Goal: Task Accomplishment & Management: Manage account settings

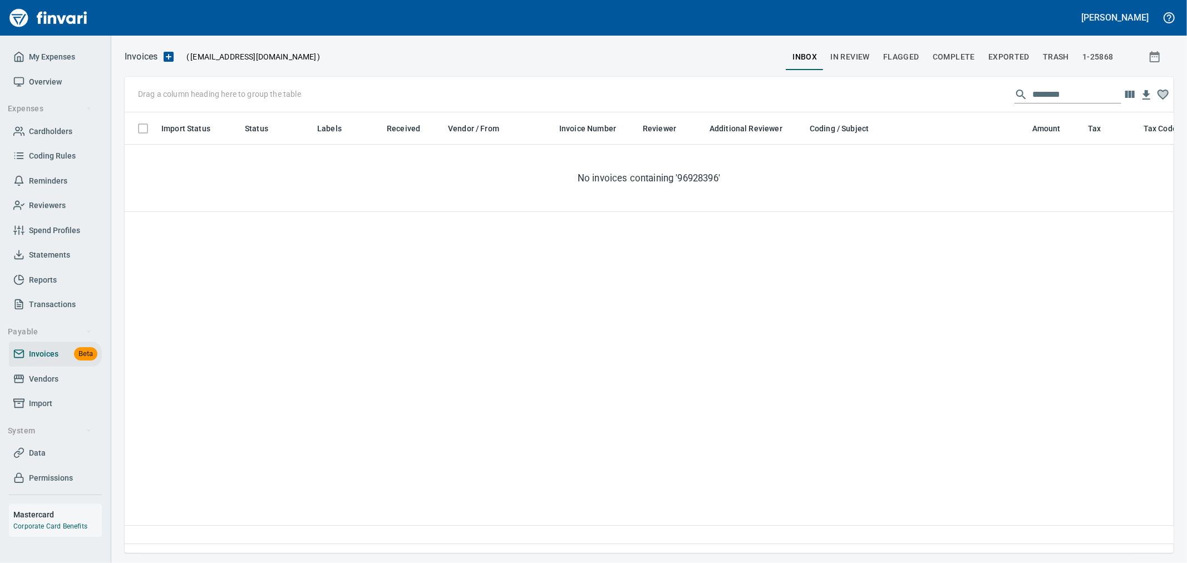
scroll to position [422, 1039]
click at [1053, 91] on input "********" at bounding box center [1076, 95] width 89 height 18
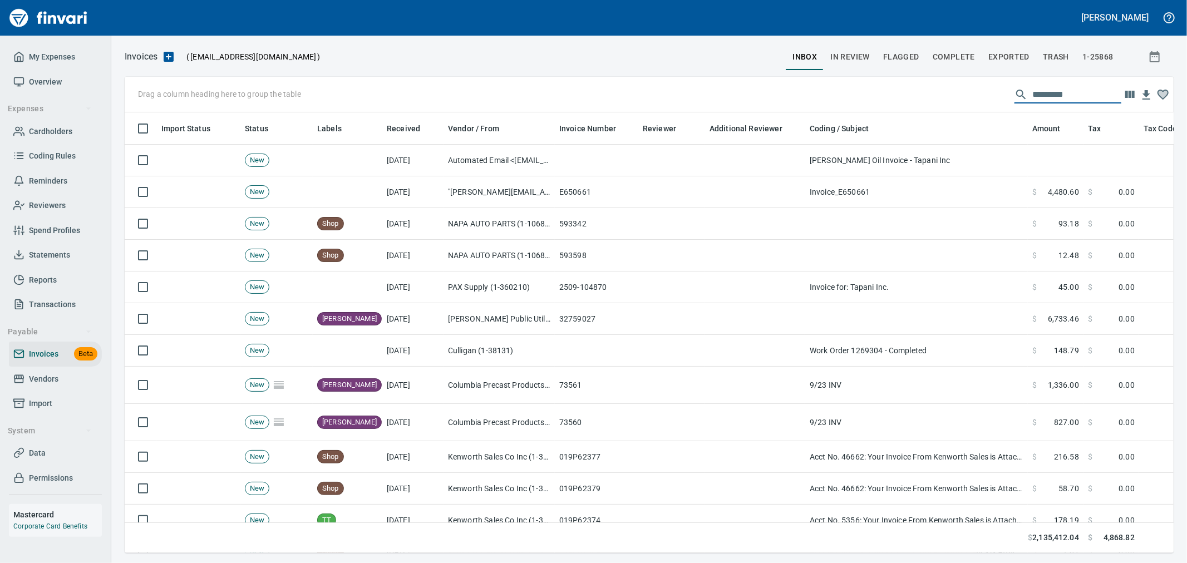
scroll to position [422, 1031]
click at [958, 51] on span "Complete" at bounding box center [954, 57] width 42 height 14
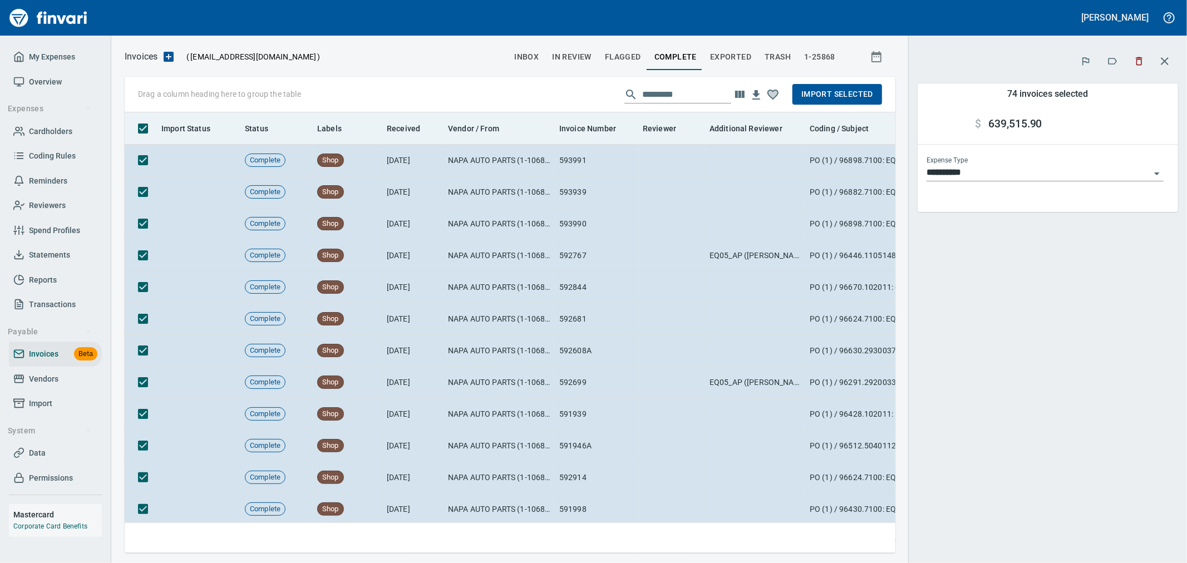
scroll to position [422, 752]
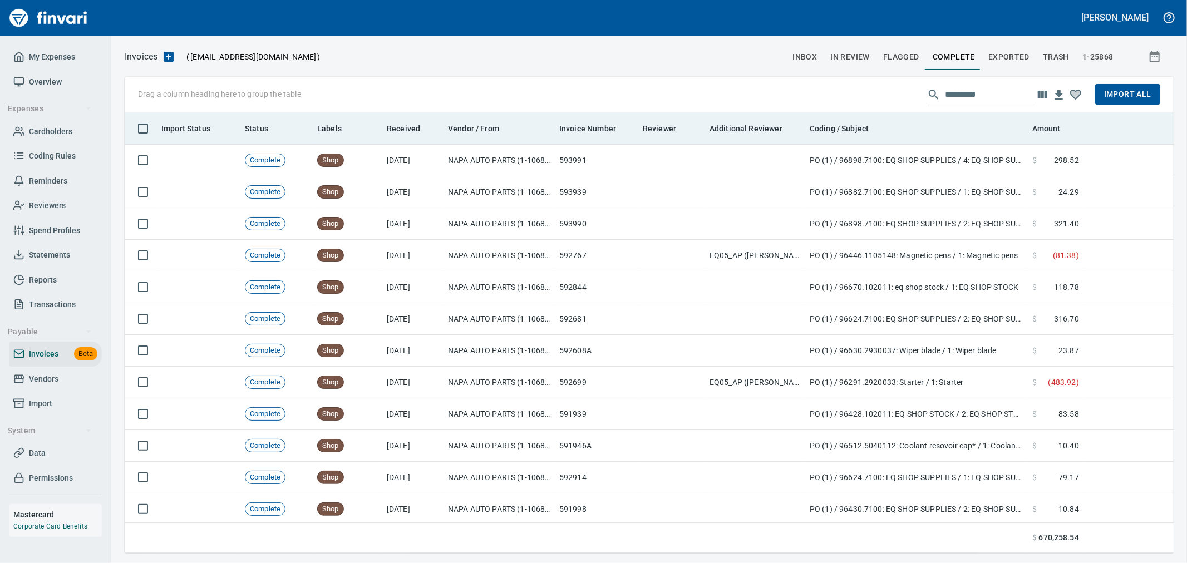
scroll to position [422, 1028]
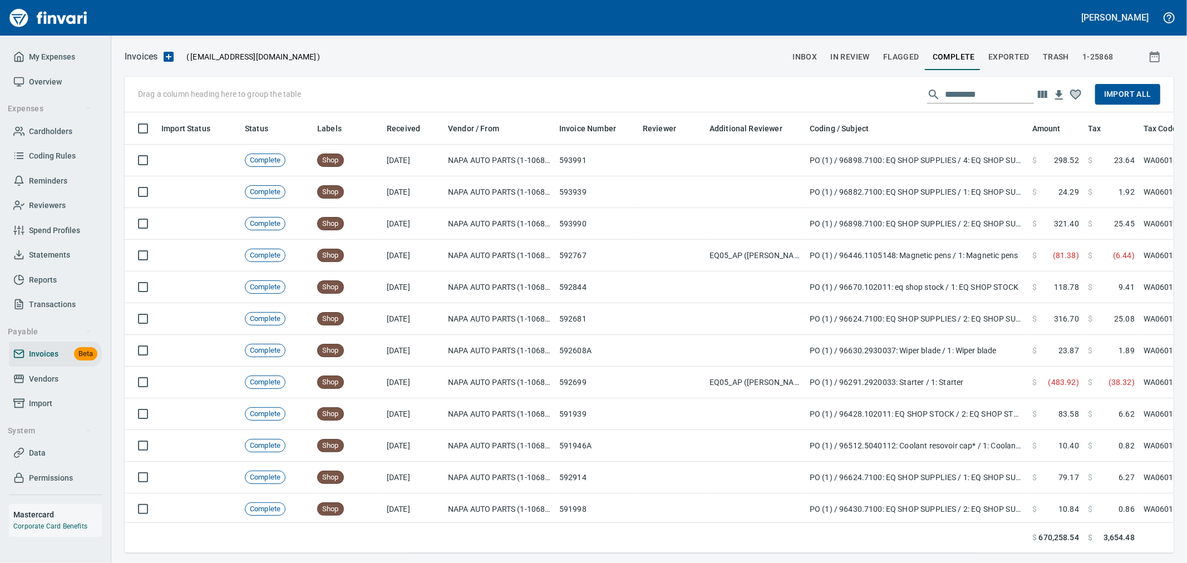
click at [1112, 97] on span "Import All" at bounding box center [1127, 94] width 47 height 14
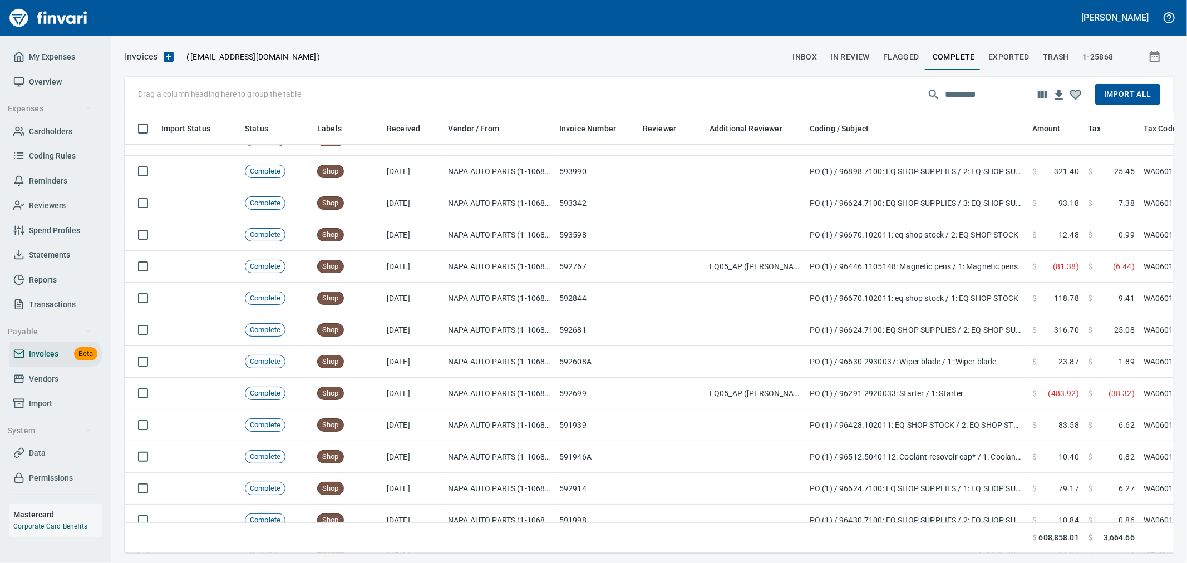
scroll to position [0, 0]
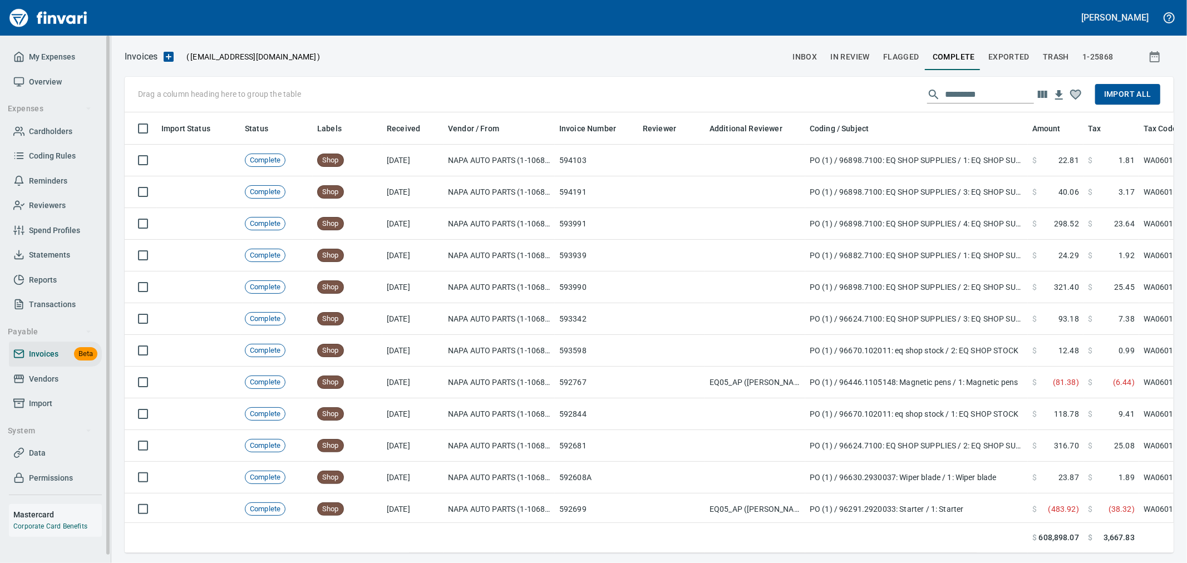
click at [48, 407] on span "Import" at bounding box center [40, 404] width 23 height 14
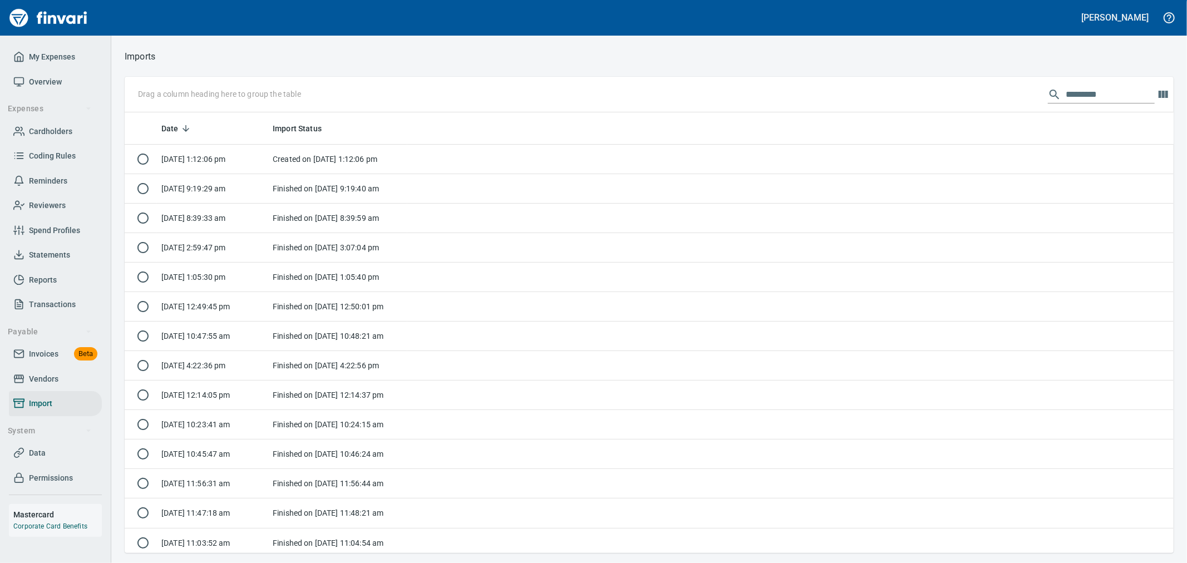
scroll to position [431, 1031]
click at [50, 354] on span "Invoices" at bounding box center [43, 354] width 29 height 14
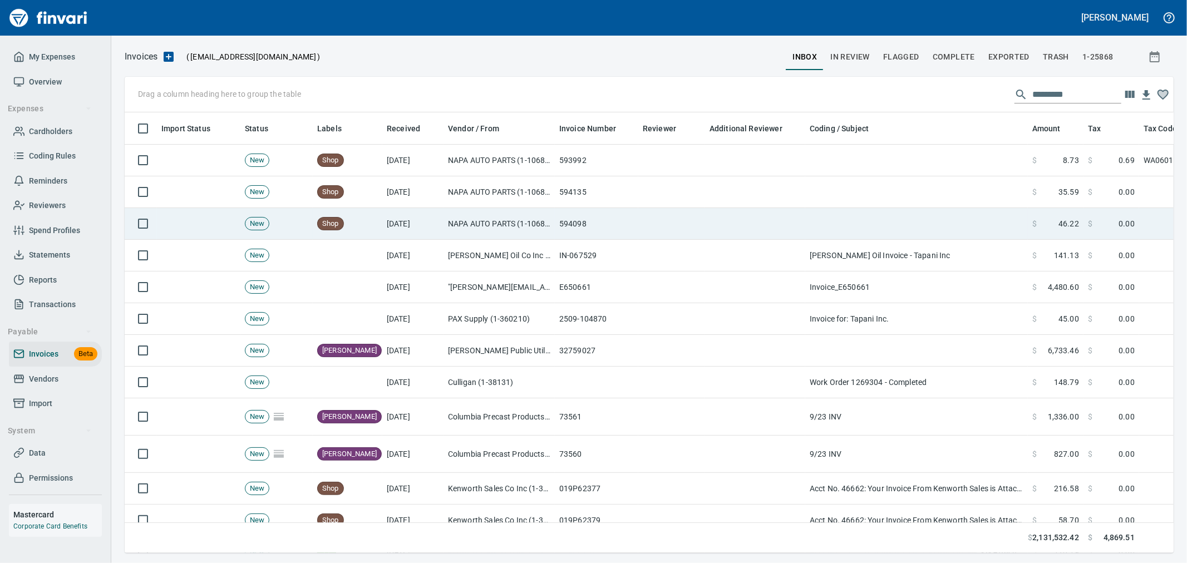
scroll to position [422, 1031]
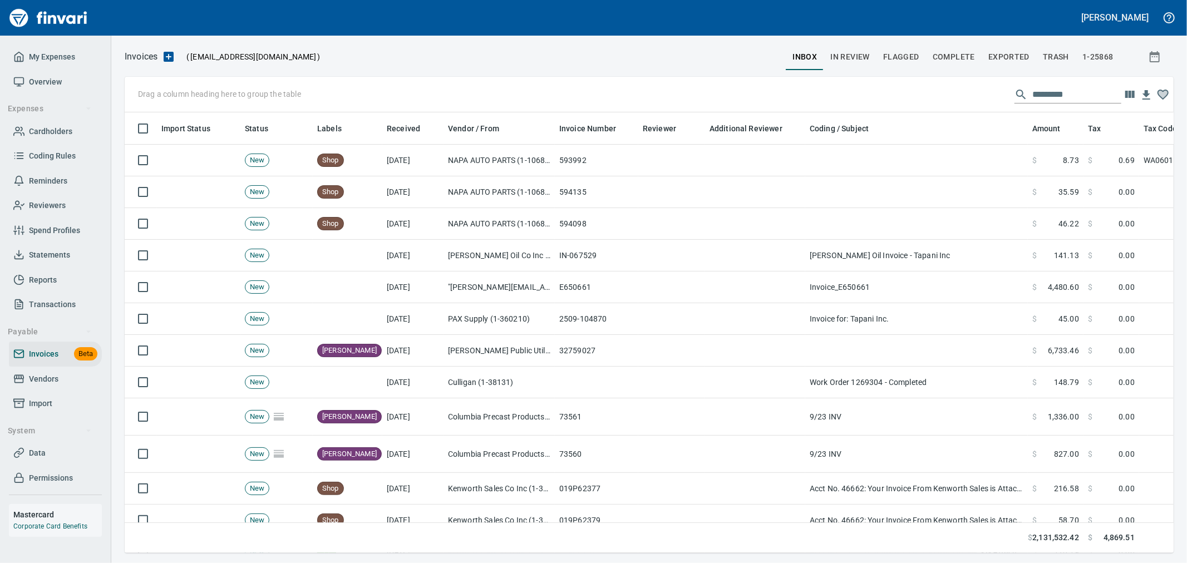
click at [952, 54] on span "Complete" at bounding box center [954, 57] width 42 height 14
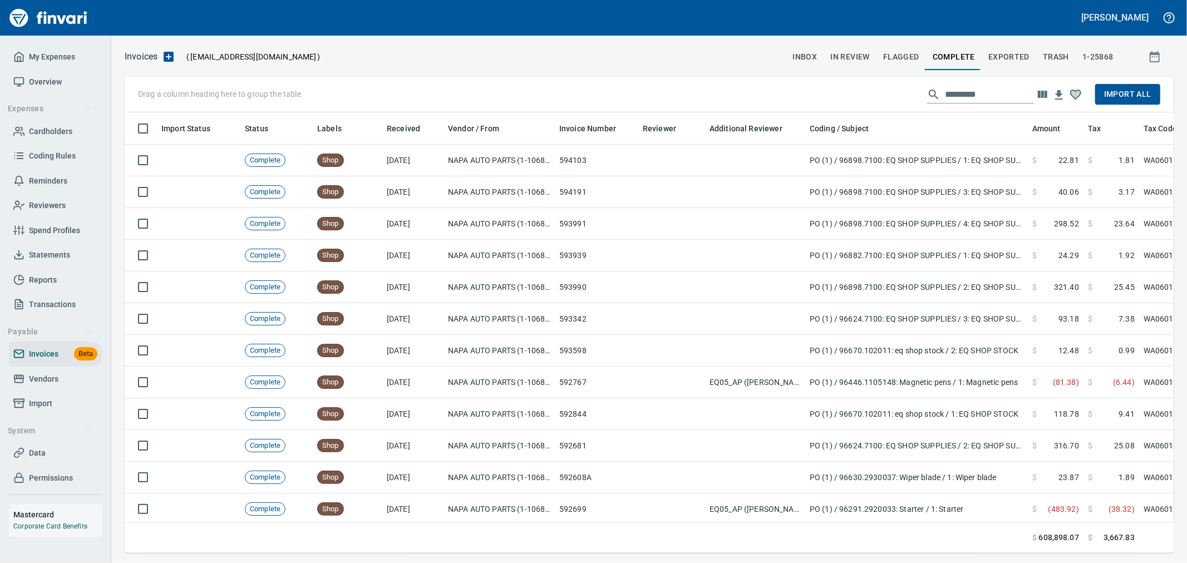
scroll to position [422, 1031]
click at [1127, 96] on span "Import All" at bounding box center [1127, 94] width 47 height 14
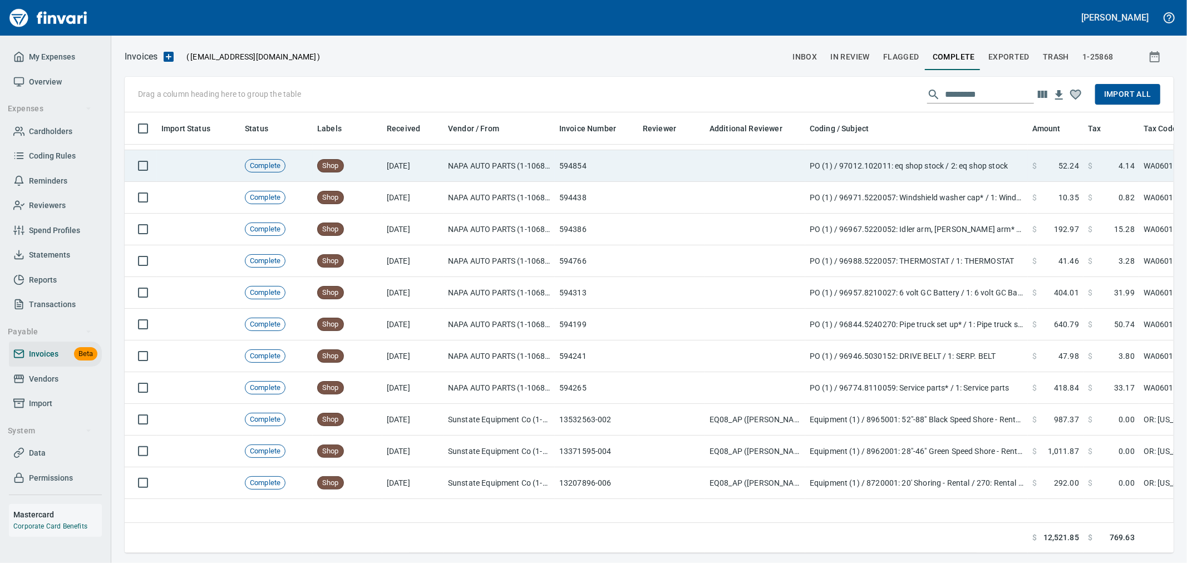
scroll to position [235, 0]
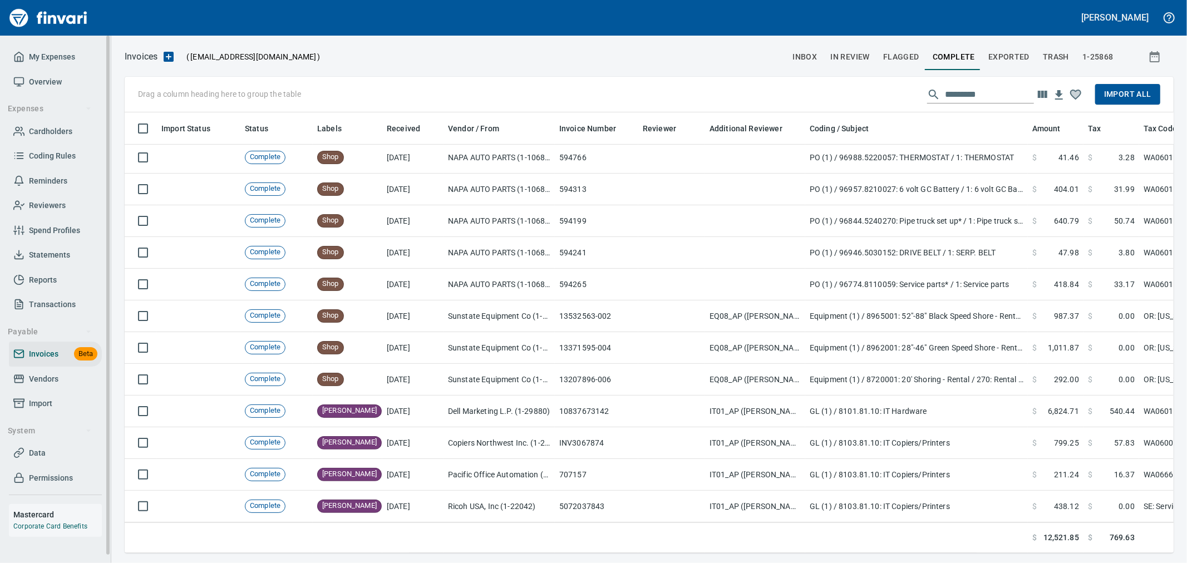
drag, startPoint x: 48, startPoint y: 382, endPoint x: 85, endPoint y: 386, distance: 36.9
click at [48, 382] on span "Vendors" at bounding box center [43, 379] width 29 height 14
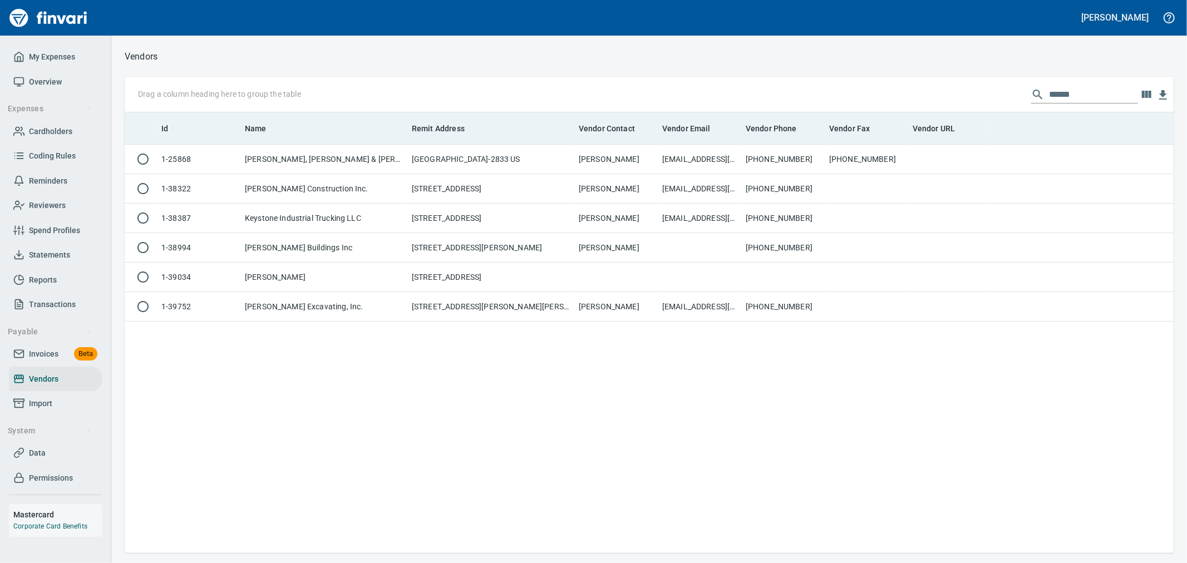
scroll to position [431, 1039]
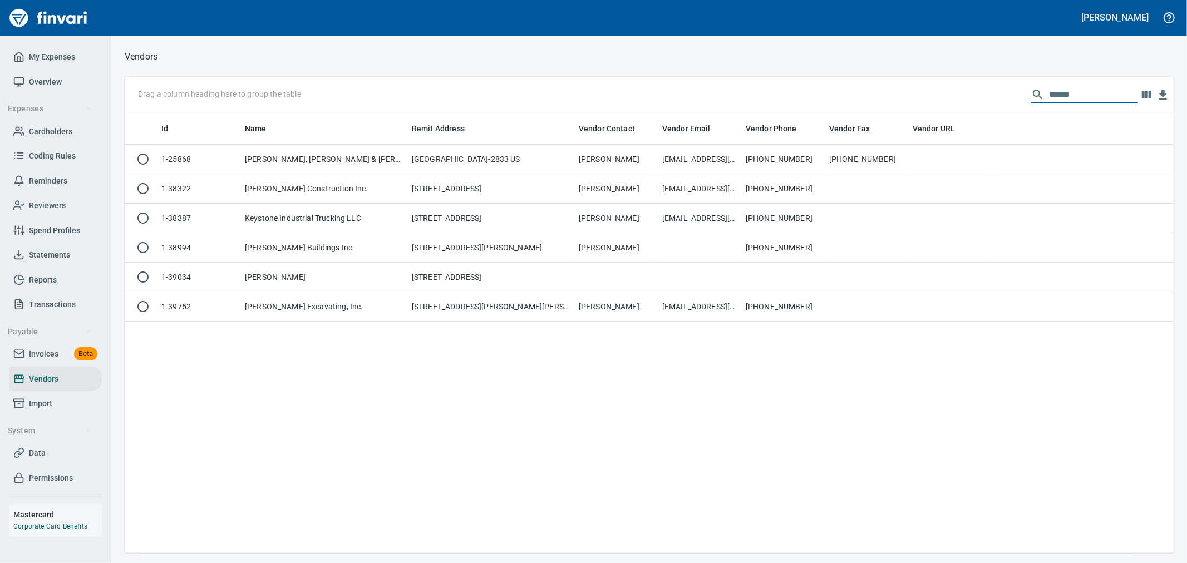
click at [1064, 95] on input "******" at bounding box center [1093, 95] width 89 height 18
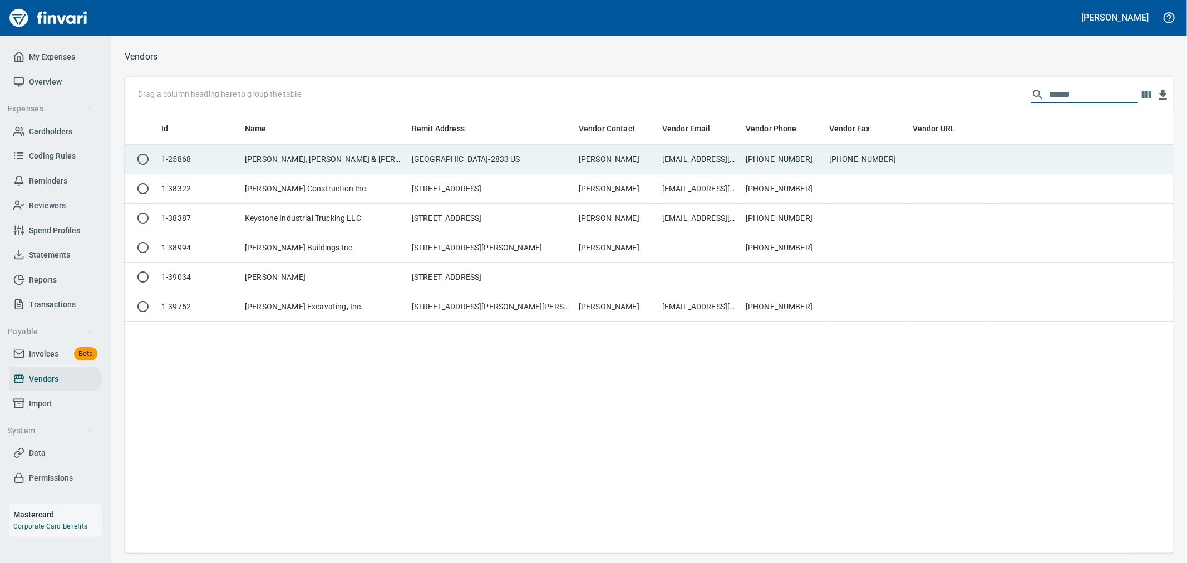
click at [370, 172] on td "Parker, Smith & Feek, Inc" at bounding box center [323, 159] width 167 height 29
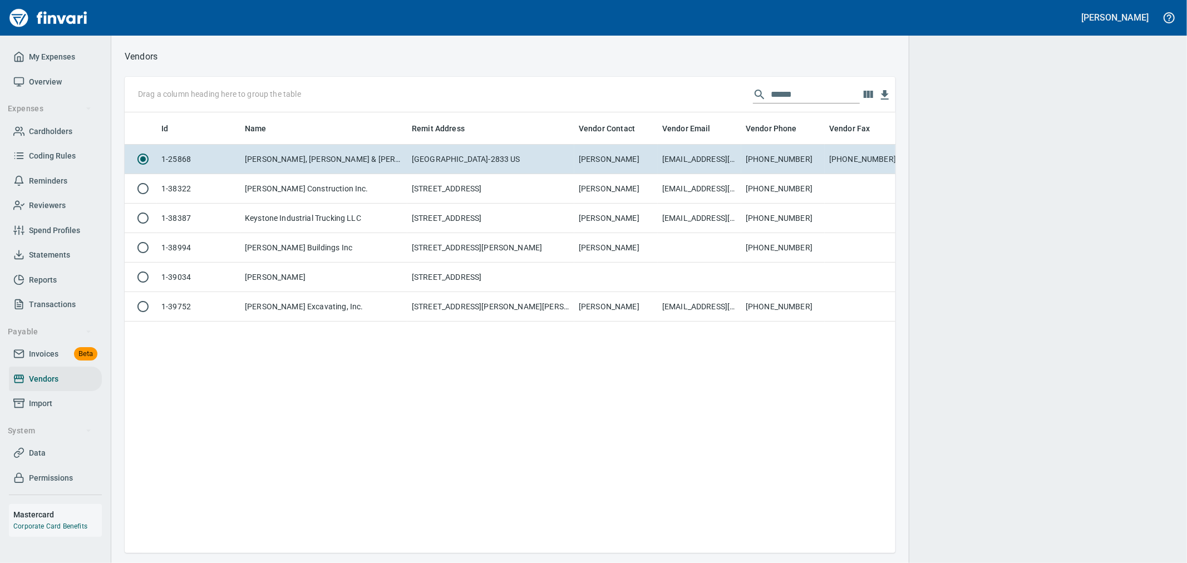
scroll to position [422, 761]
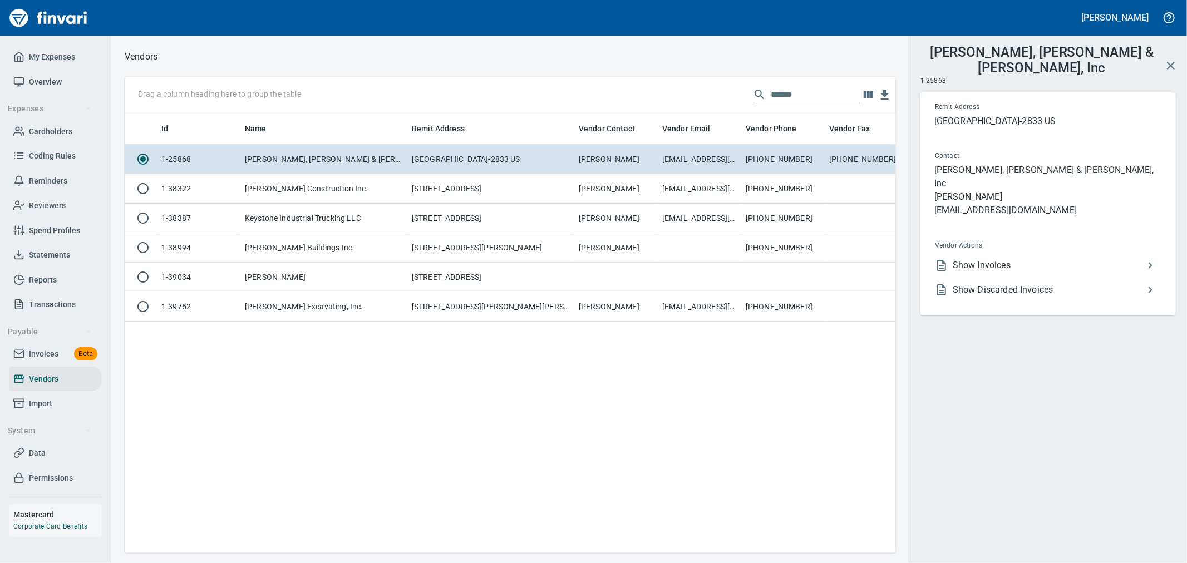
click at [975, 259] on span "Show Invoices" at bounding box center [1048, 265] width 191 height 13
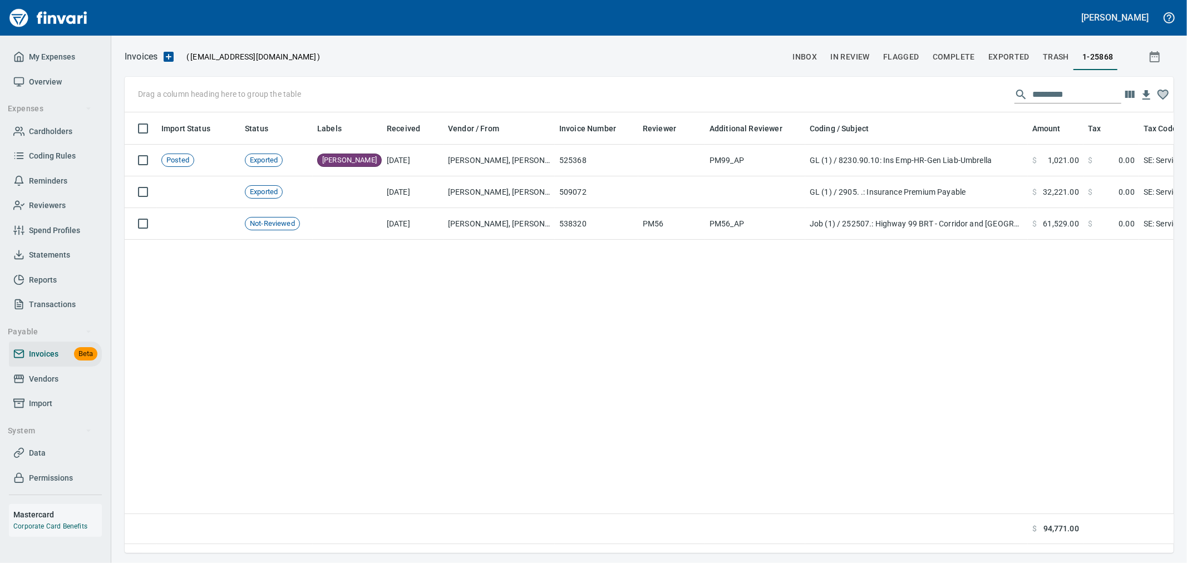
scroll to position [422, 1039]
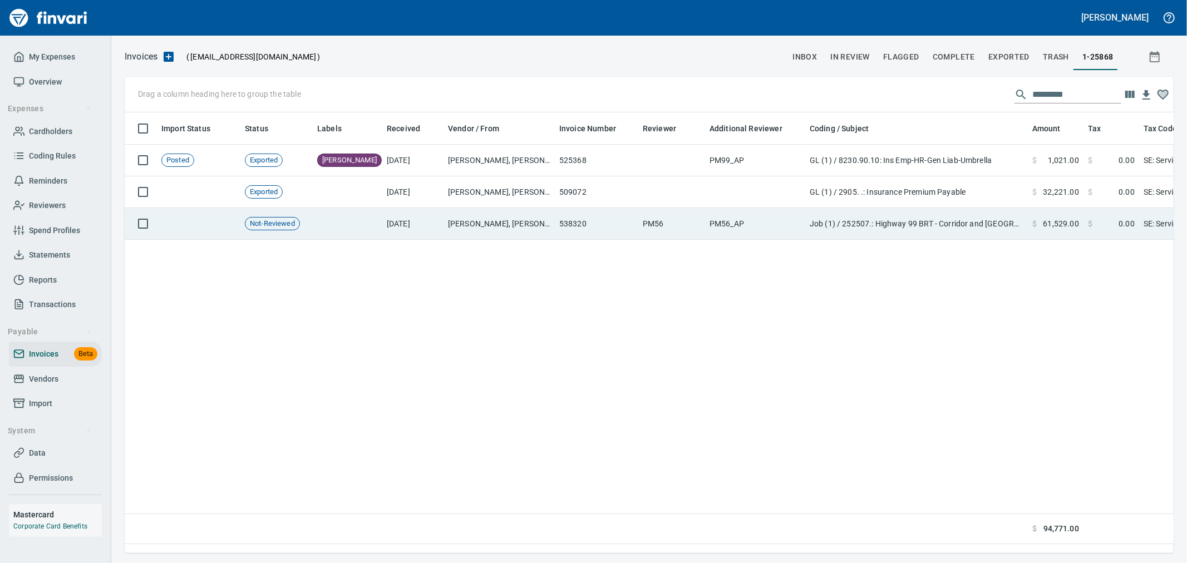
click at [620, 213] on td "538320" at bounding box center [596, 224] width 83 height 32
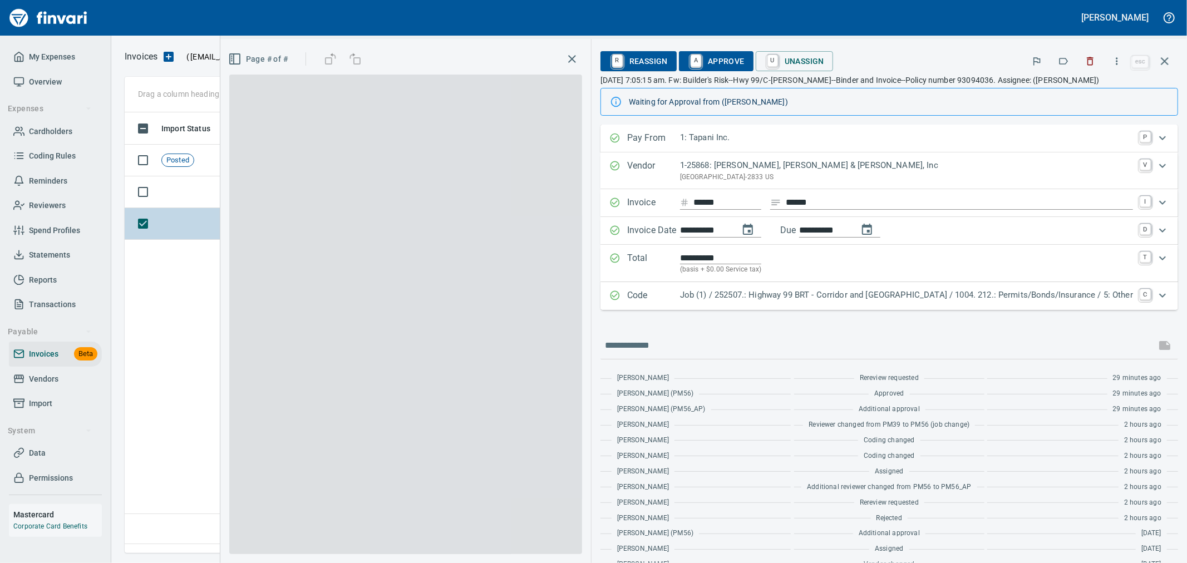
scroll to position [422, 1039]
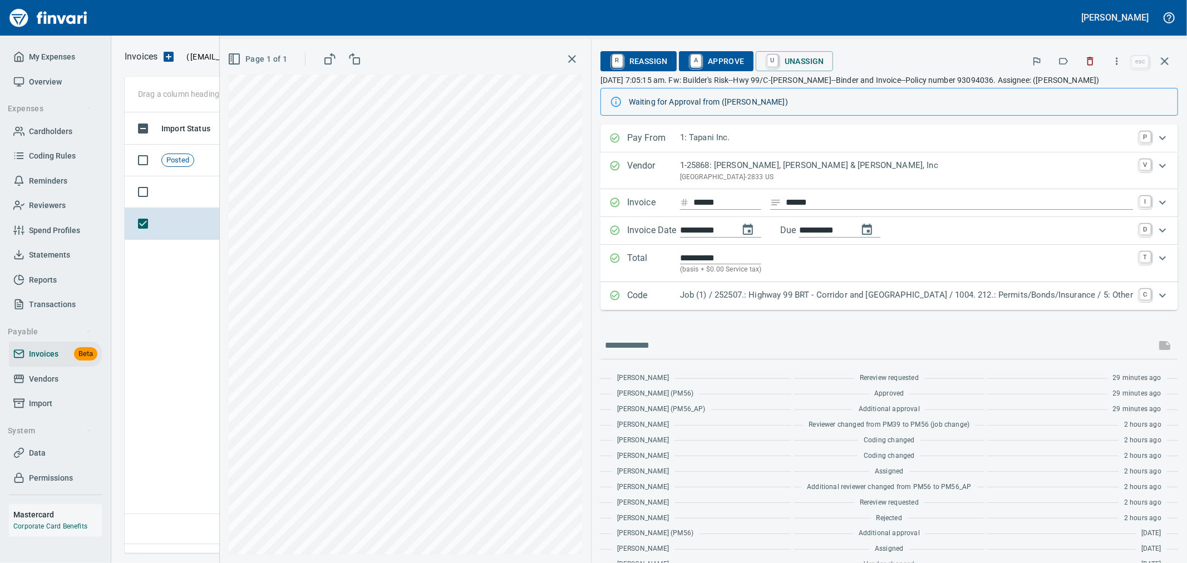
click at [950, 308] on div "Code Job (1) / 252507.: Highway 99 BRT - Corridor and Salmon Creek Transit Cent…" at bounding box center [889, 296] width 578 height 28
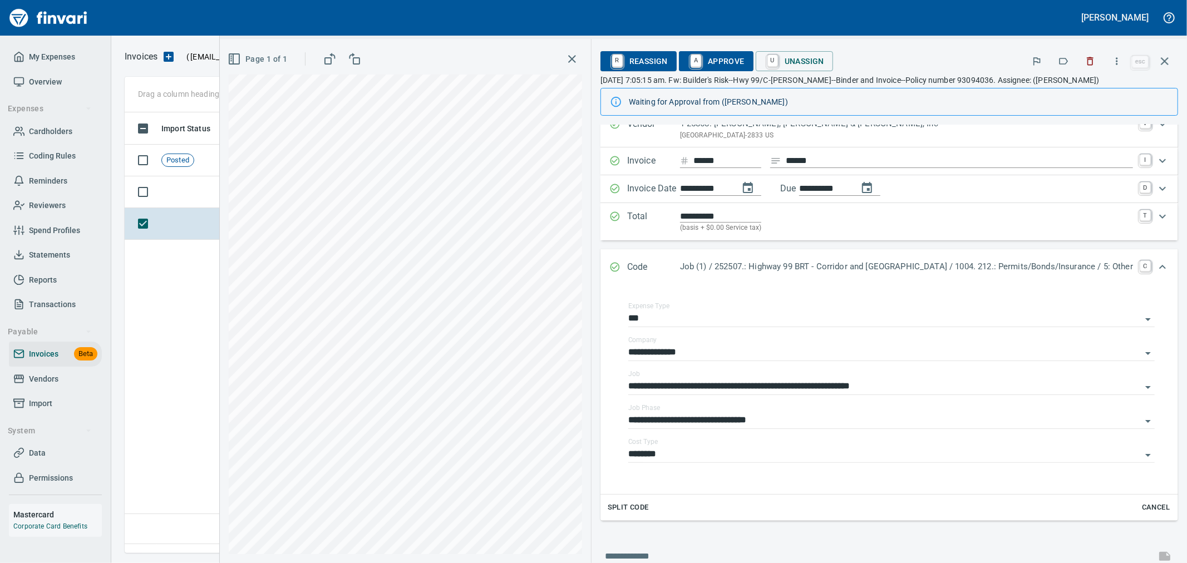
click at [688, 61] on span "A Approve" at bounding box center [716, 61] width 57 height 19
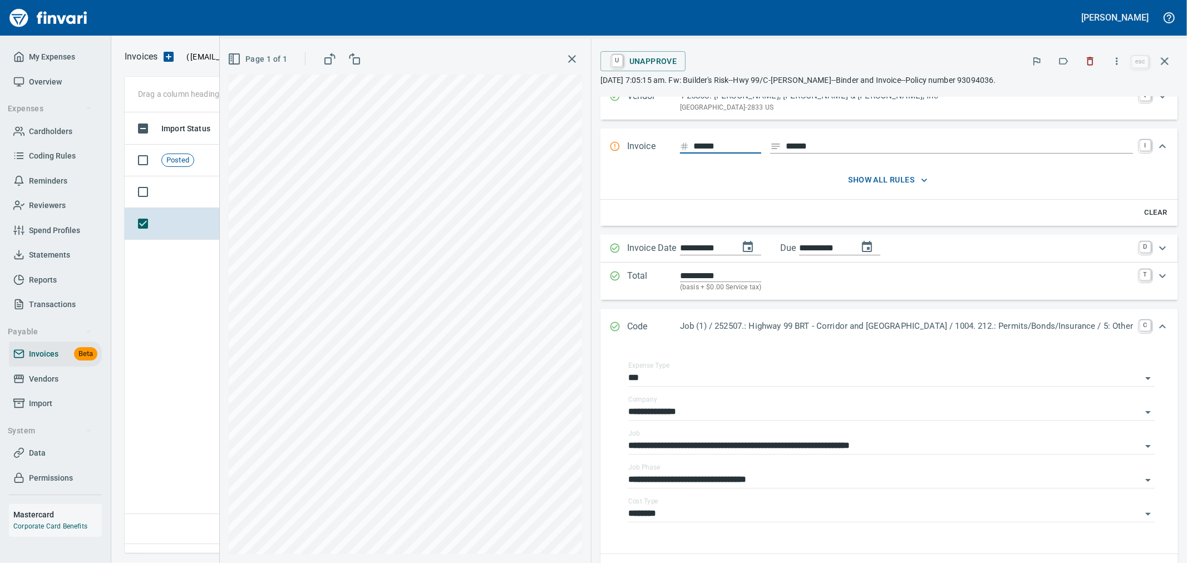
click at [1170, 56] on icon "button" at bounding box center [1164, 61] width 13 height 13
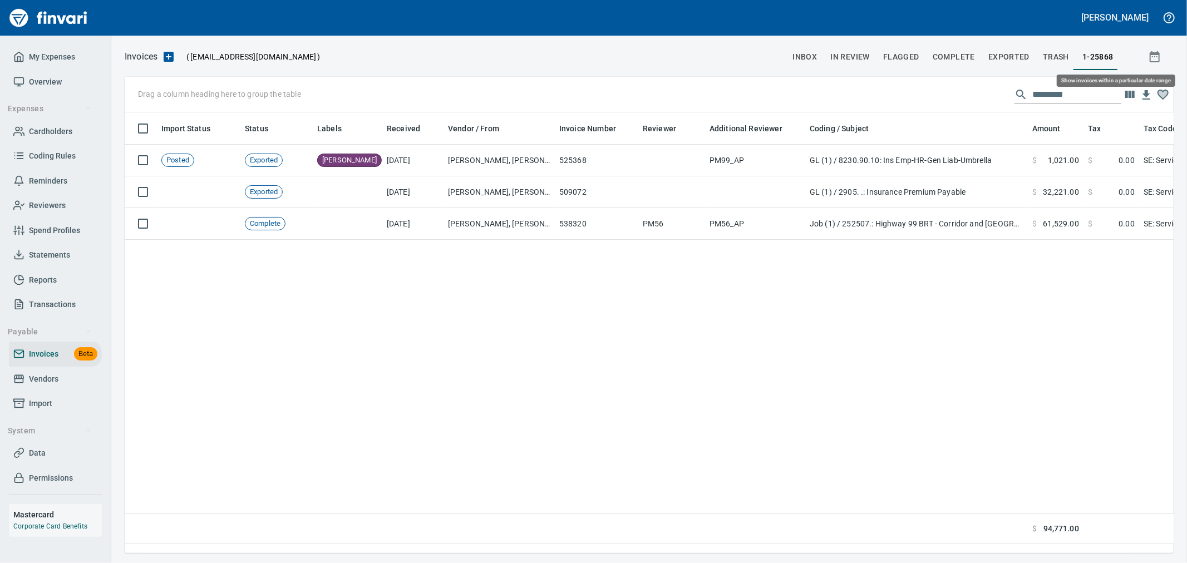
scroll to position [422, 1039]
click at [970, 60] on span "Complete" at bounding box center [954, 57] width 42 height 14
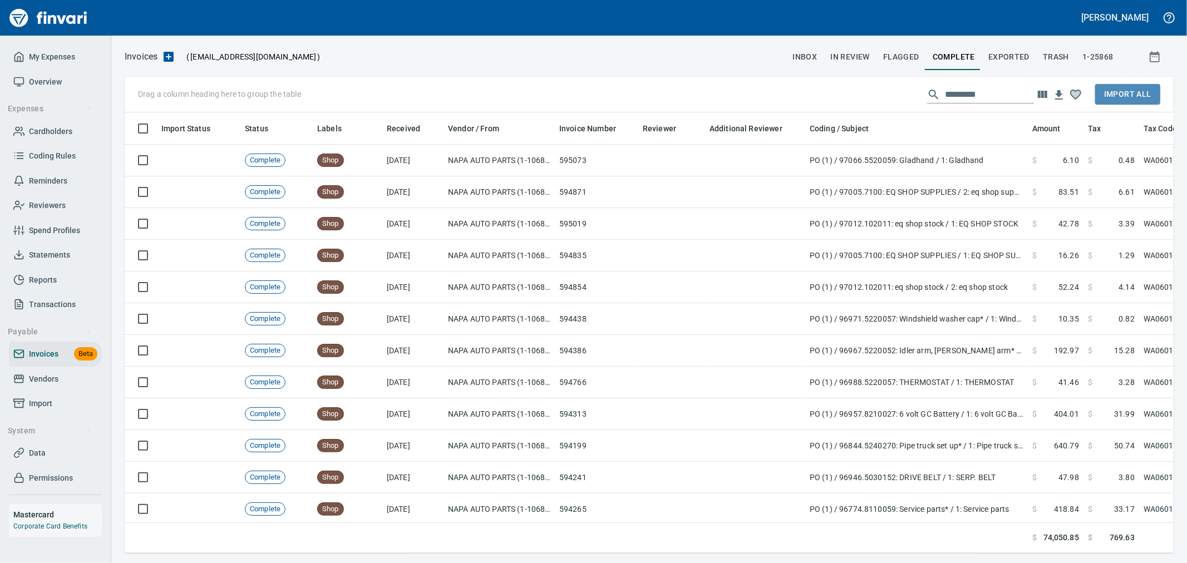
click at [1126, 97] on span "Import All" at bounding box center [1127, 94] width 47 height 14
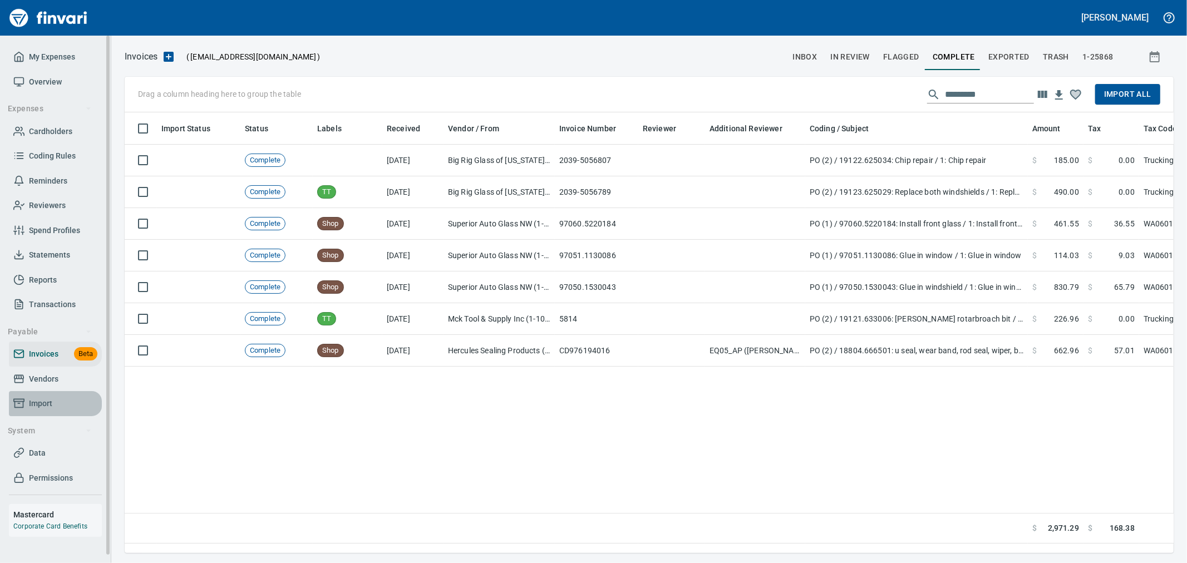
click at [42, 401] on span "Import" at bounding box center [40, 404] width 23 height 14
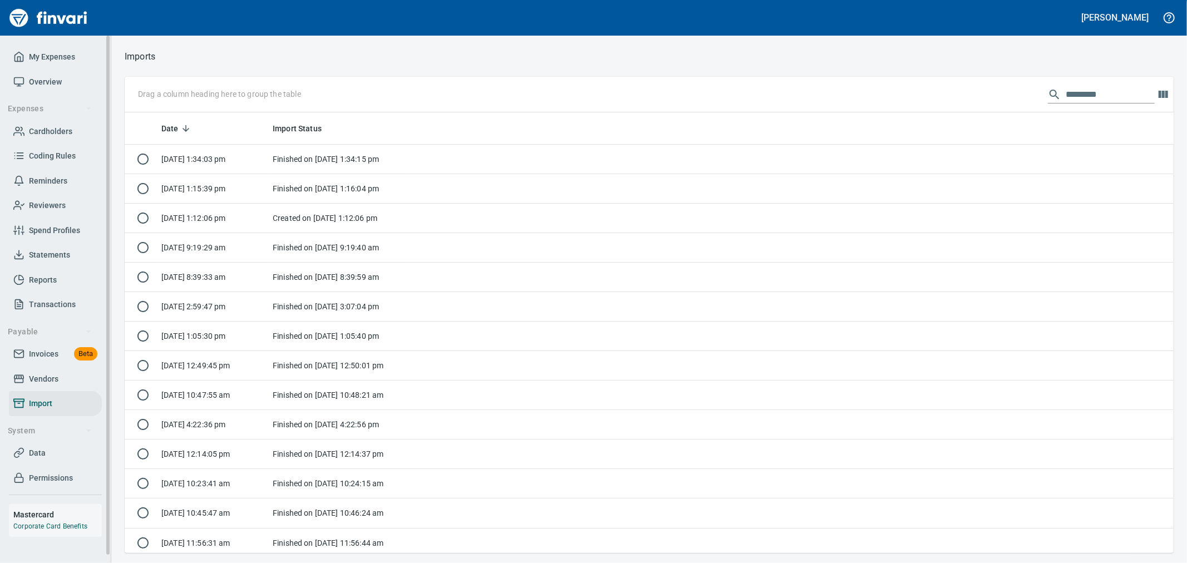
scroll to position [431, 1031]
click at [49, 381] on span "Vendors" at bounding box center [43, 379] width 29 height 14
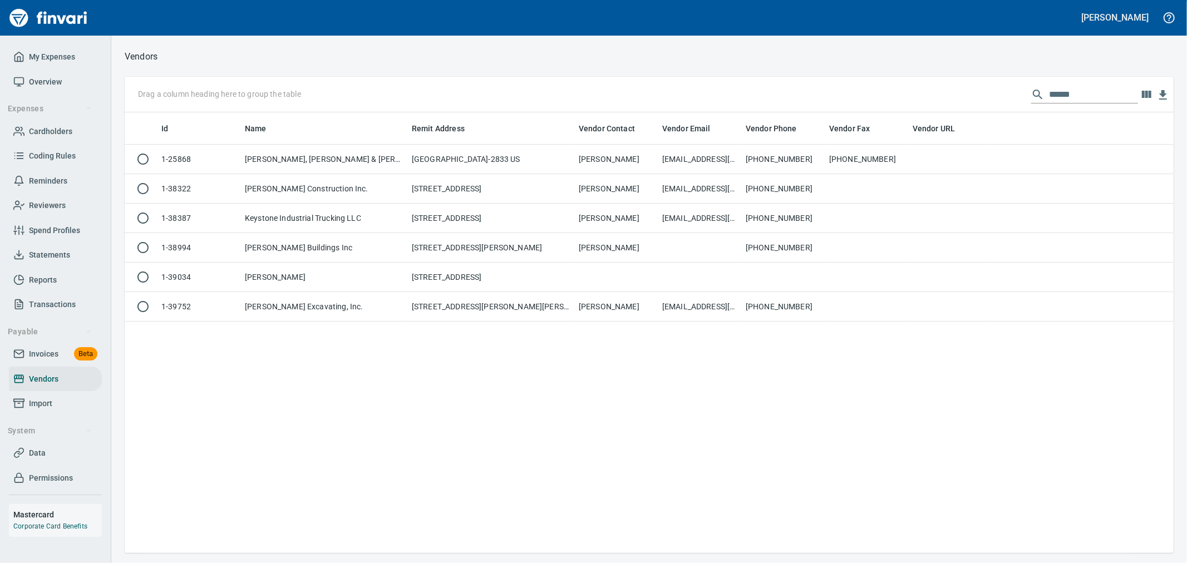
scroll to position [431, 1039]
drag, startPoint x: 1089, startPoint y: 91, endPoint x: 629, endPoint y: 34, distance: 463.1
click at [791, 49] on div "Vendors Drag a column heading here to group the table ****** Id Name Remit Addr…" at bounding box center [649, 301] width 1076 height 504
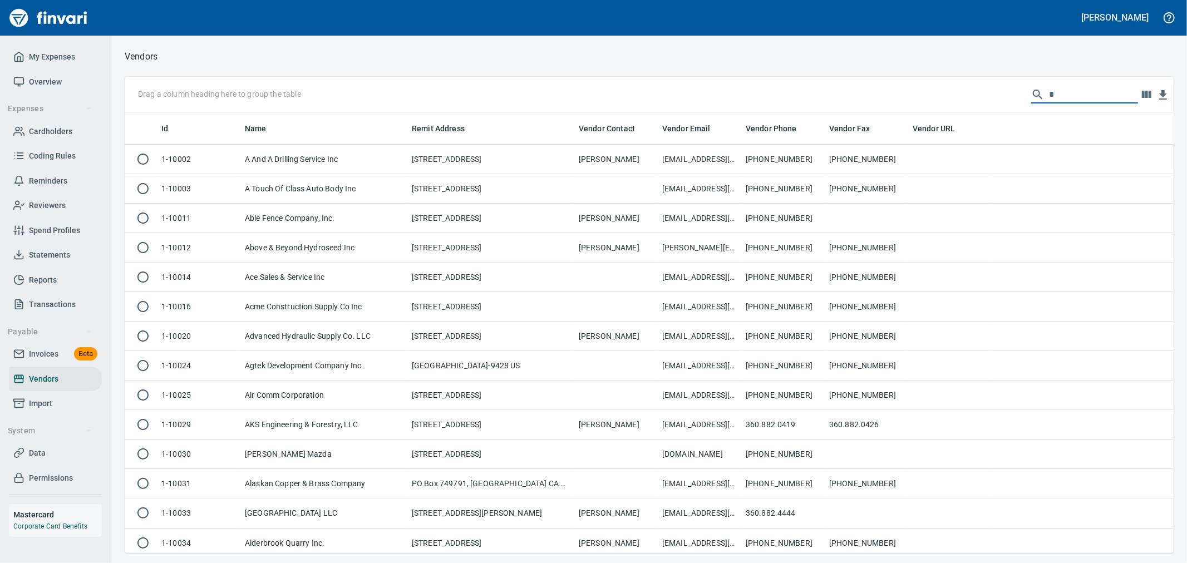
scroll to position [431, 1031]
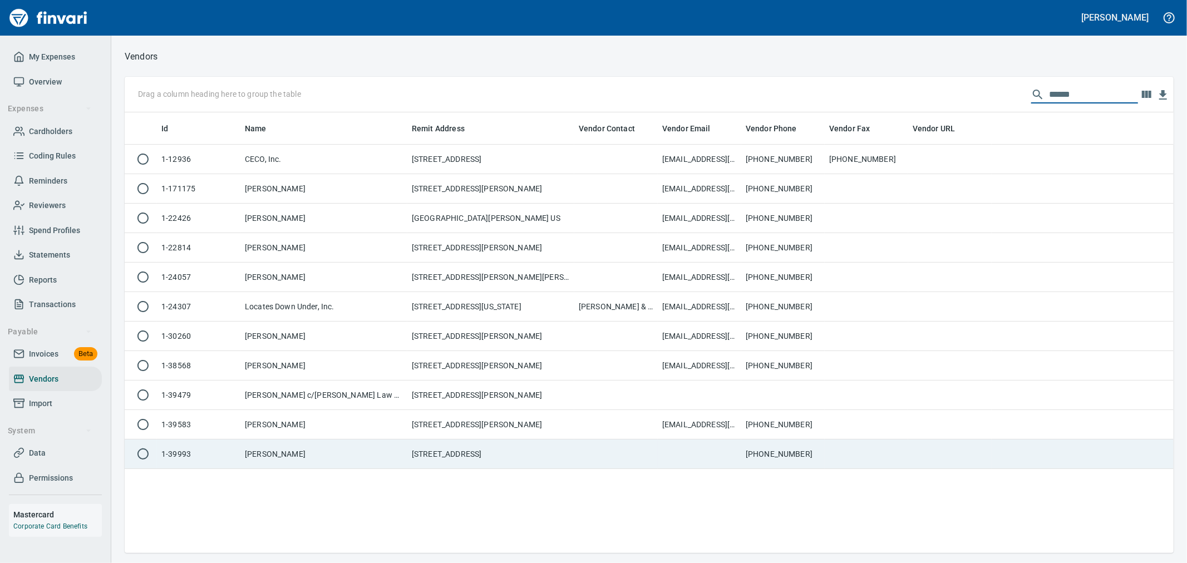
type input "******"
click at [312, 448] on td "Carson" at bounding box center [323, 454] width 167 height 29
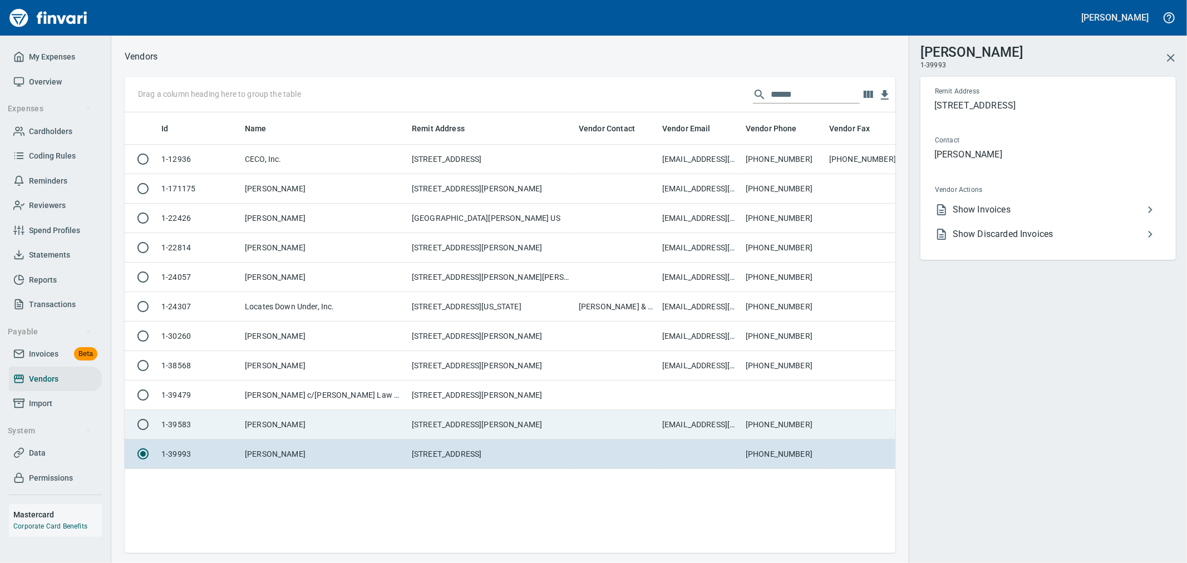
scroll to position [422, 761]
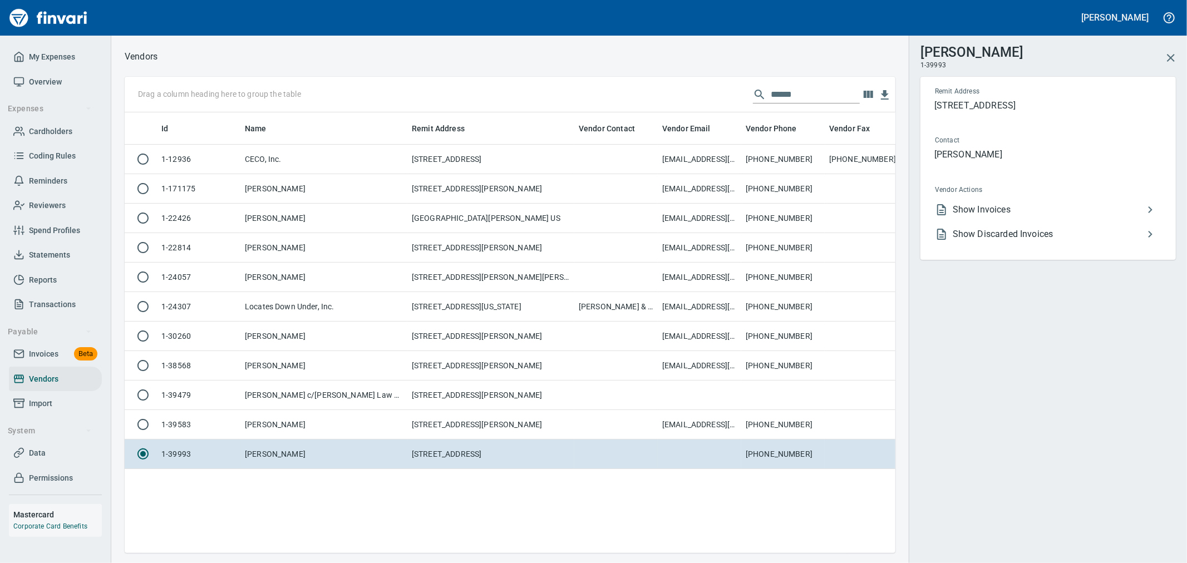
click at [1032, 203] on span "Show Invoices" at bounding box center [1048, 209] width 191 height 13
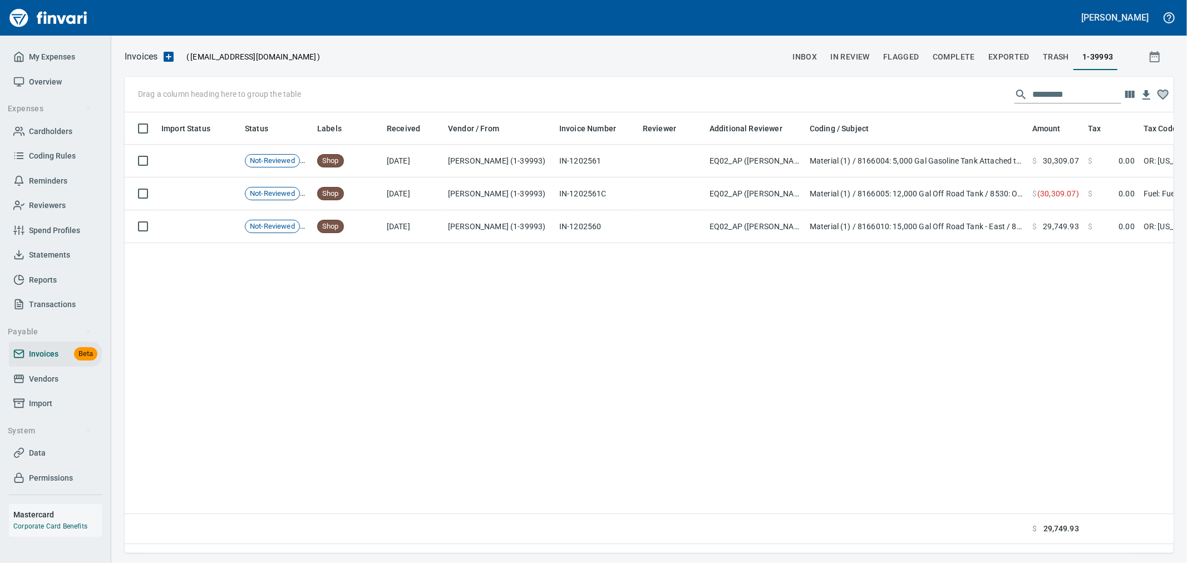
scroll to position [422, 1039]
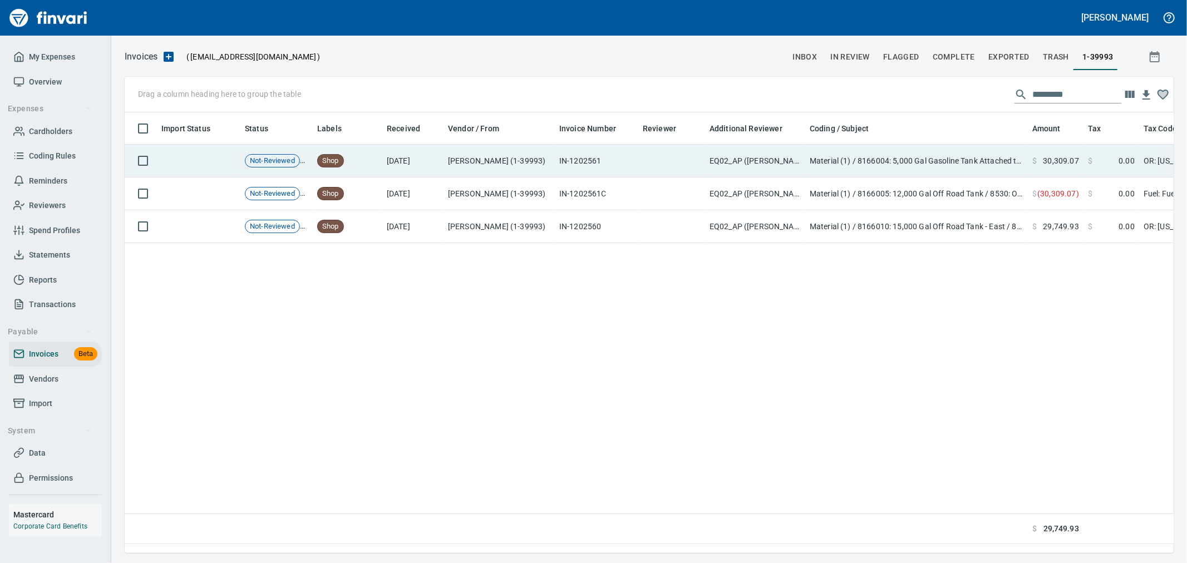
click at [576, 165] on td "IN-1202561" at bounding box center [596, 161] width 83 height 33
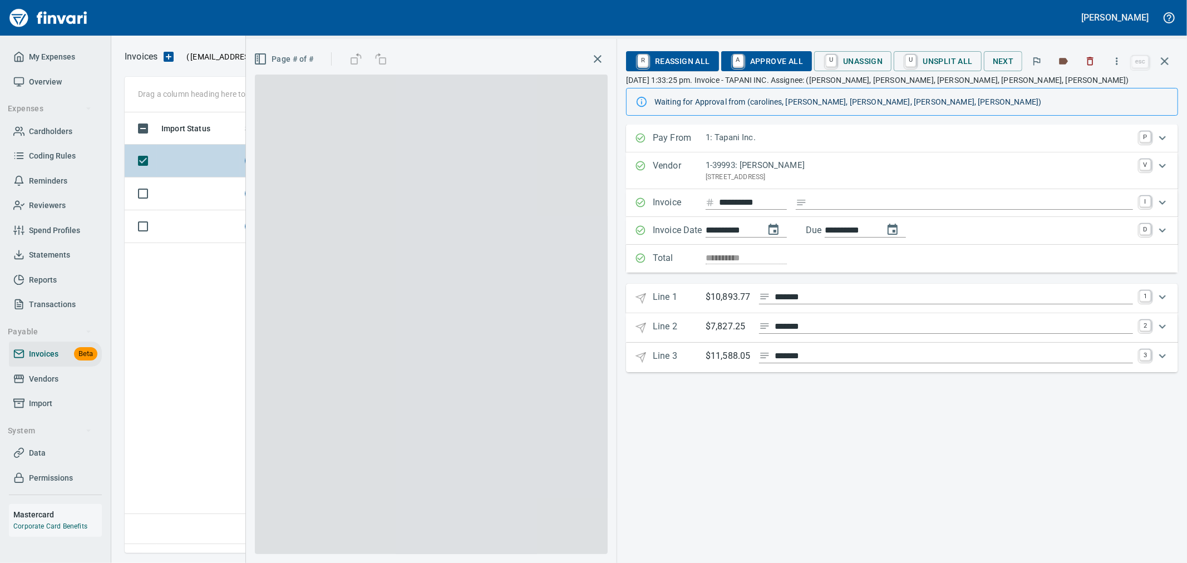
scroll to position [422, 1039]
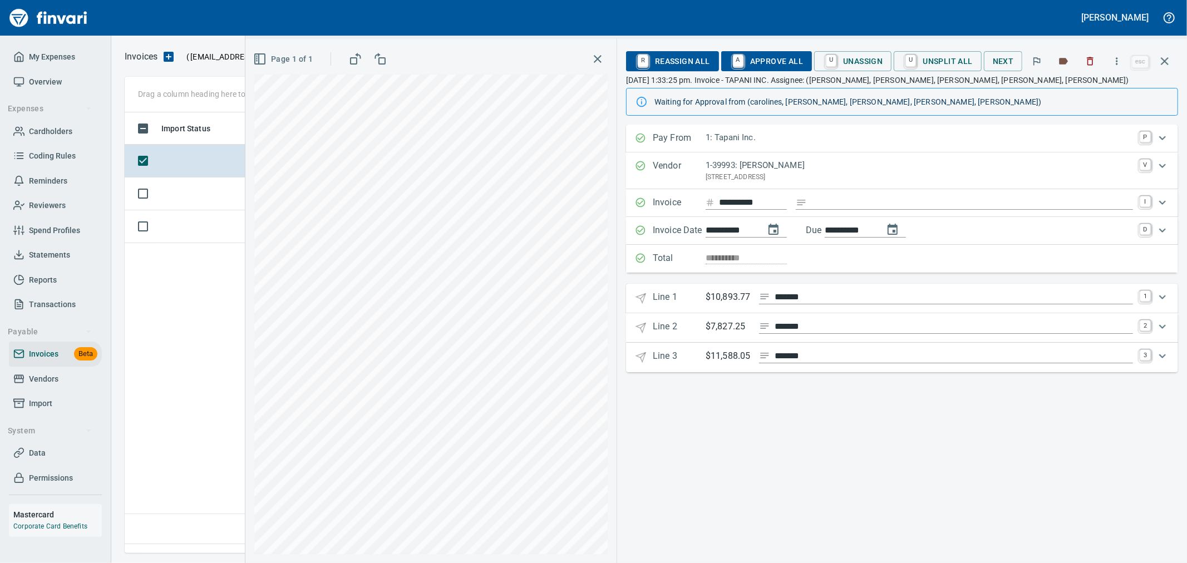
click at [773, 162] on p "1-39993: Carson" at bounding box center [919, 165] width 427 height 13
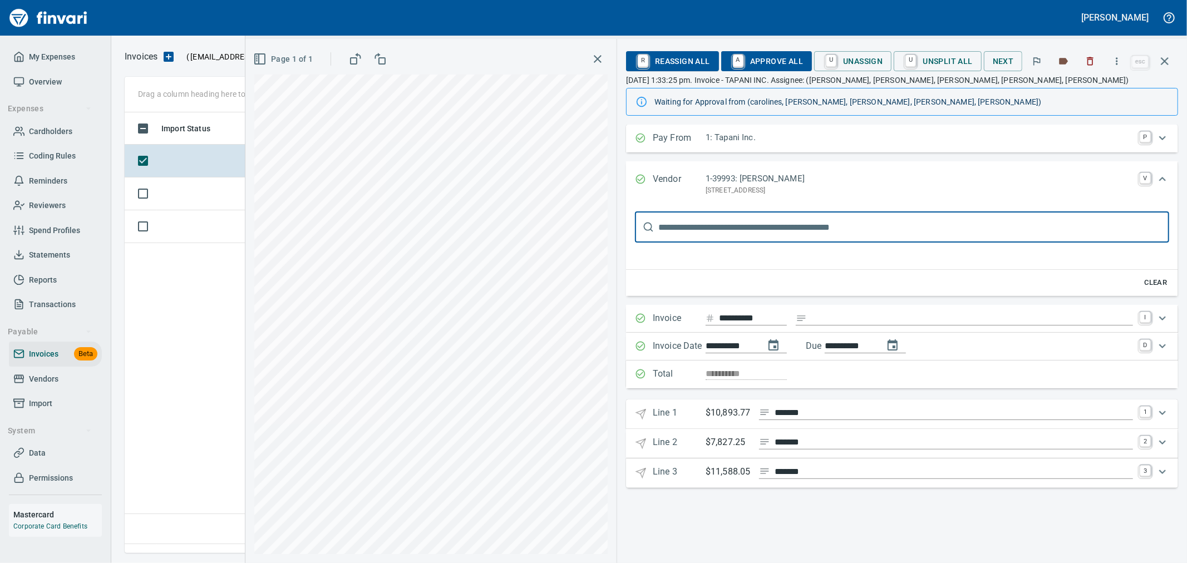
scroll to position [0, 0]
type input "****"
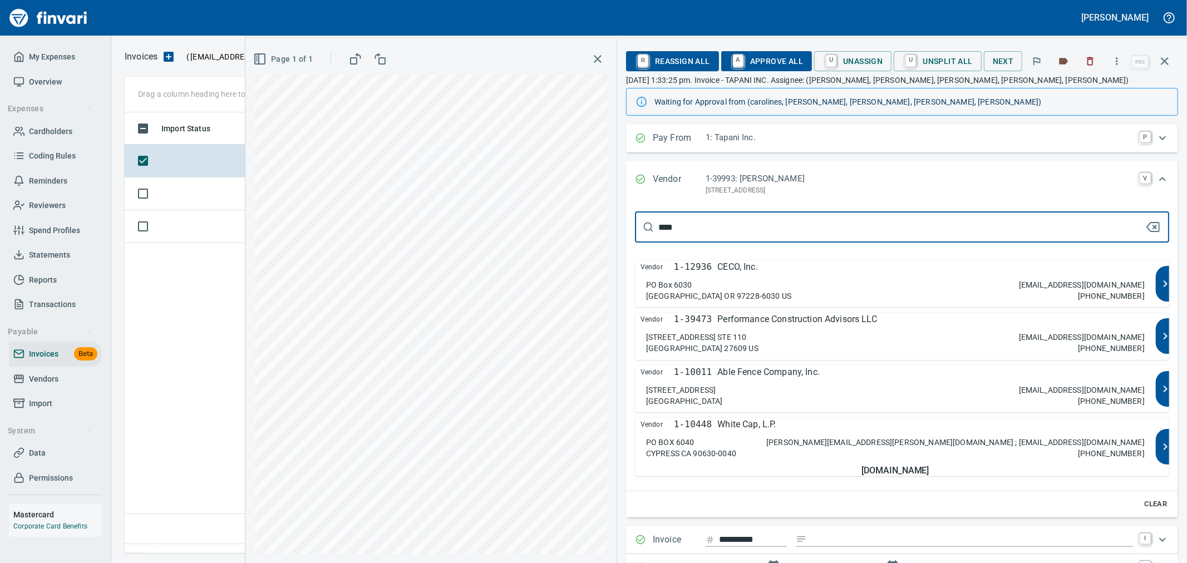
click at [814, 275] on div "Vendor 1-12936 CECO, Inc. PO Box 6030 Portland OR 97228-6030 US remit@carsontea…" at bounding box center [895, 283] width 521 height 47
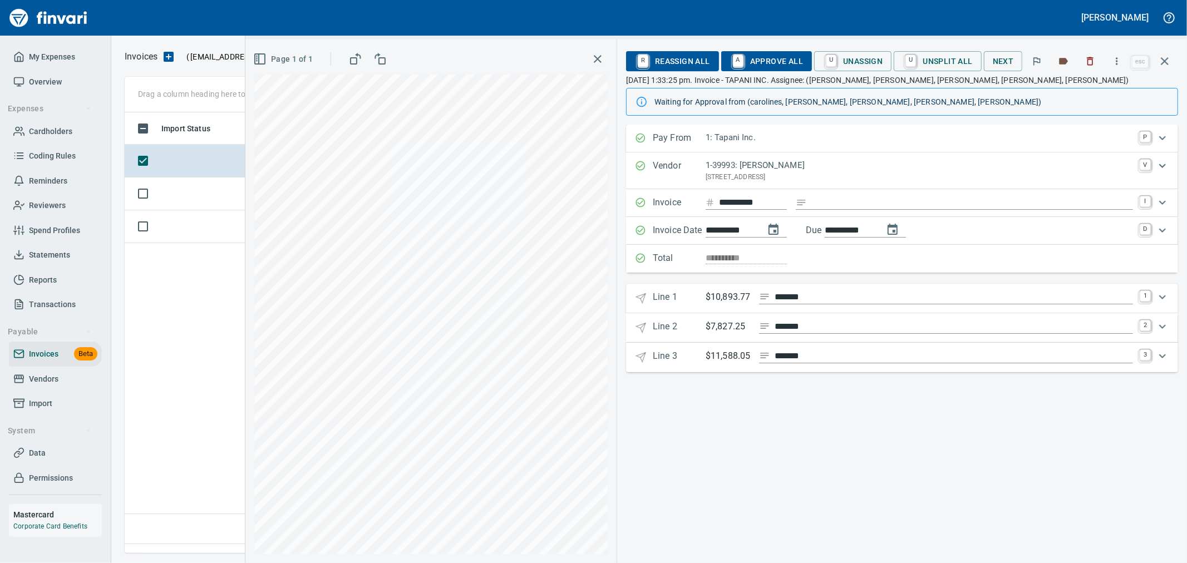
type input "**********"
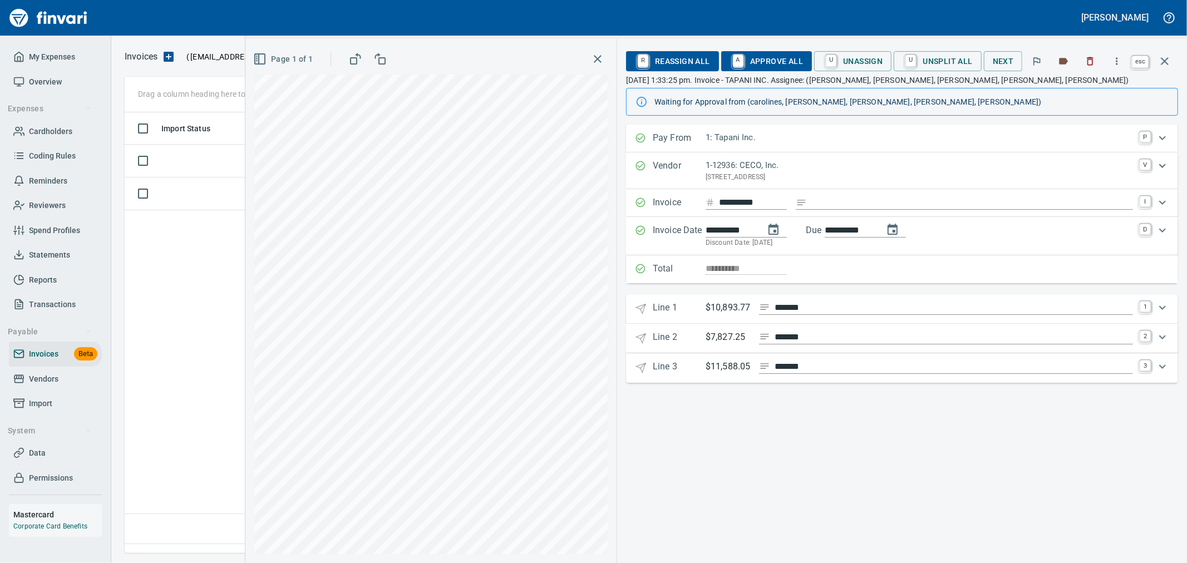
click at [1170, 58] on icon "button" at bounding box center [1164, 61] width 13 height 13
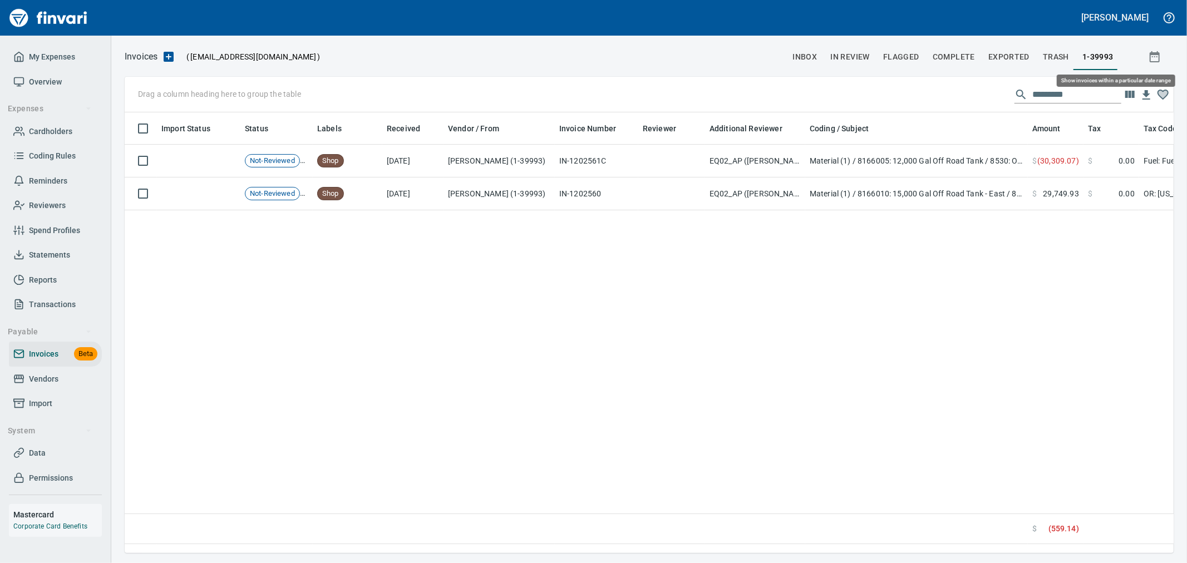
scroll to position [422, 1039]
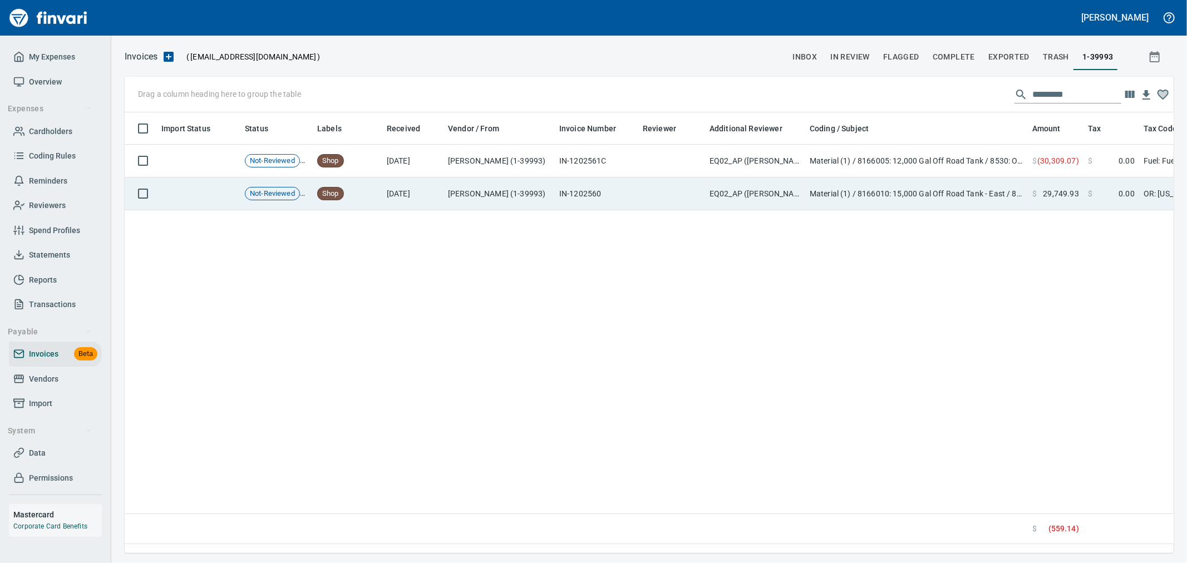
click at [600, 181] on td "IN-1202560" at bounding box center [596, 194] width 83 height 33
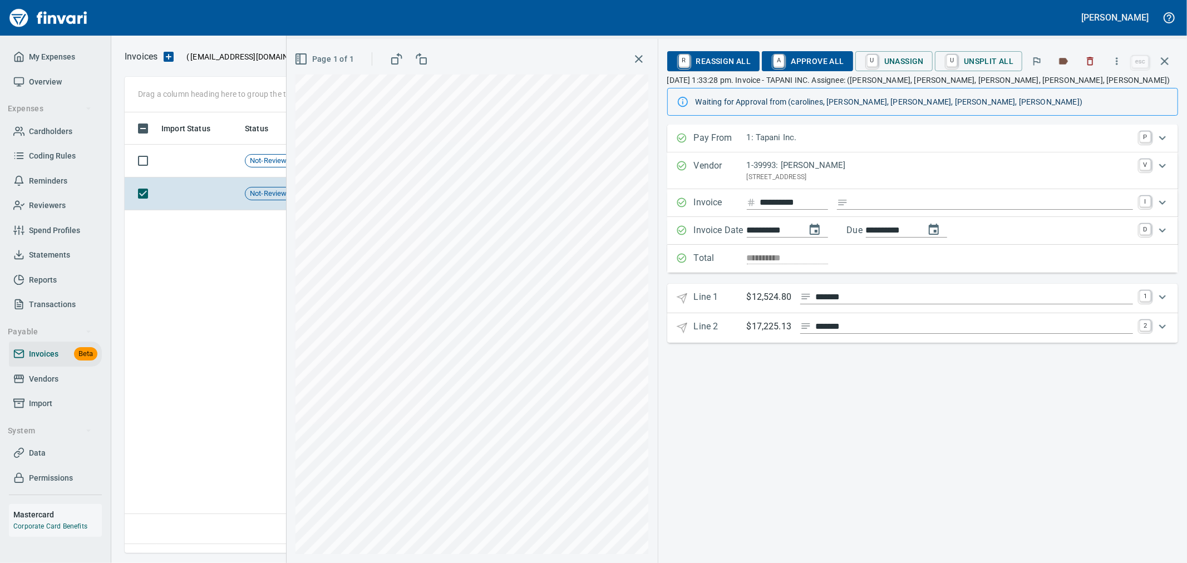
click at [856, 165] on p "1-39993: Carson" at bounding box center [940, 165] width 386 height 13
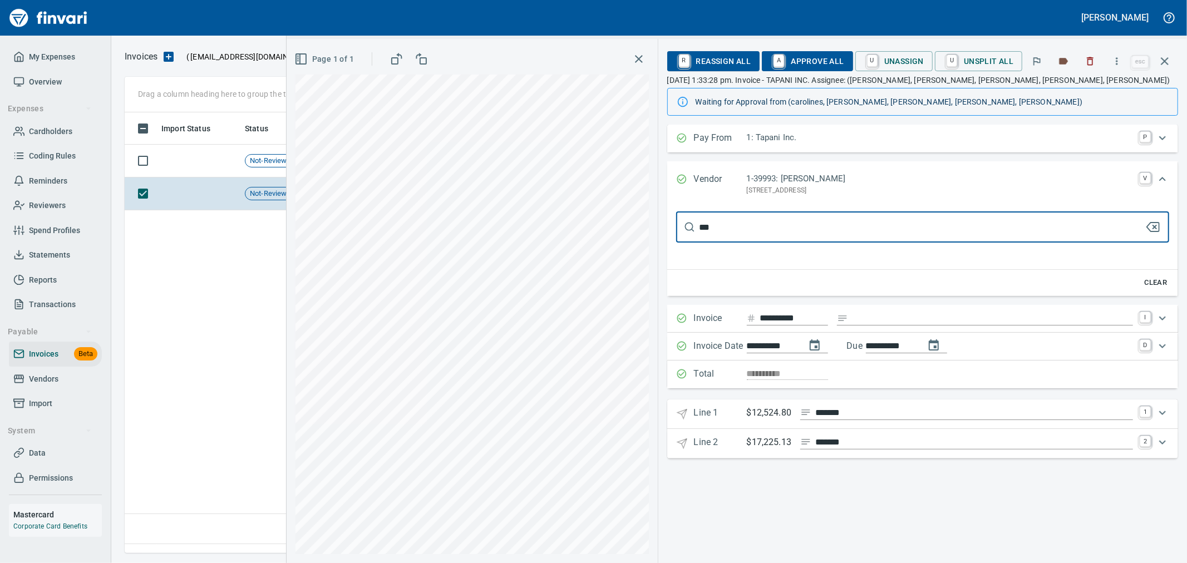
type input "****"
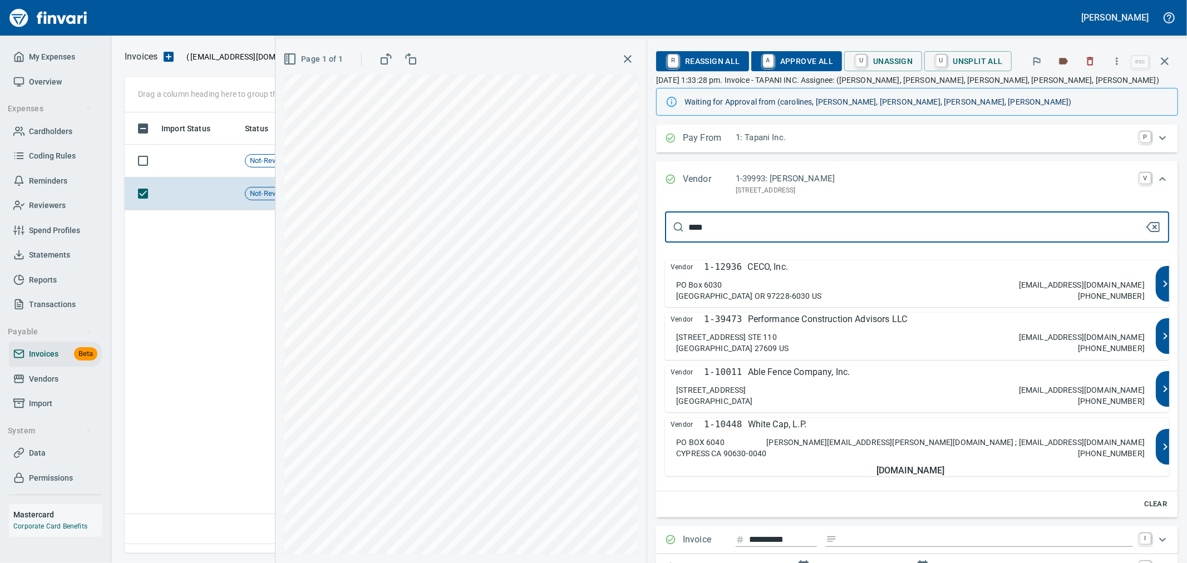
click at [807, 269] on div "Vendor 1-12936 CECO, Inc." at bounding box center [911, 266] width 480 height 13
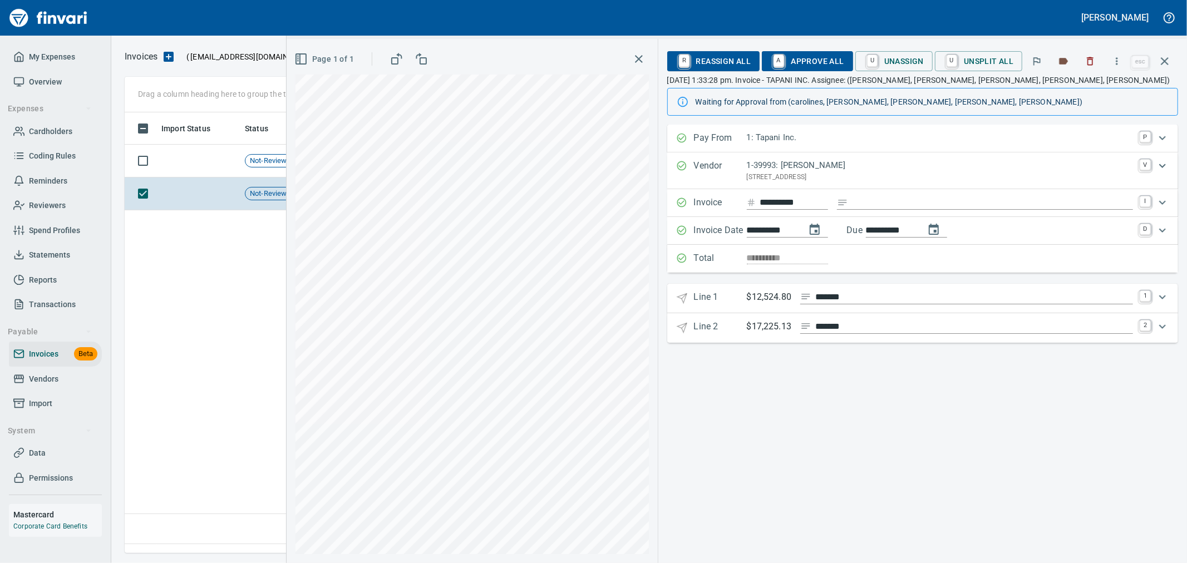
type input "**********"
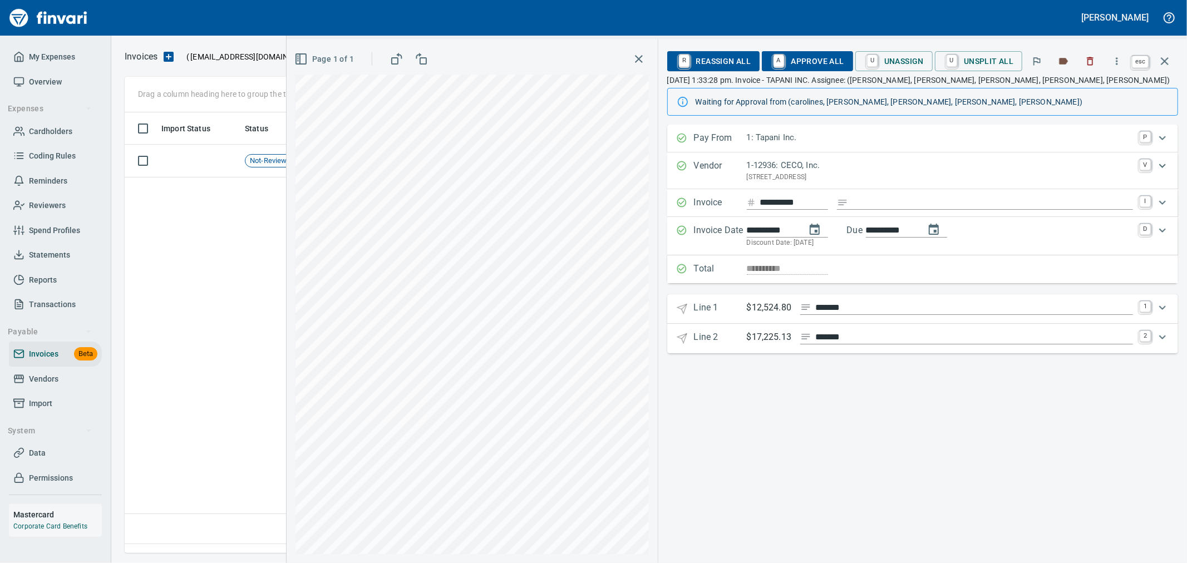
click at [1166, 62] on icon "button" at bounding box center [1165, 61] width 8 height 8
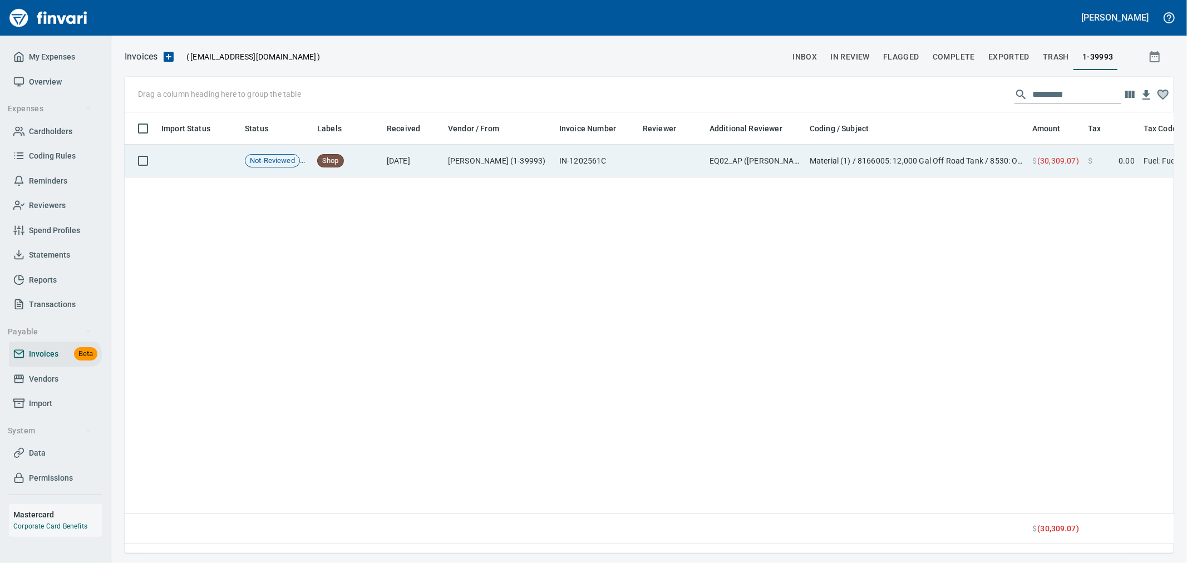
click at [372, 159] on td "Shop" at bounding box center [348, 161] width 70 height 33
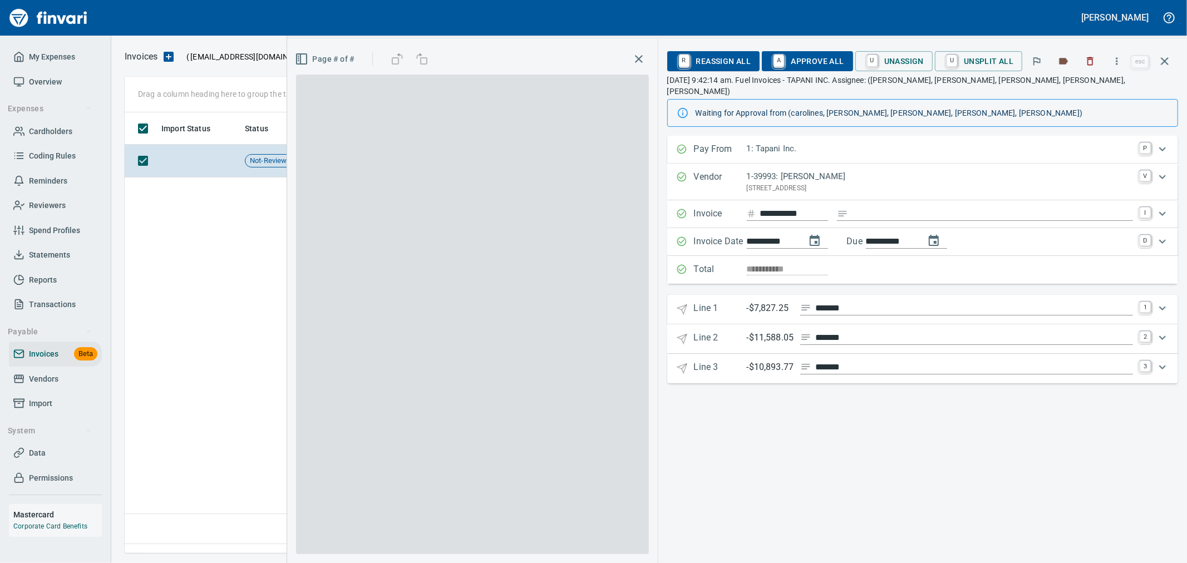
click at [806, 183] on p "3125 NW 35th Avenue, Portland OR 97210 US" at bounding box center [940, 188] width 386 height 11
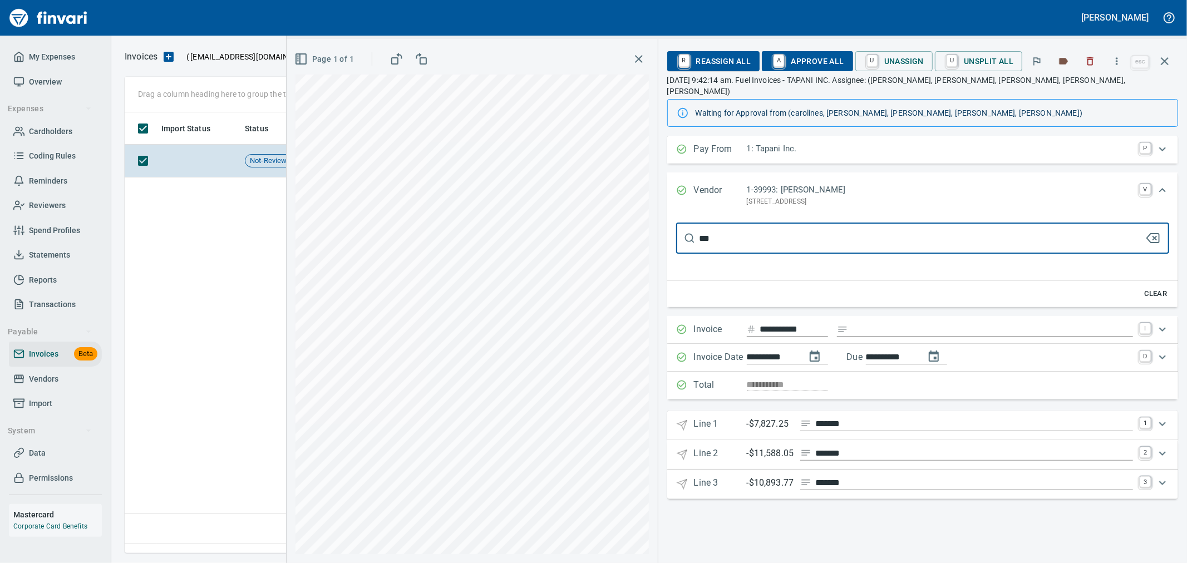
type input "****"
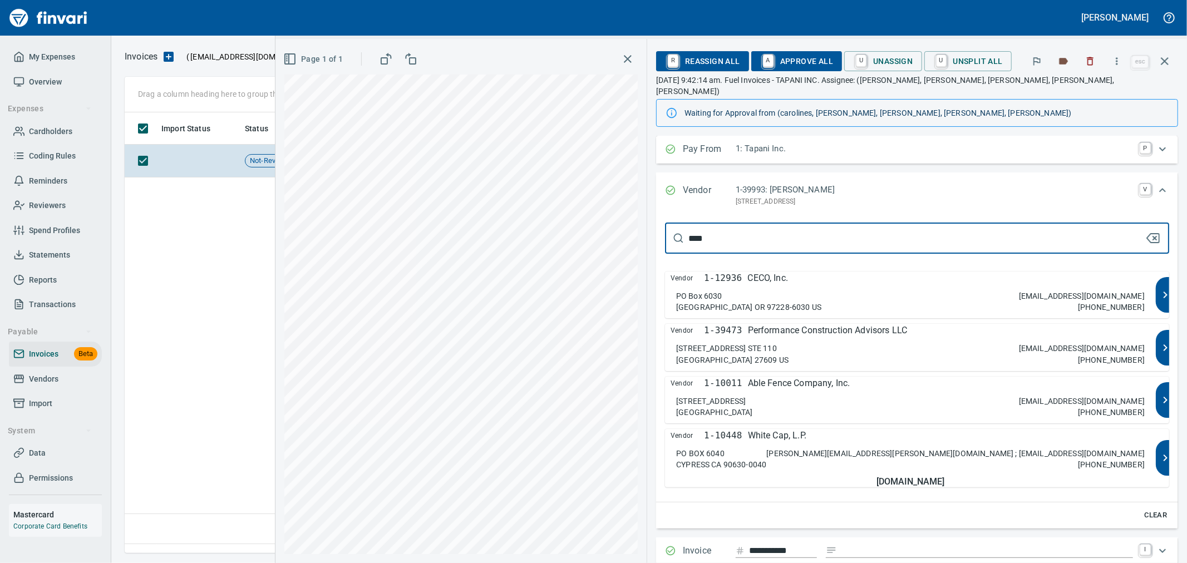
click at [830, 272] on div "Vendor 1-12936 CECO, Inc." at bounding box center [911, 278] width 480 height 13
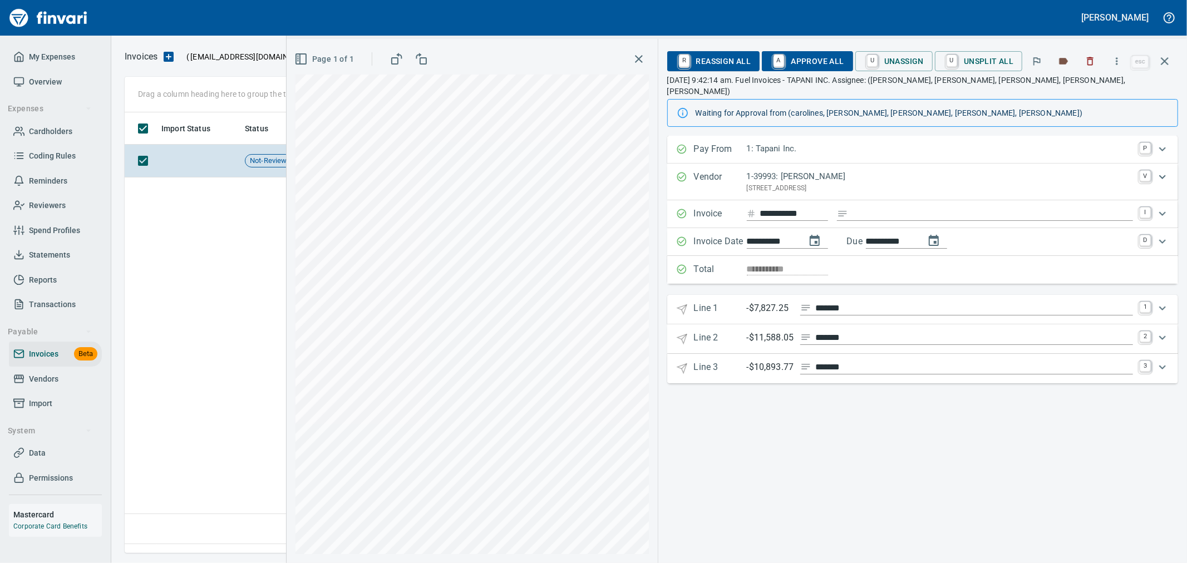
scroll to position [422, 1039]
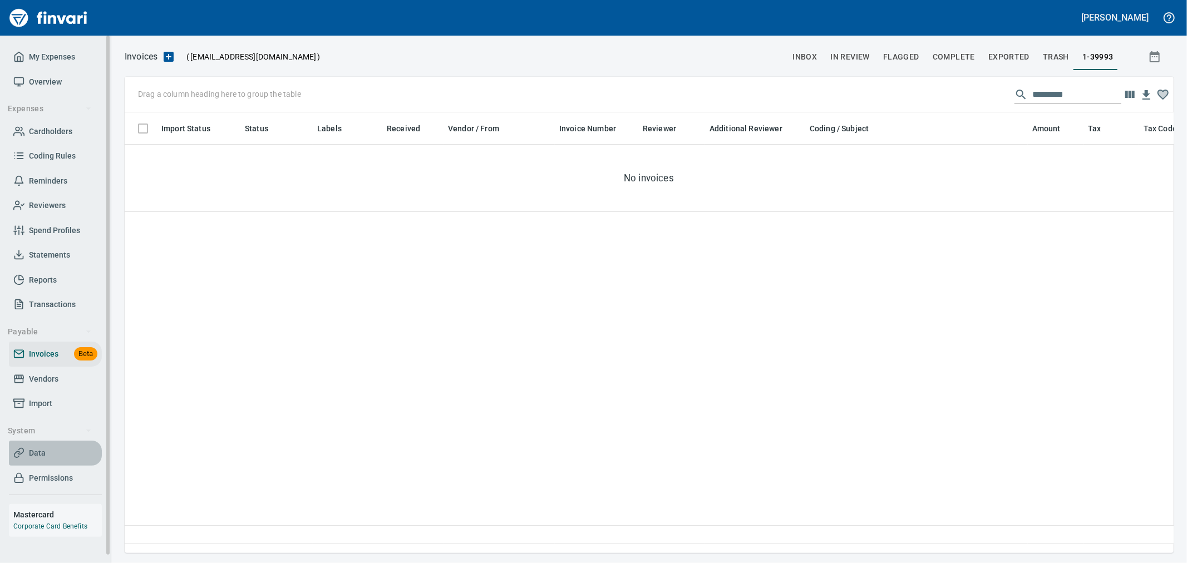
click at [51, 450] on span "Data" at bounding box center [55, 453] width 84 height 14
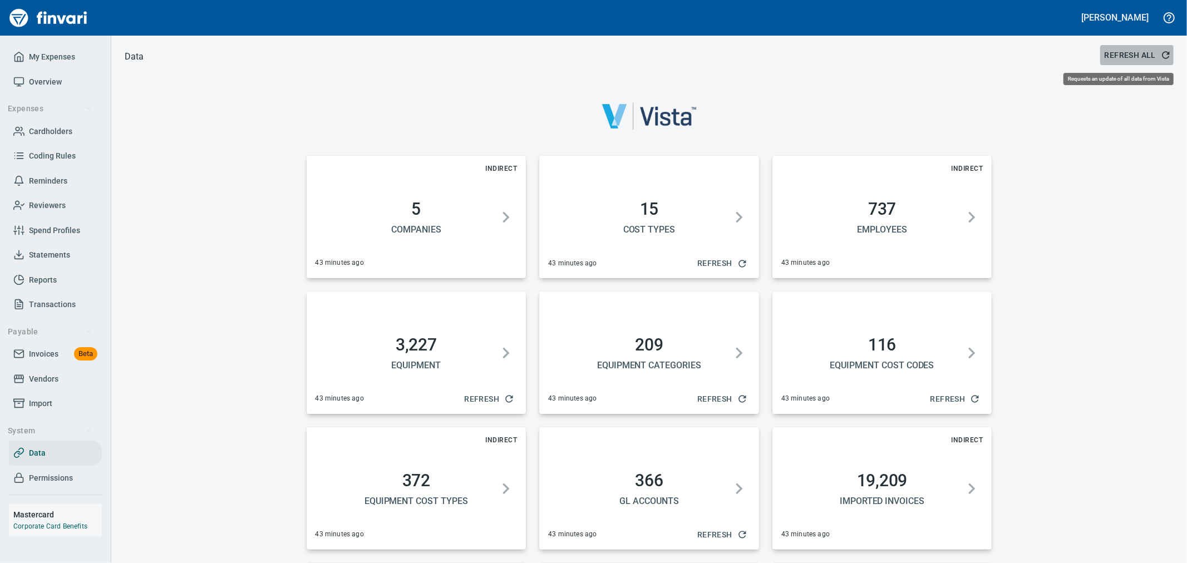
click at [1122, 55] on span "Refresh All" at bounding box center [1137, 55] width 65 height 14
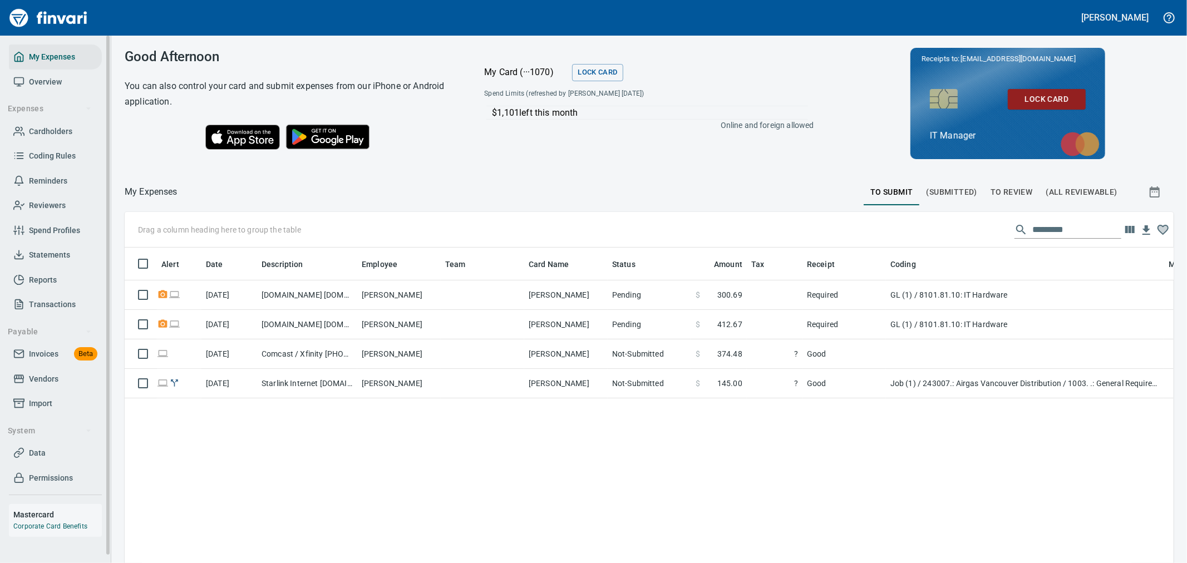
scroll to position [422, 1031]
click at [41, 134] on span "Cardholders" at bounding box center [50, 132] width 43 height 14
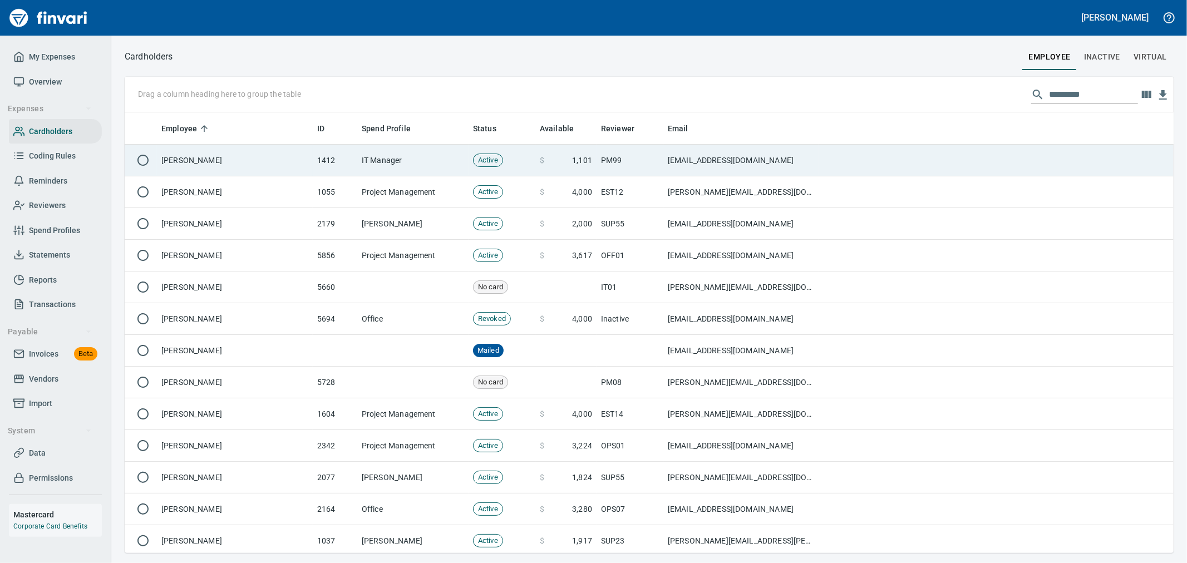
scroll to position [1, 1]
click at [254, 168] on td "[PERSON_NAME]" at bounding box center [235, 161] width 156 height 32
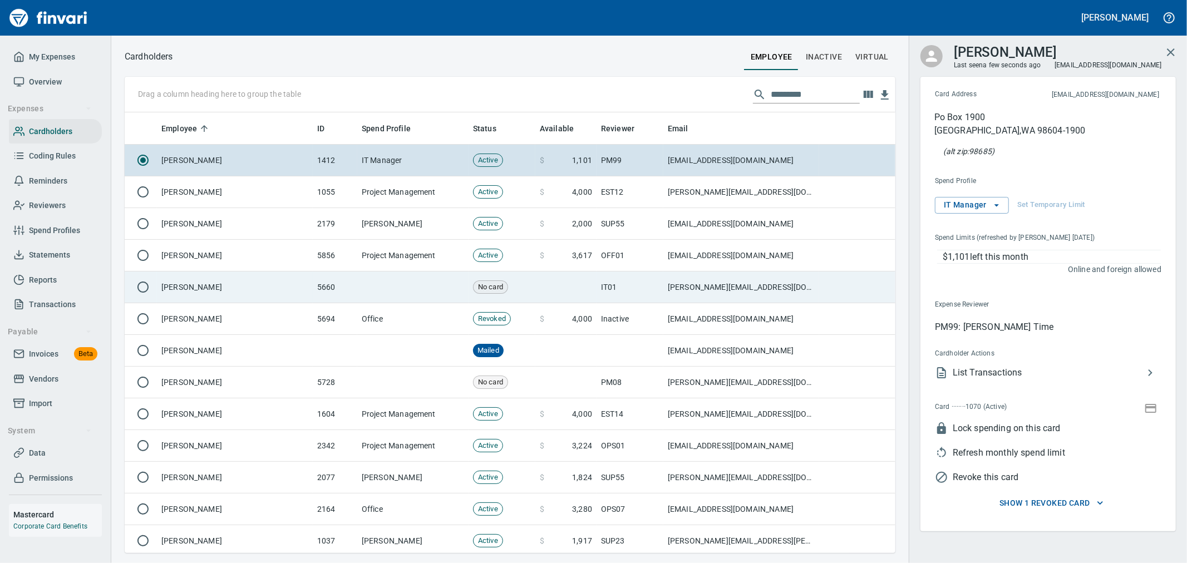
scroll to position [431, 752]
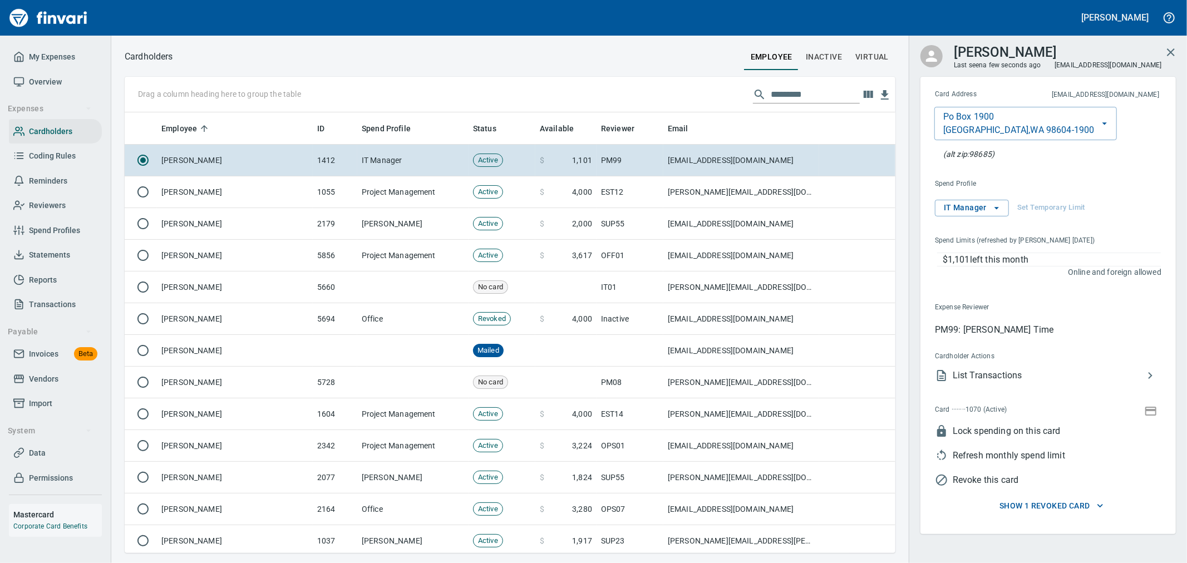
click at [1151, 412] on icon "button" at bounding box center [1150, 411] width 13 height 13
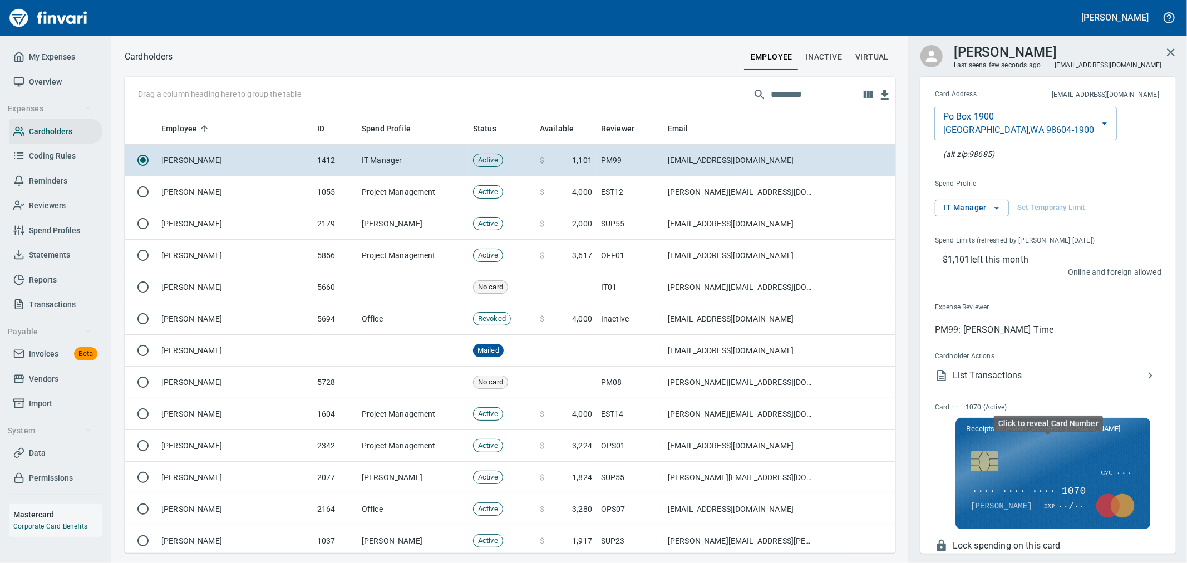
click at [1059, 497] on span "···· ···· ···· 1070" at bounding box center [1028, 492] width 116 height 14
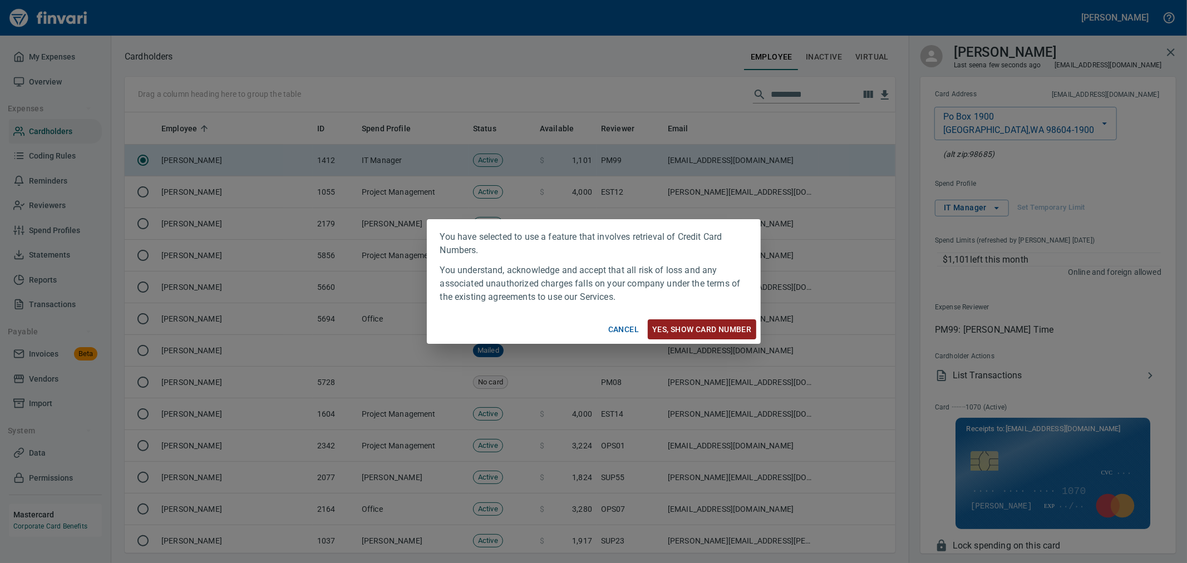
click at [688, 337] on button "Yes, Show card number" at bounding box center [702, 329] width 108 height 21
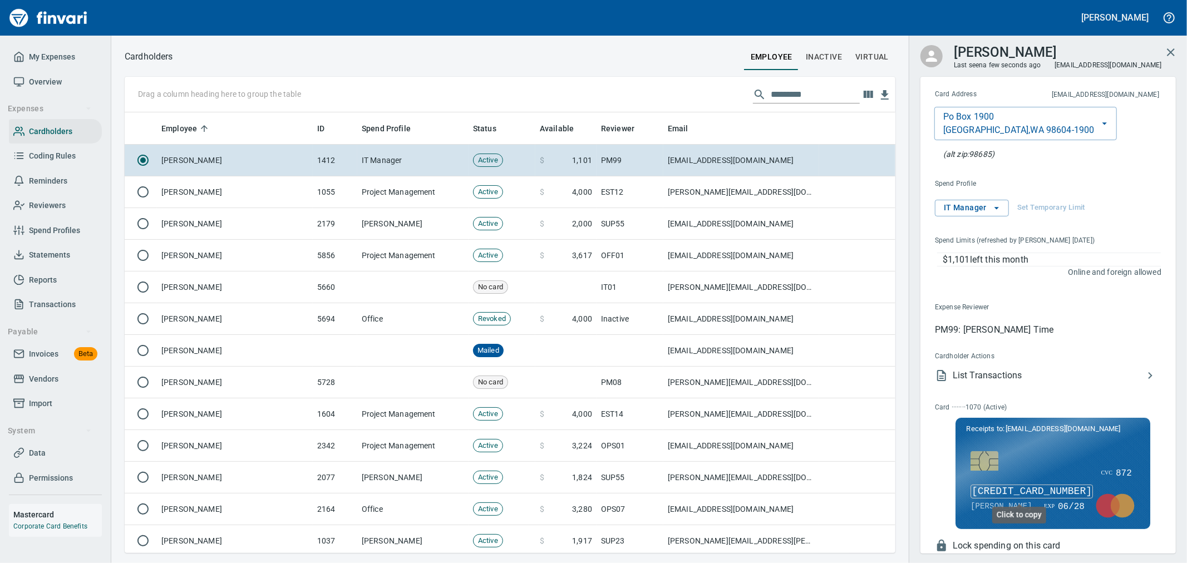
click at [1055, 492] on span "5533 7417 4515 1070" at bounding box center [1031, 492] width 122 height 14
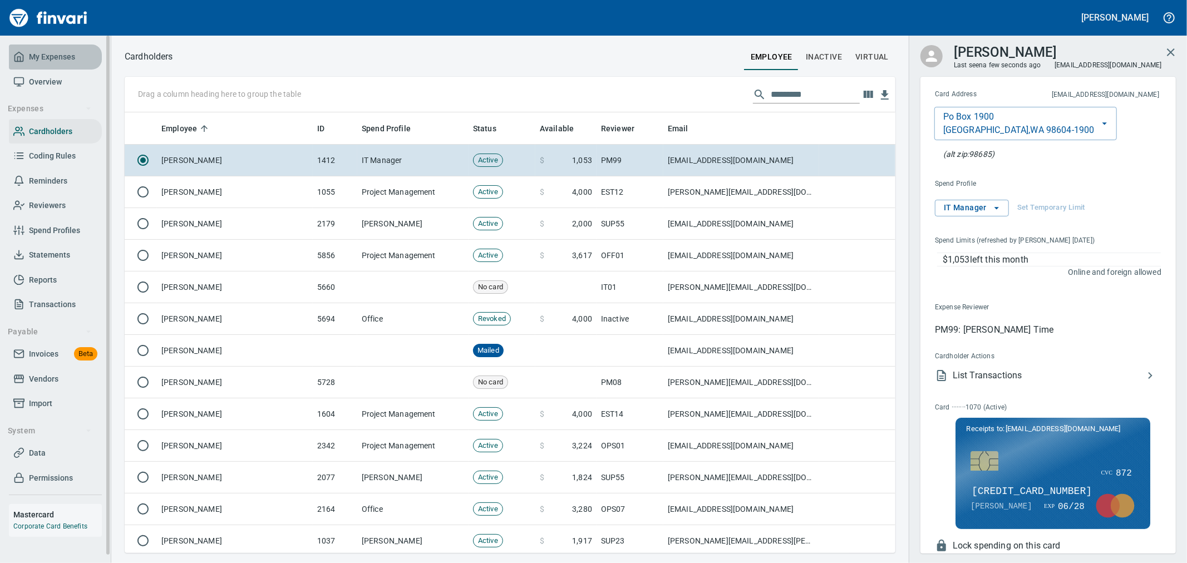
click at [56, 58] on span "My Expenses" at bounding box center [52, 57] width 46 height 14
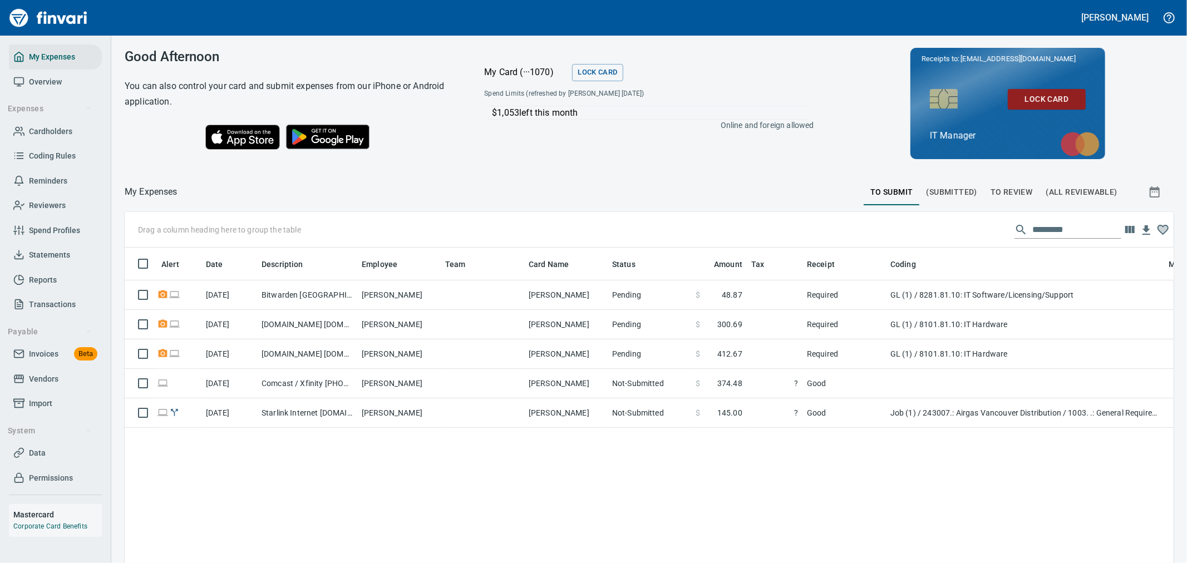
scroll to position [1, 1]
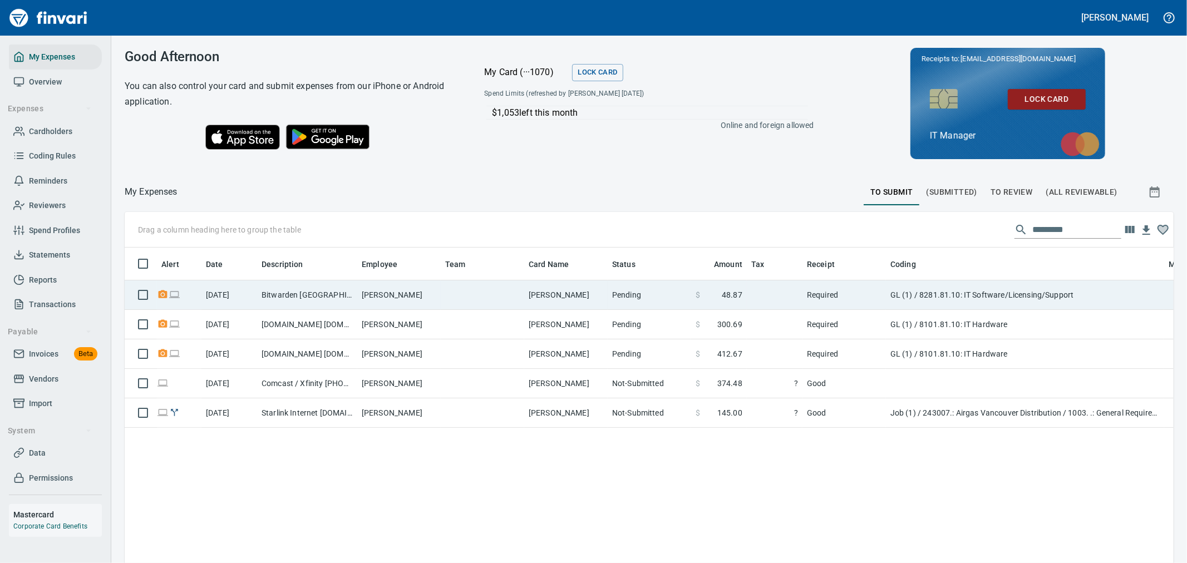
click at [303, 294] on td "Bitwarden Santa Barbara CA" at bounding box center [307, 294] width 100 height 29
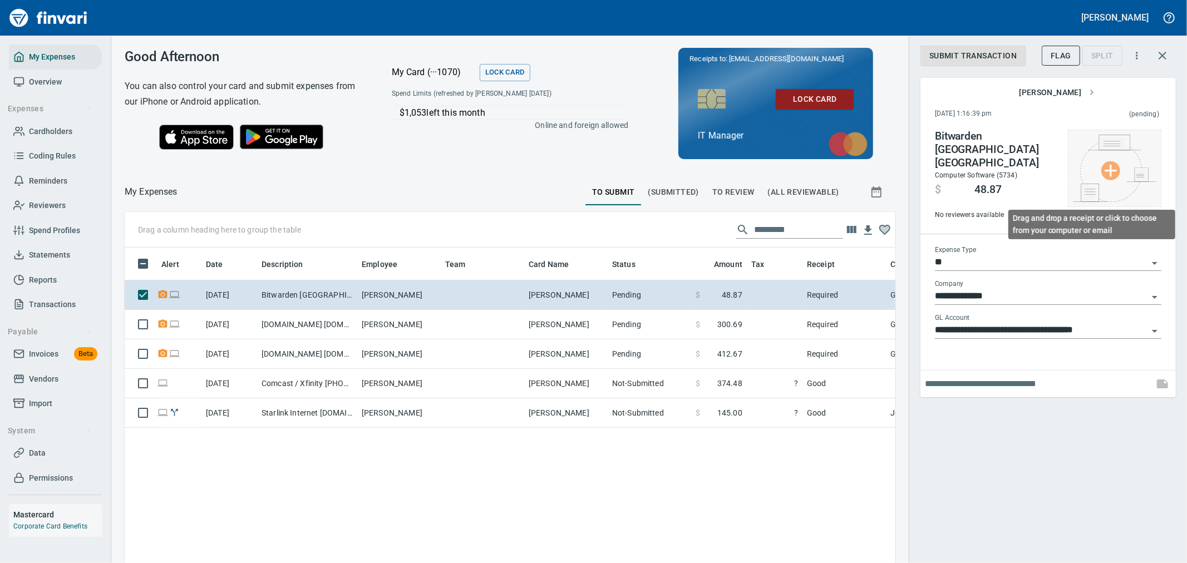
scroll to position [422, 752]
click at [1126, 185] on img at bounding box center [1114, 168] width 83 height 67
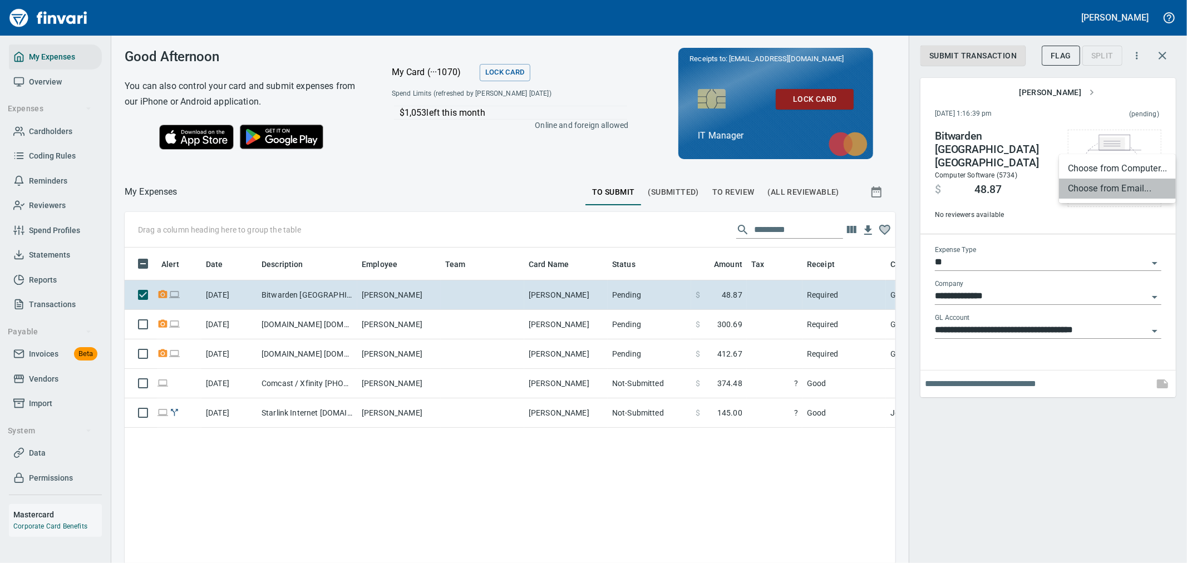
click at [1105, 184] on li "Choose from Email..." at bounding box center [1117, 189] width 117 height 20
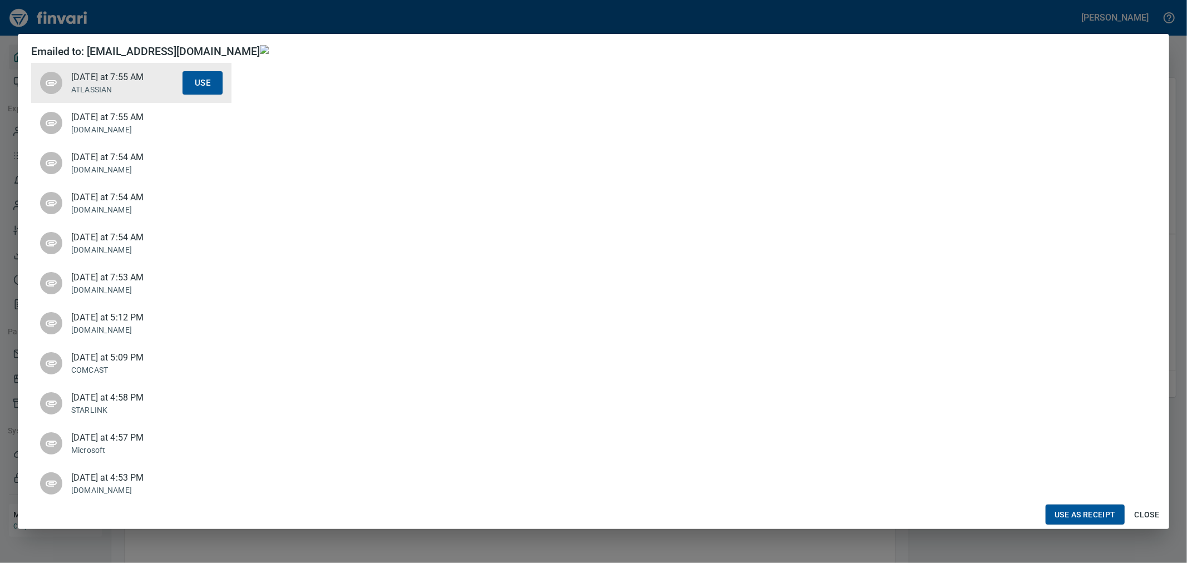
click at [1145, 508] on span "Close" at bounding box center [1146, 515] width 27 height 14
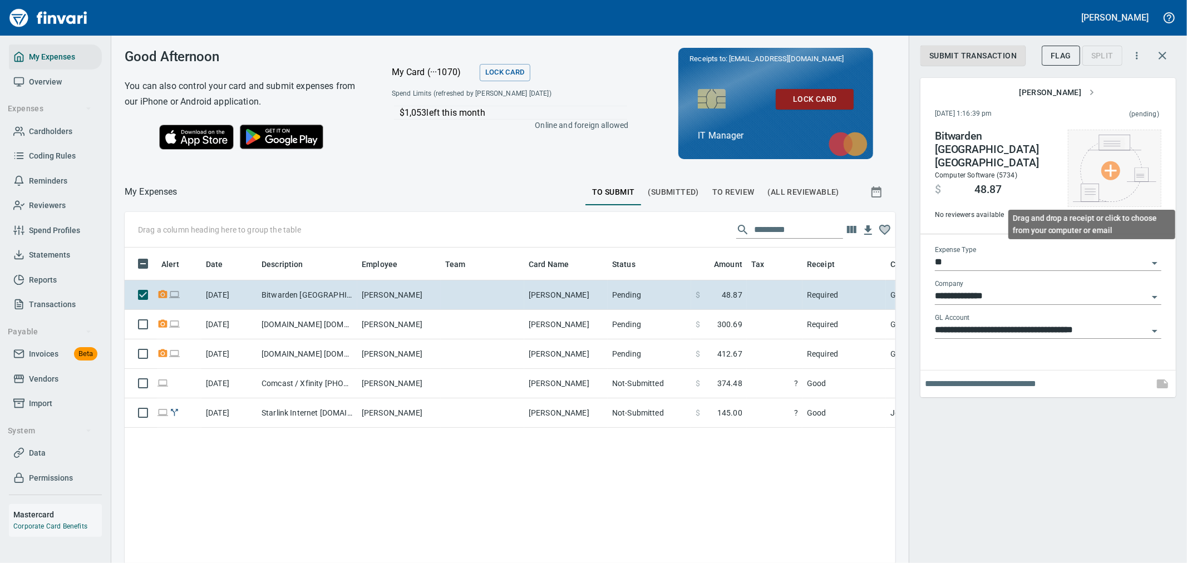
click at [1121, 147] on img at bounding box center [1114, 168] width 83 height 67
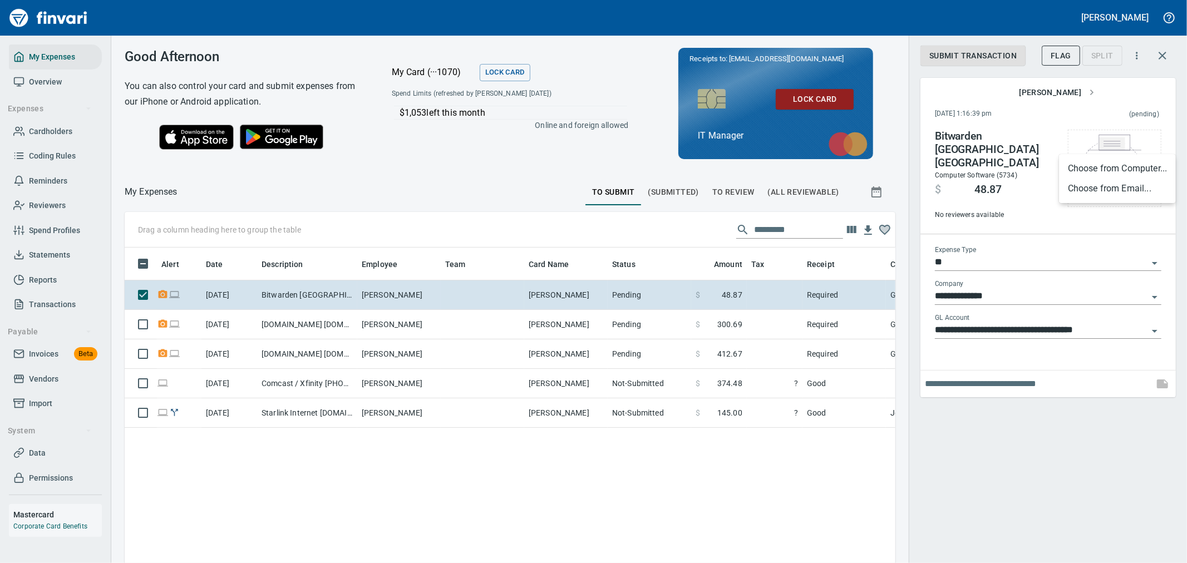
click at [1083, 164] on li "Choose from Computer..." at bounding box center [1117, 169] width 117 height 20
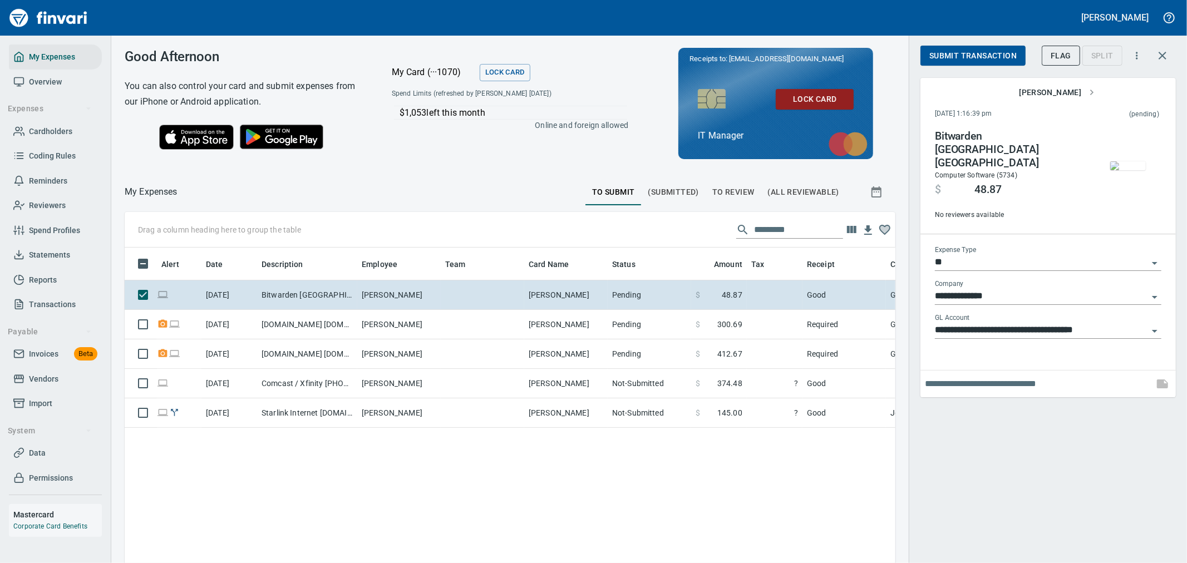
click at [958, 53] on span "Submit Transaction" at bounding box center [972, 56] width 87 height 14
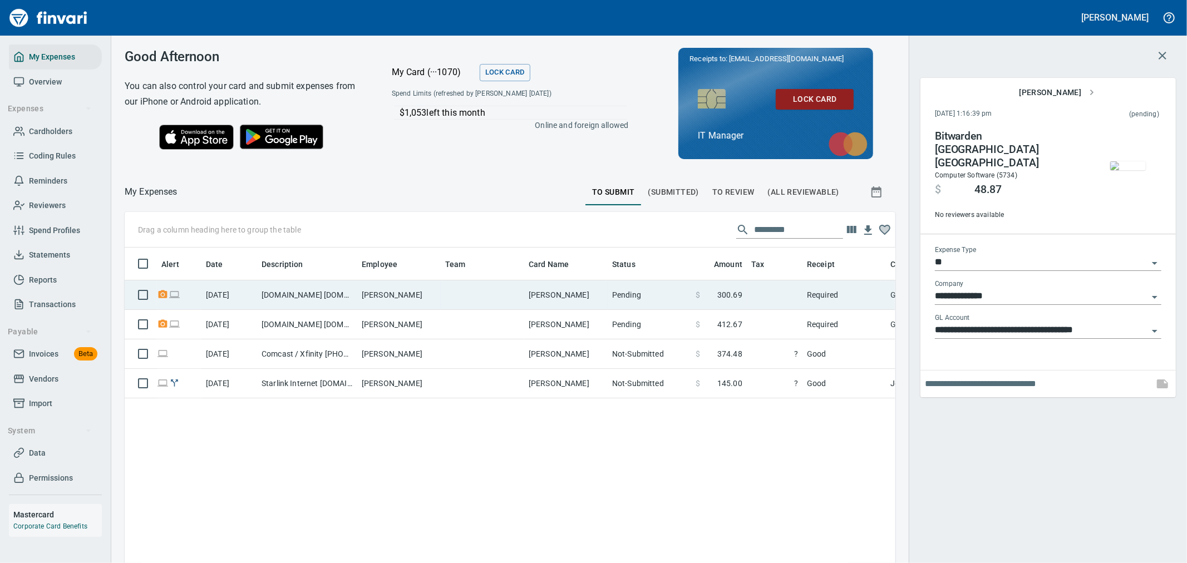
click at [609, 295] on td "Pending" at bounding box center [649, 294] width 83 height 29
type input "**********"
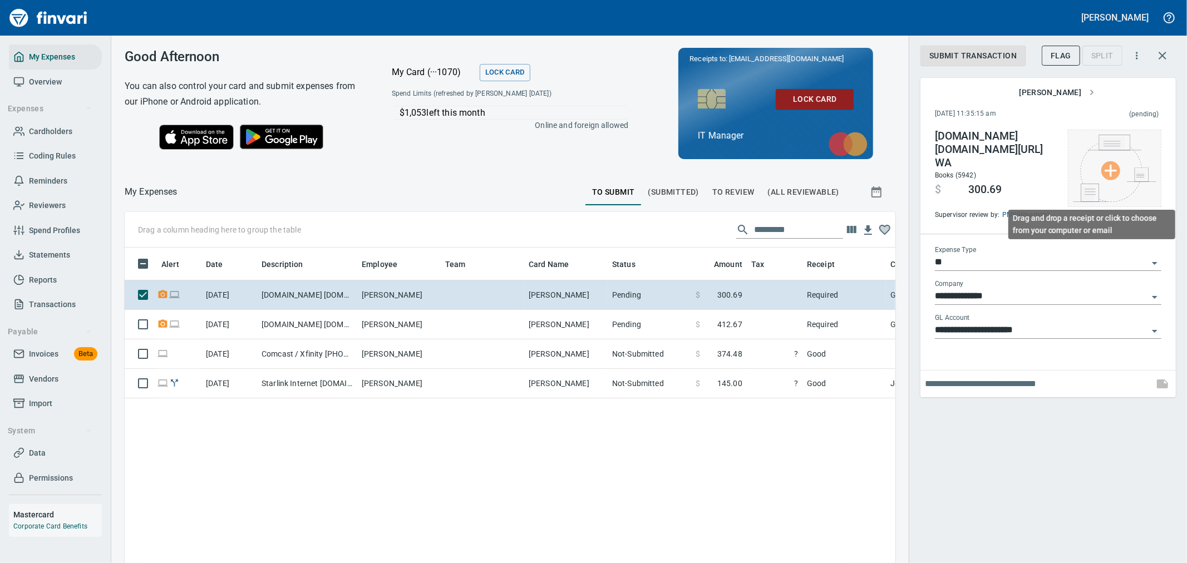
click at [1152, 148] on img at bounding box center [1114, 168] width 83 height 67
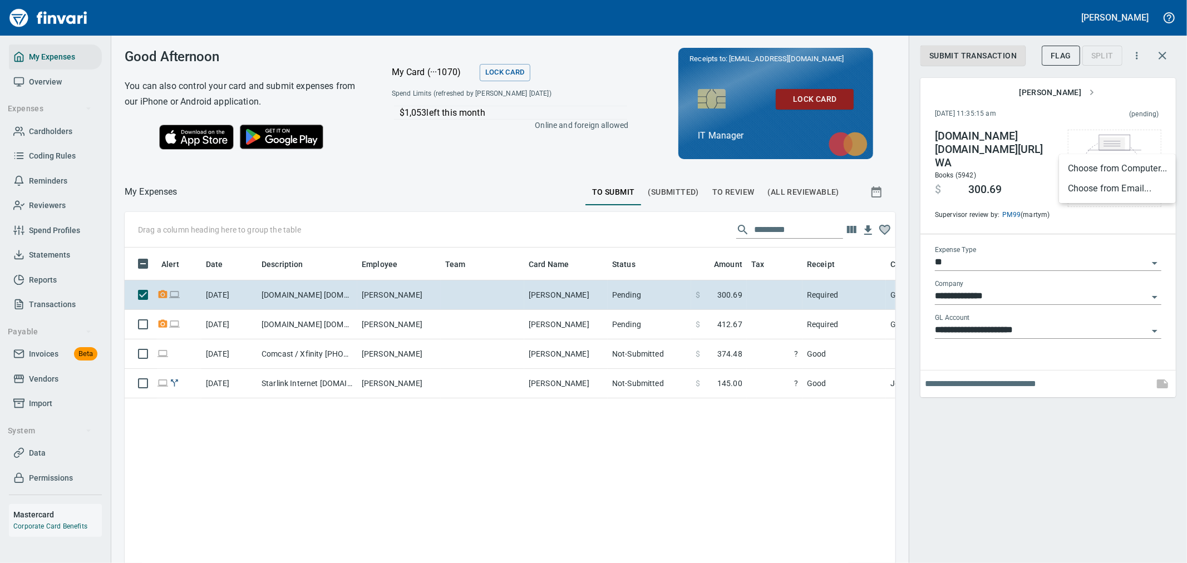
click at [1110, 165] on li "Choose from Computer..." at bounding box center [1117, 169] width 117 height 20
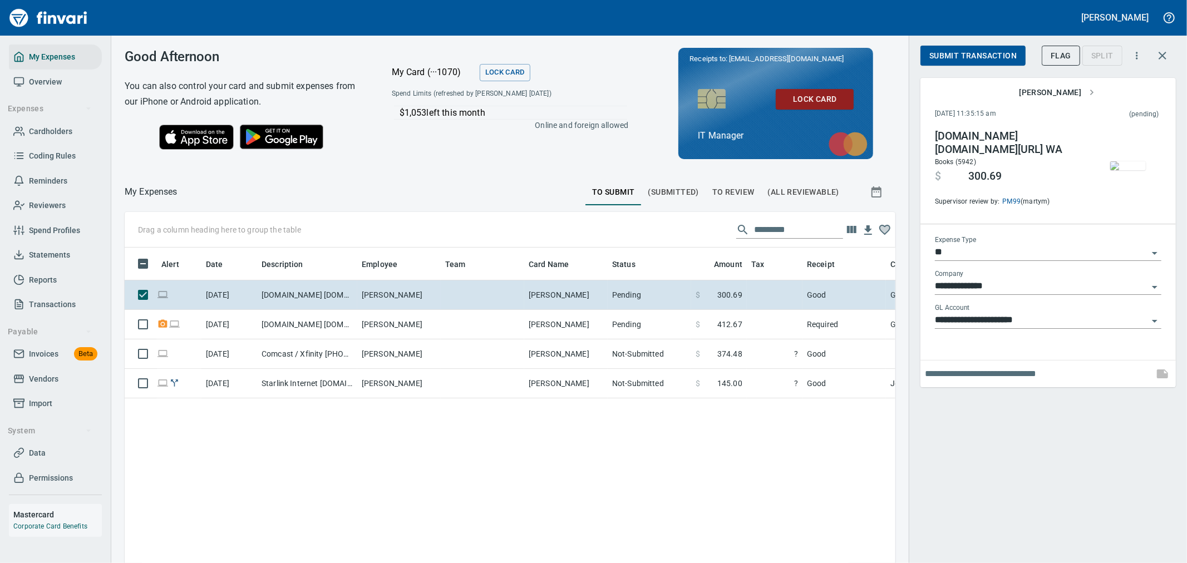
click at [960, 49] on span "Submit Transaction" at bounding box center [972, 56] width 87 height 14
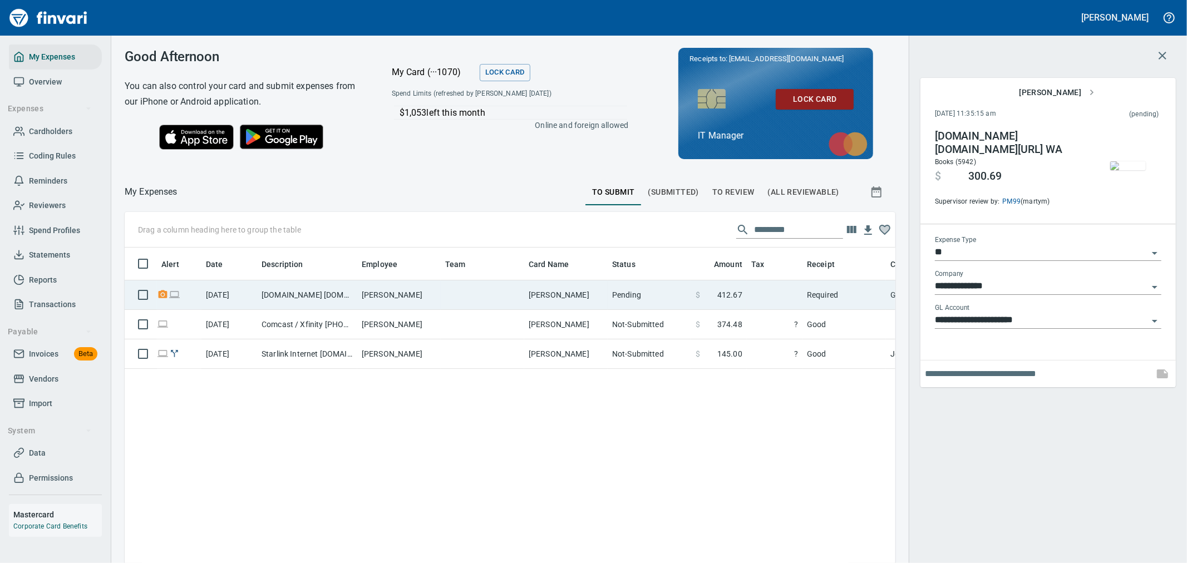
click at [776, 295] on td at bounding box center [775, 294] width 56 height 29
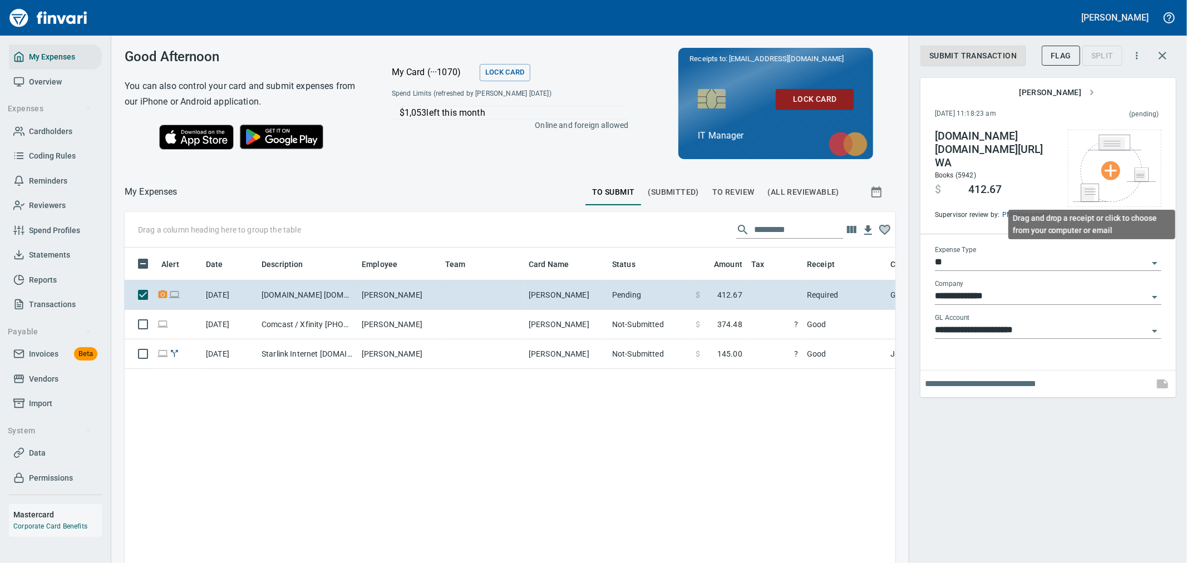
scroll to position [422, 752]
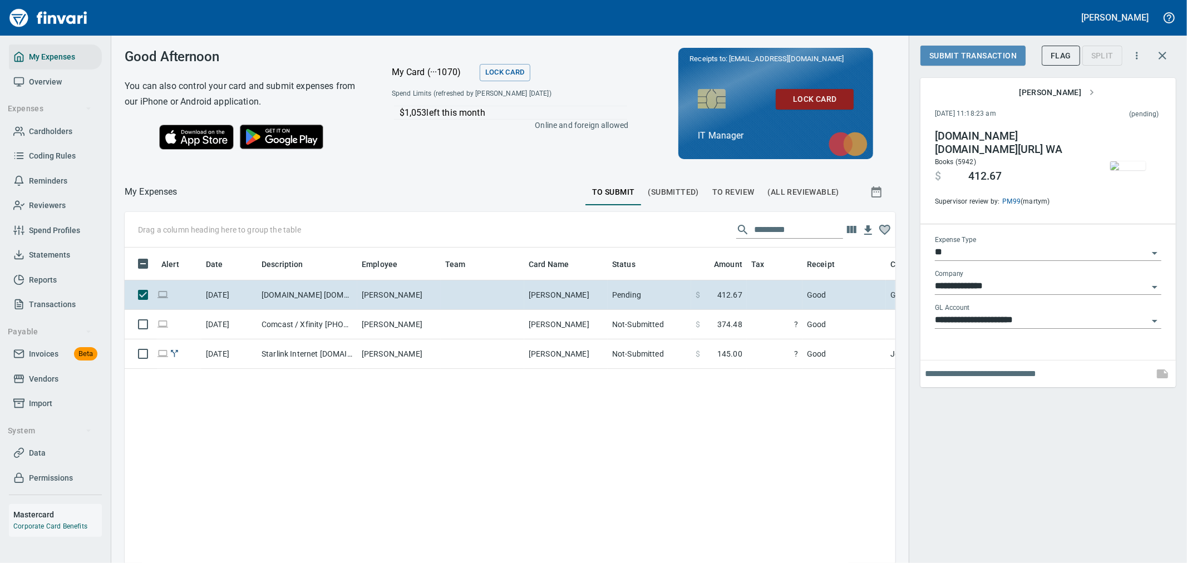
click at [980, 59] on span "Submit Transaction" at bounding box center [972, 56] width 87 height 14
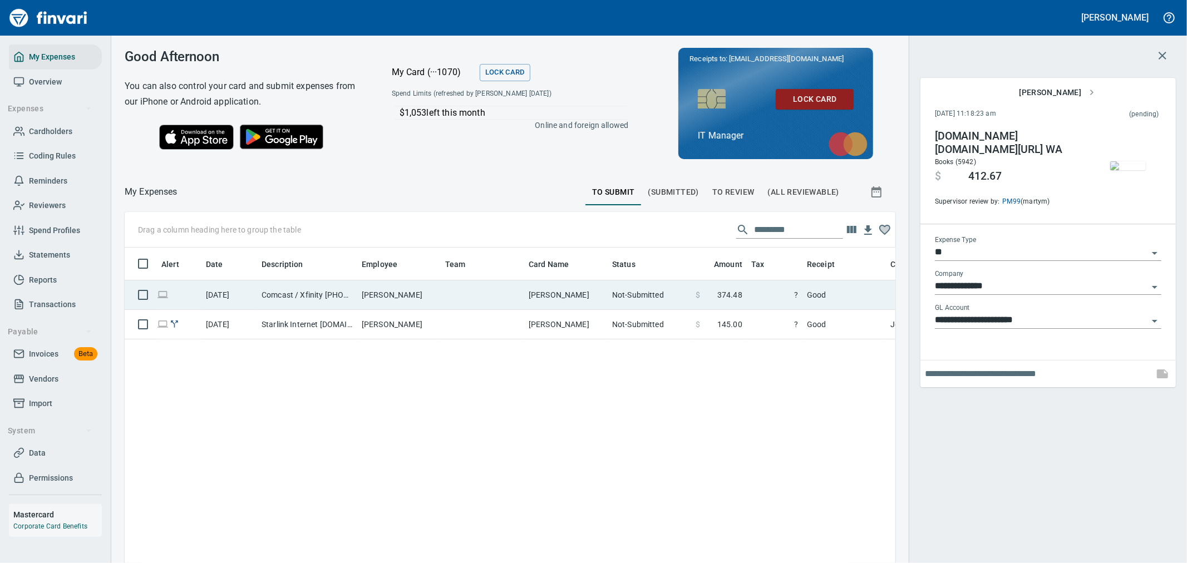
click at [735, 295] on span "374.48" at bounding box center [729, 294] width 25 height 11
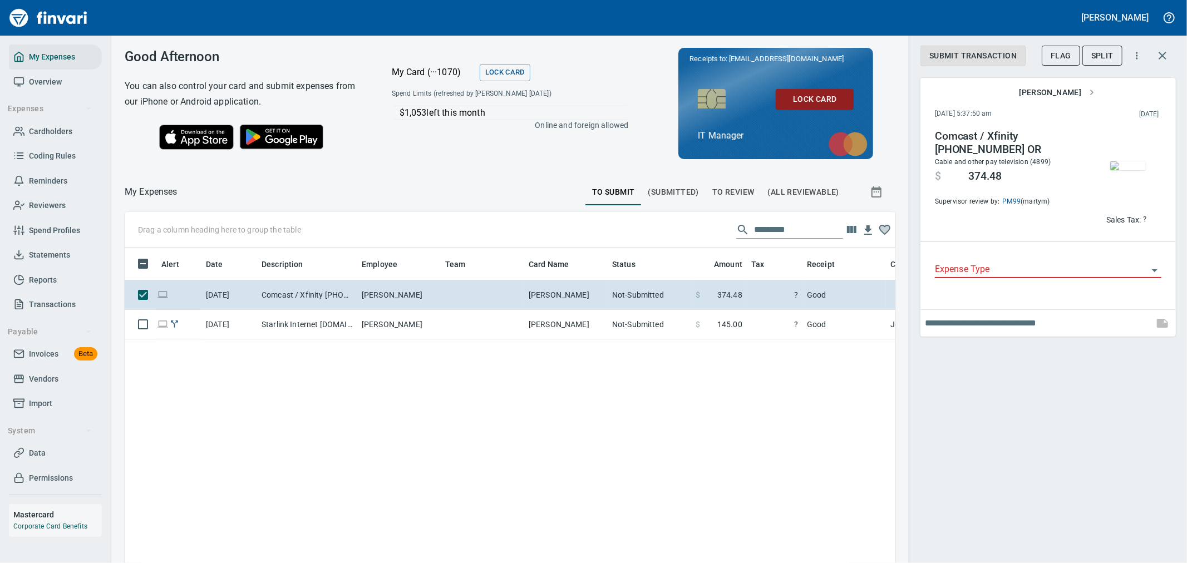
scroll to position [422, 752]
click at [1117, 166] on img "button" at bounding box center [1128, 165] width 36 height 9
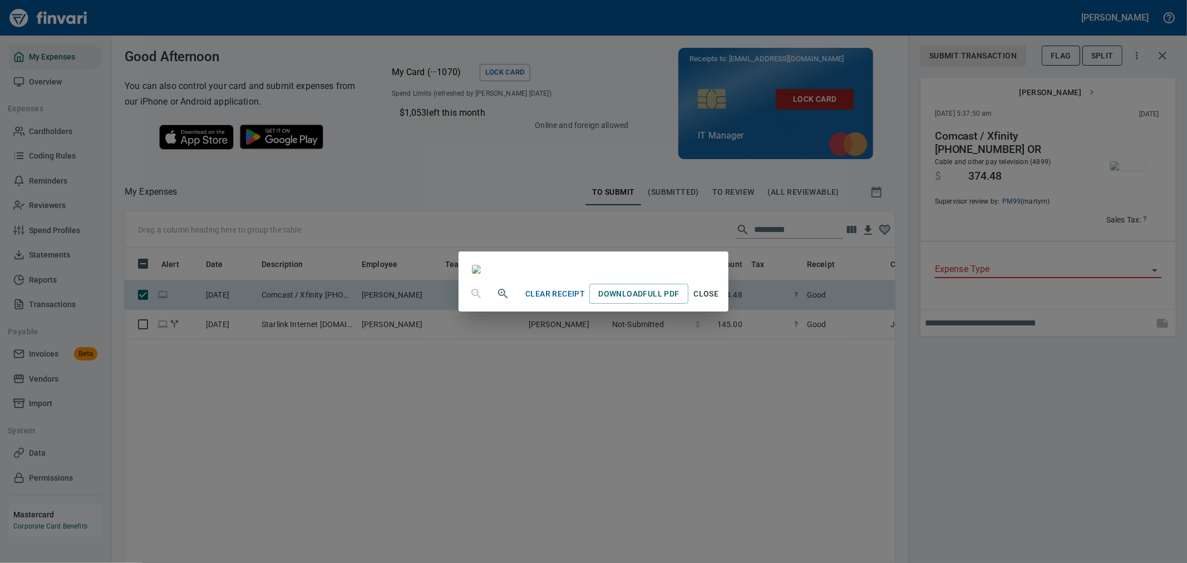
scroll to position [0, 0]
click at [679, 301] on span "Download Full PDF" at bounding box center [638, 294] width 81 height 14
drag, startPoint x: 983, startPoint y: 364, endPoint x: 980, endPoint y: 296, distance: 68.5
click at [983, 362] on div "Clear Receipt Download Full PDF Close" at bounding box center [593, 281] width 1187 height 563
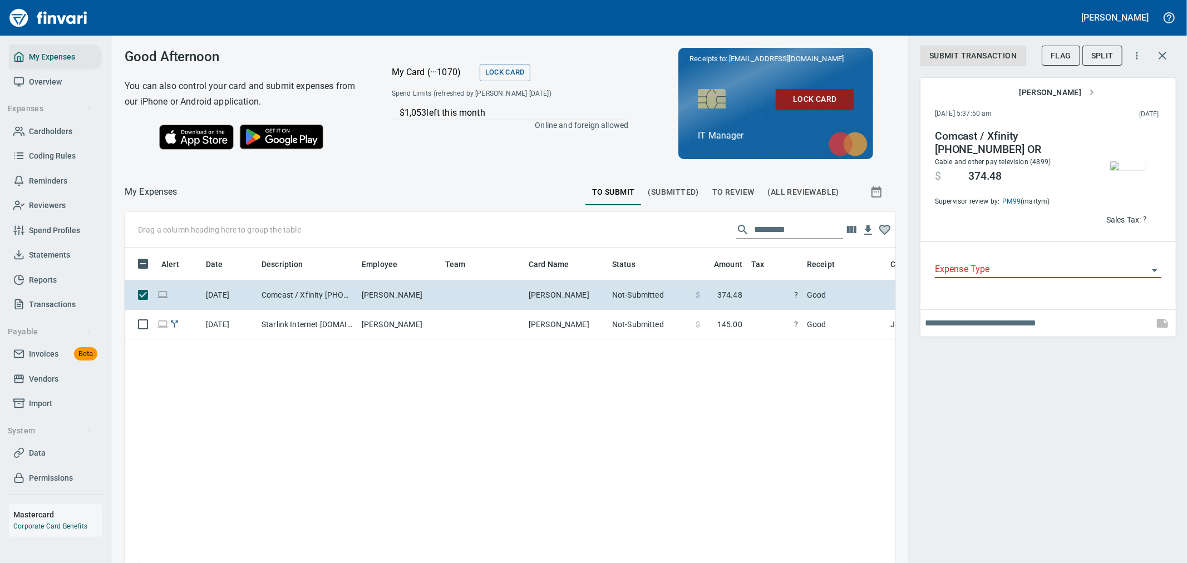
click at [1093, 58] on span "Split" at bounding box center [1102, 56] width 22 height 14
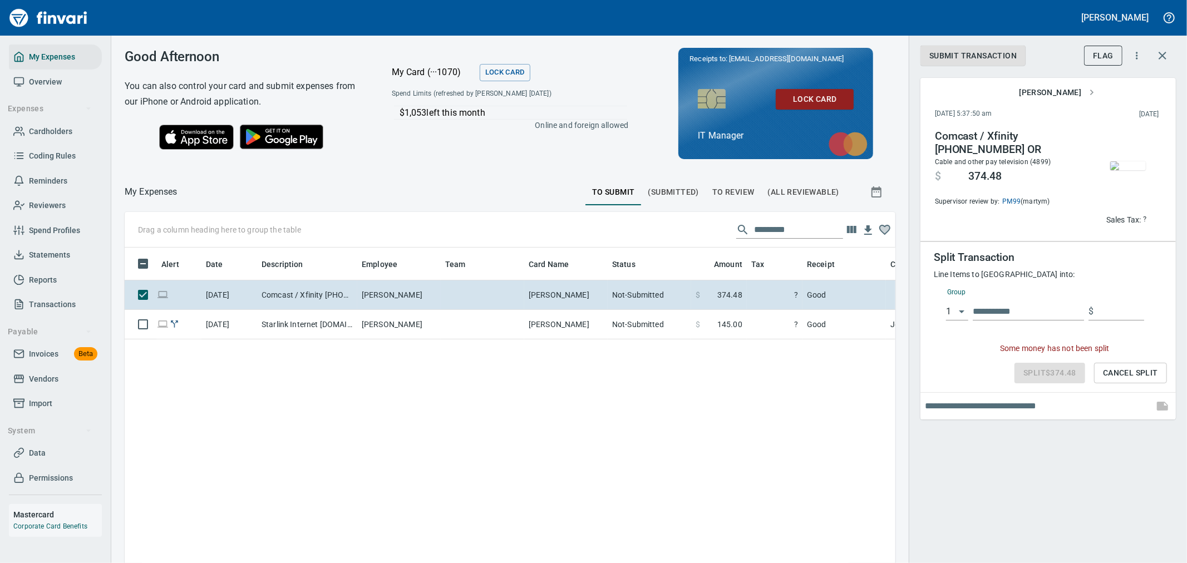
click at [1038, 304] on input "text" at bounding box center [1028, 312] width 111 height 18
type input "***"
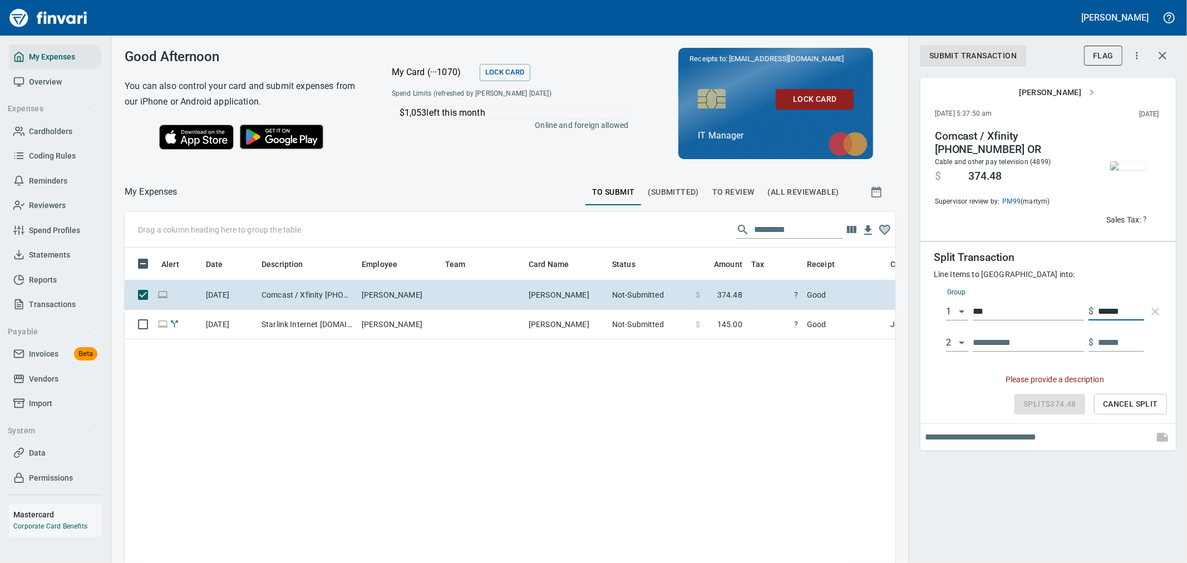
type input "******"
type input "**"
type input "******"
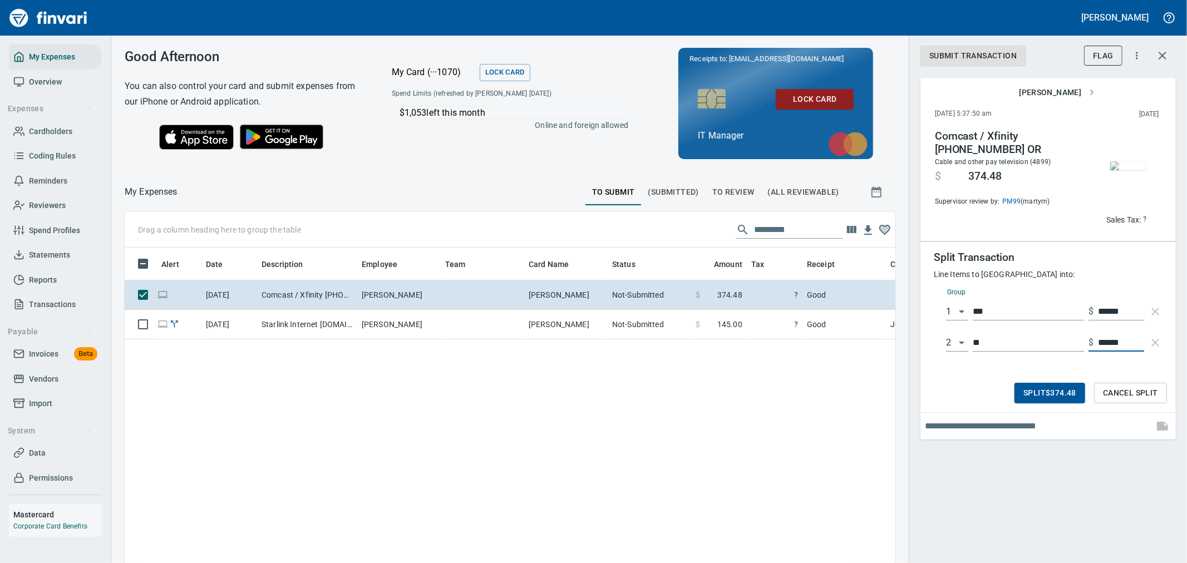
click at [1052, 390] on span "Split $374.48" at bounding box center [1049, 393] width 53 height 14
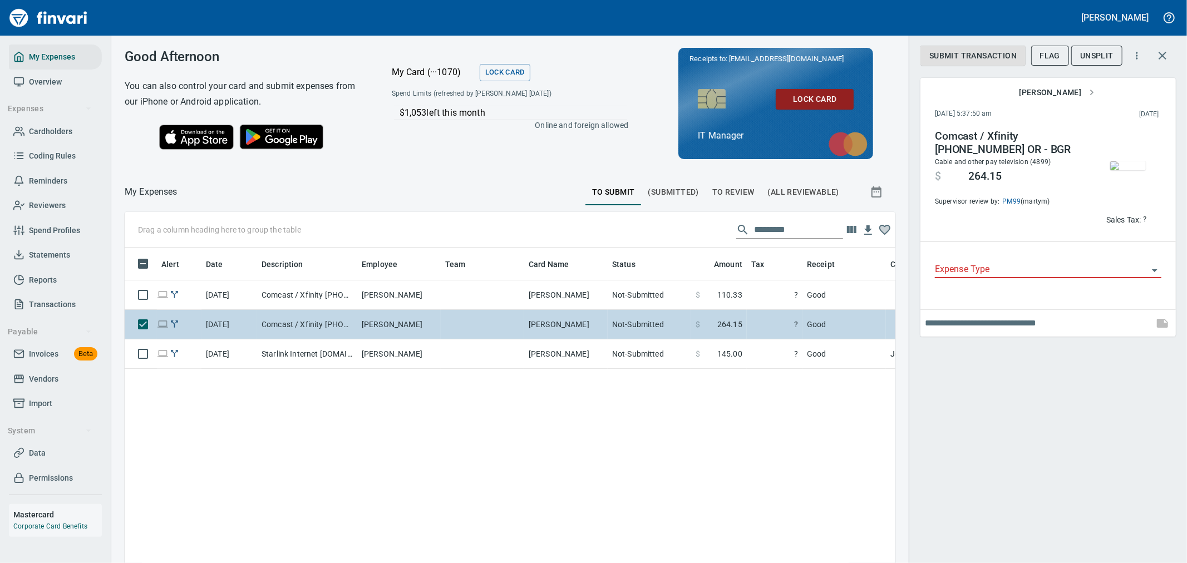
click at [525, 329] on td "[PERSON_NAME]" at bounding box center [565, 324] width 83 height 29
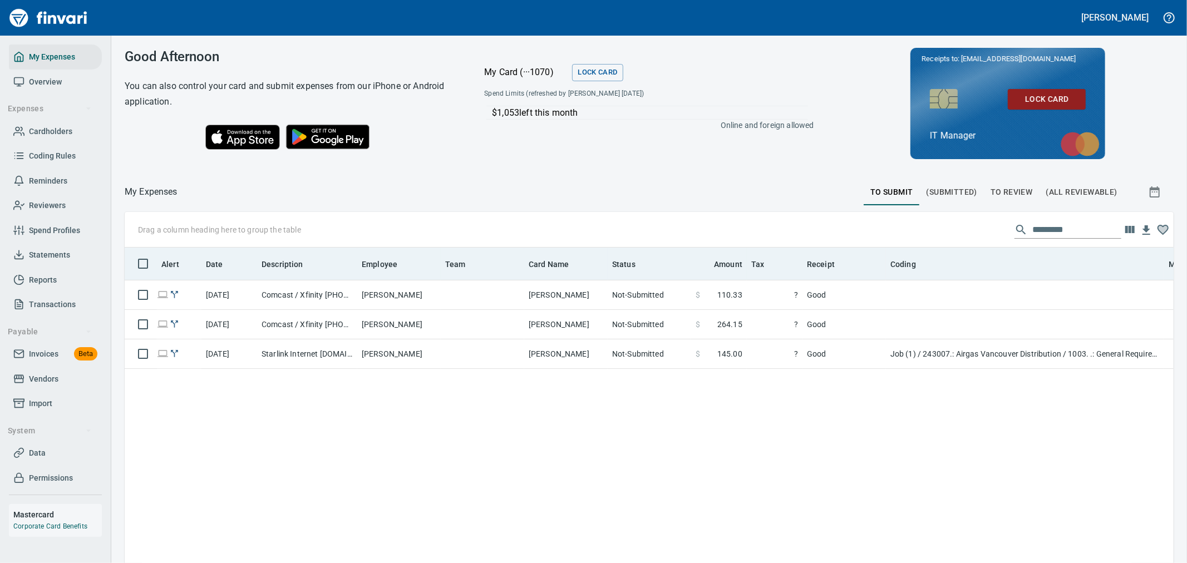
scroll to position [1, 1]
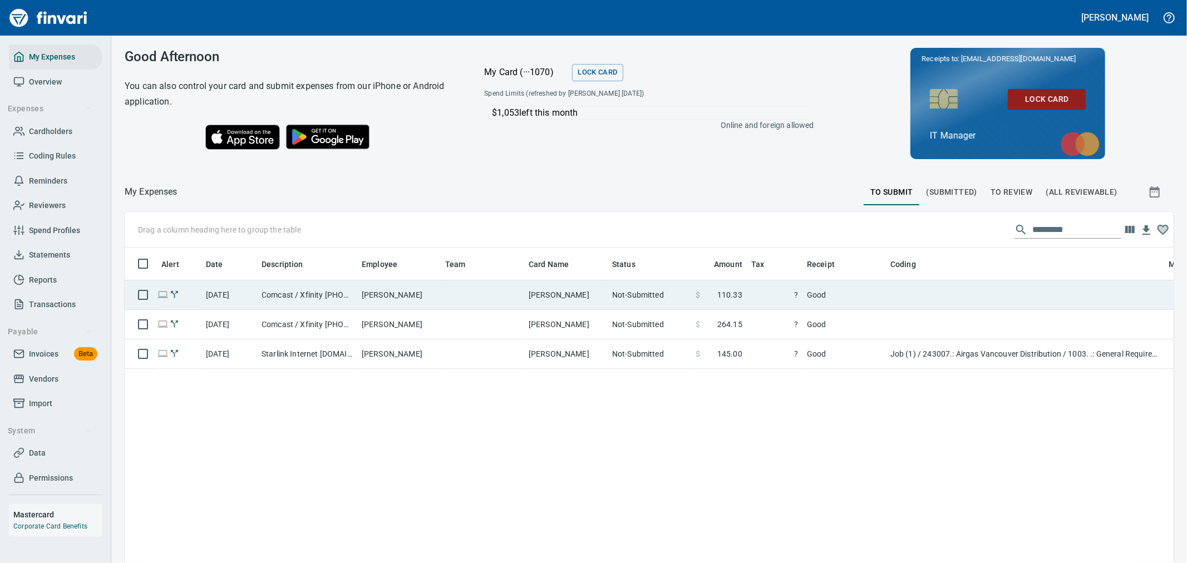
click at [674, 297] on td "Not-Submitted" at bounding box center [649, 294] width 83 height 29
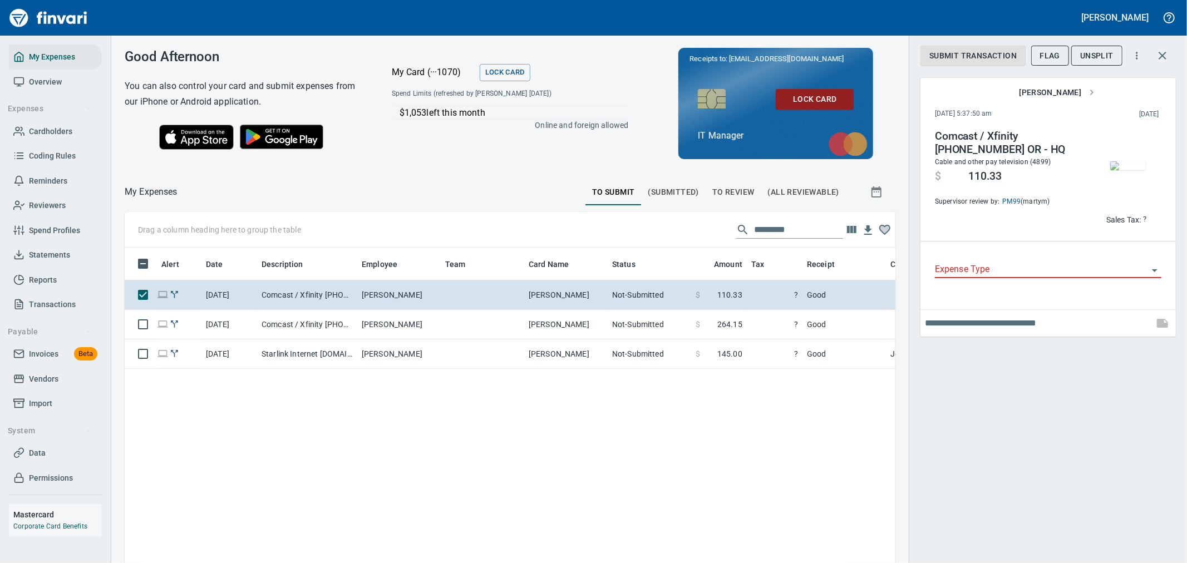
click at [998, 269] on input "Expense Type" at bounding box center [1041, 270] width 213 height 16
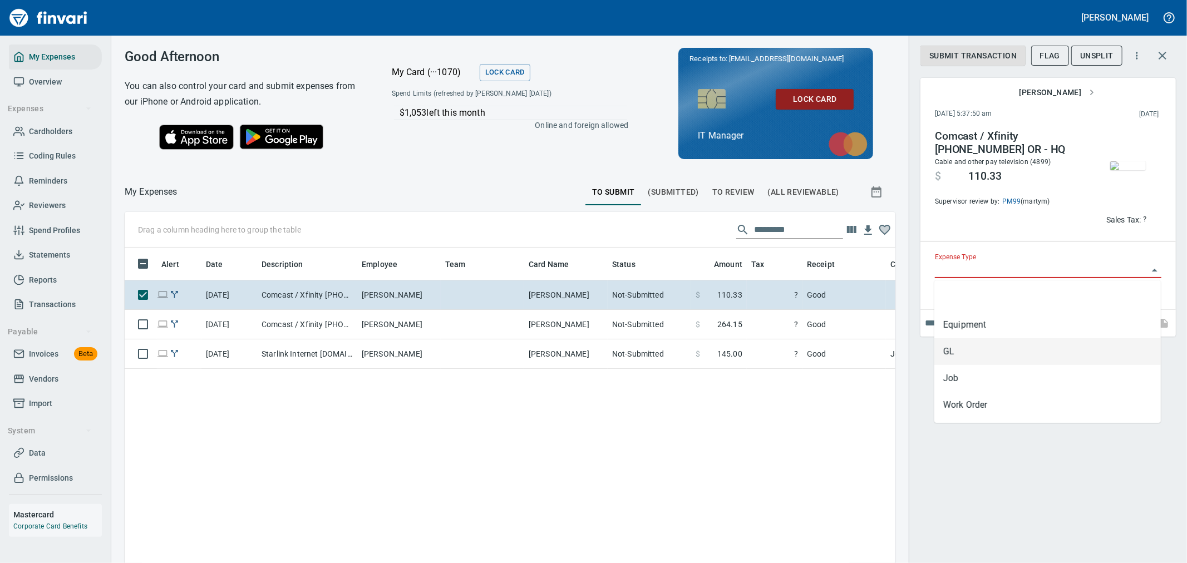
click at [993, 349] on li "GL" at bounding box center [1047, 351] width 226 height 27
type input "**"
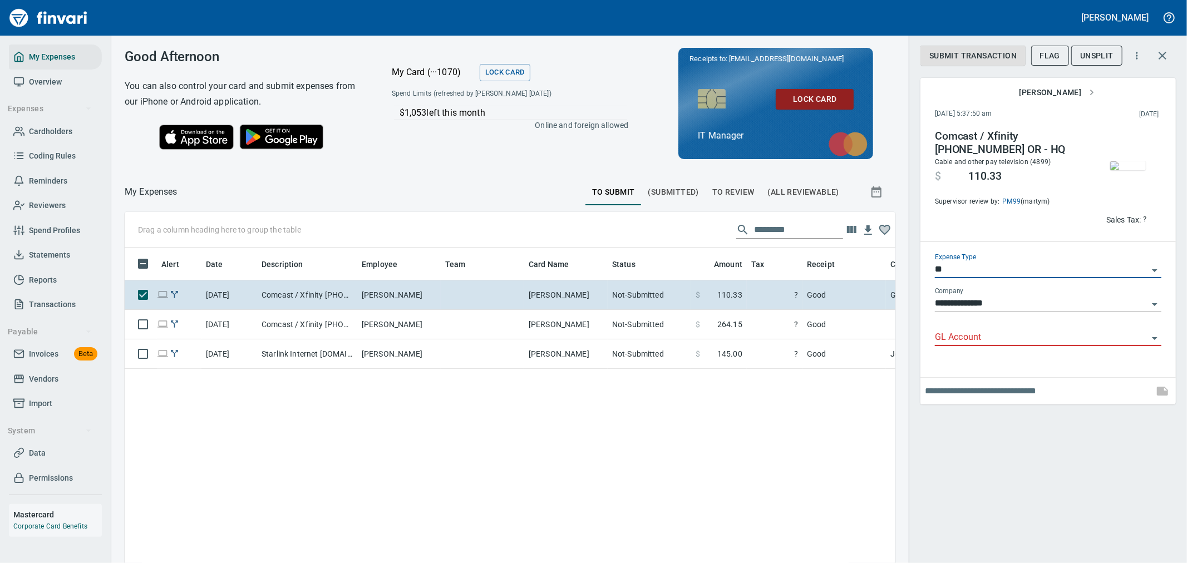
click at [993, 334] on input "GL Account" at bounding box center [1041, 338] width 213 height 16
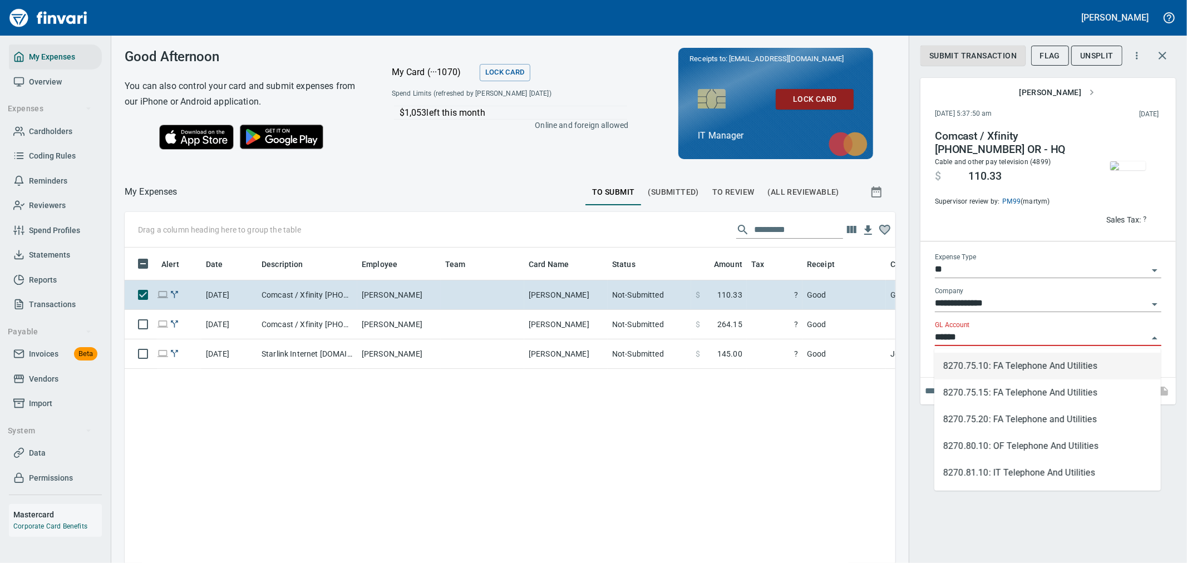
scroll to position [422, 752]
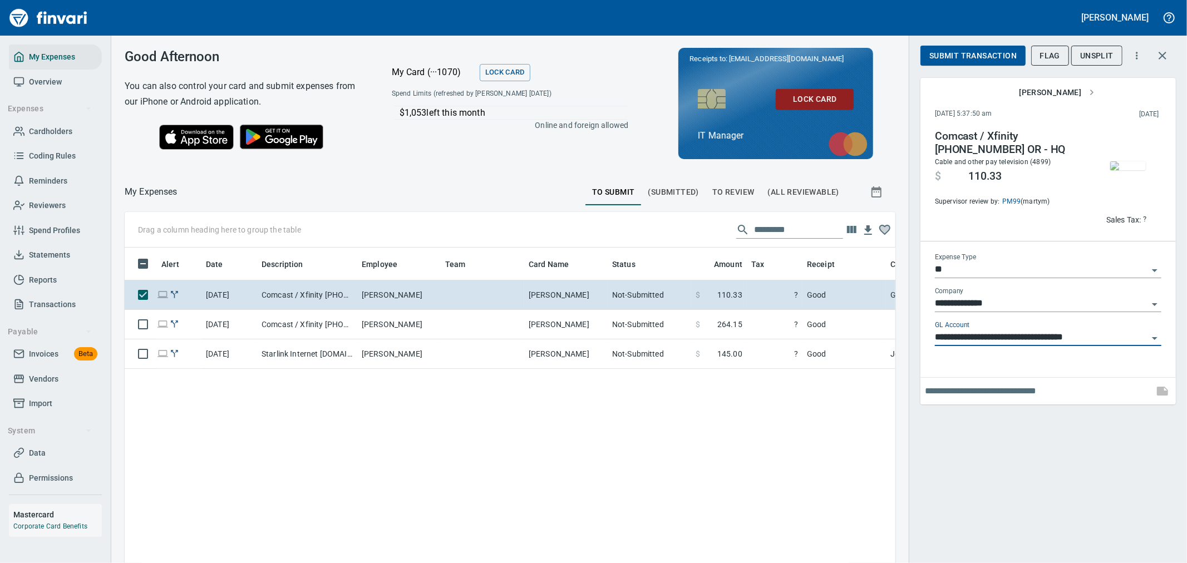
type input "**********"
click at [999, 65] on button "Submit Transaction" at bounding box center [972, 56] width 105 height 21
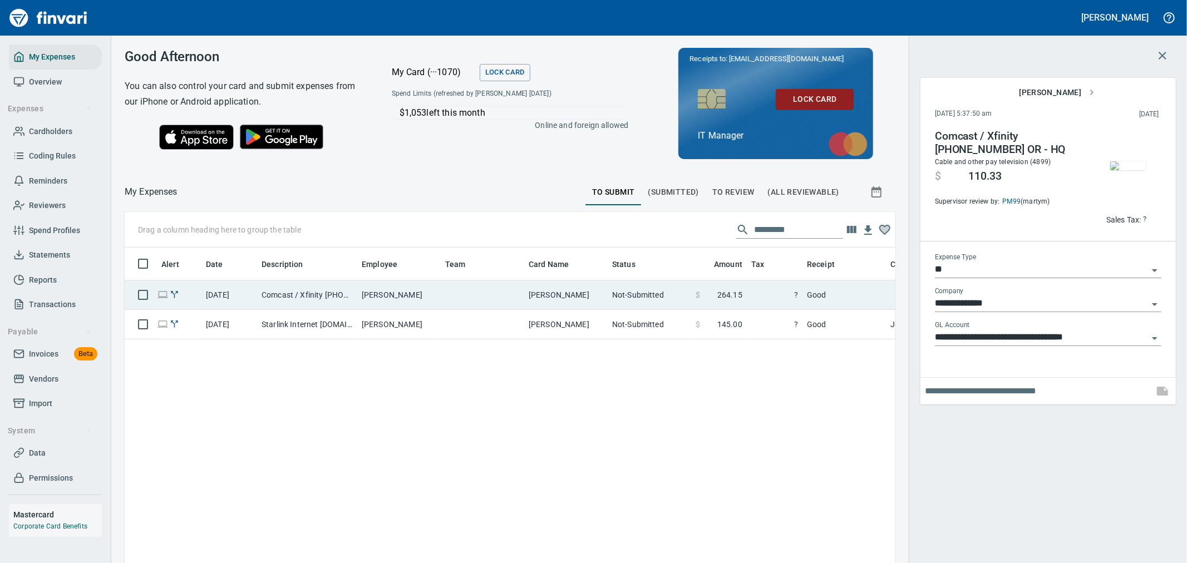
click at [770, 289] on span "?" at bounding box center [774, 294] width 47 height 11
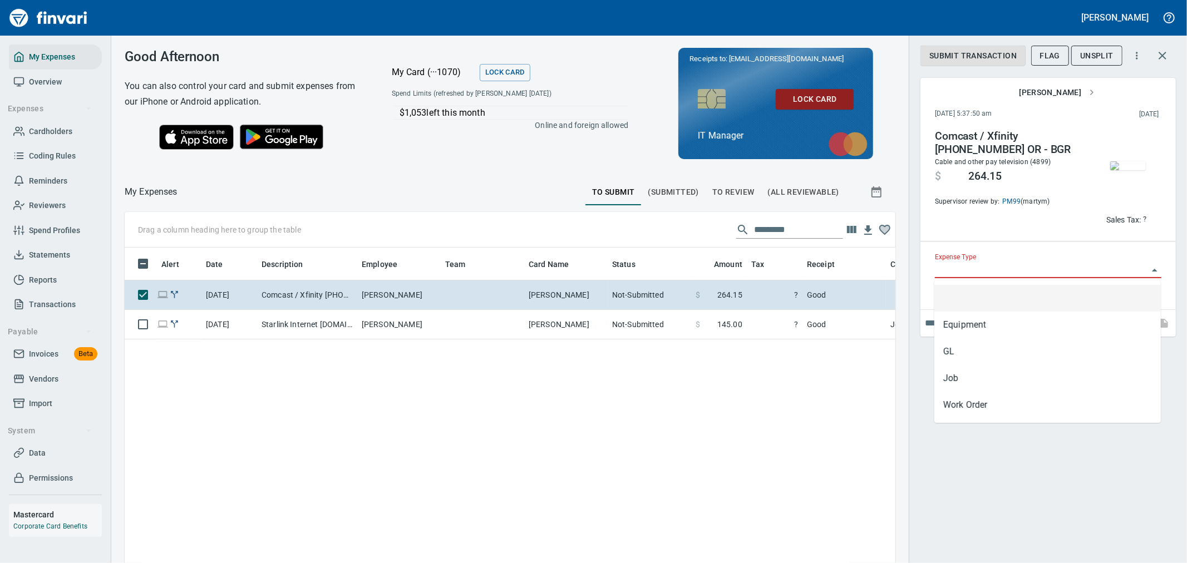
click at [985, 271] on input "Expense Type" at bounding box center [1041, 270] width 213 height 16
click at [989, 352] on li "GL" at bounding box center [1047, 351] width 226 height 27
type input "**"
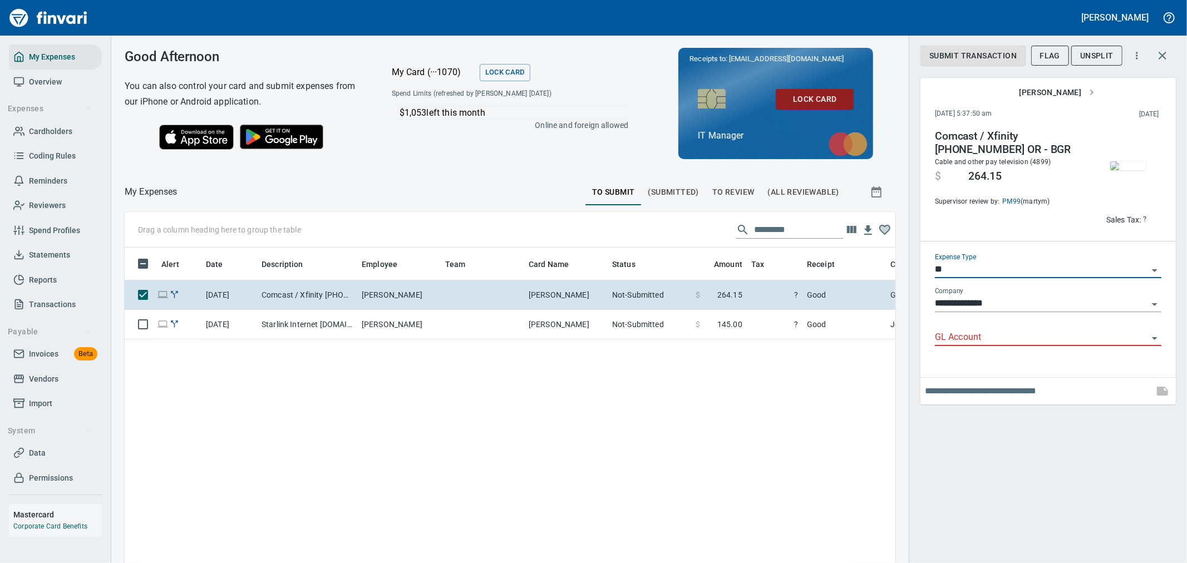
click at [984, 306] on input "**********" at bounding box center [1041, 304] width 213 height 16
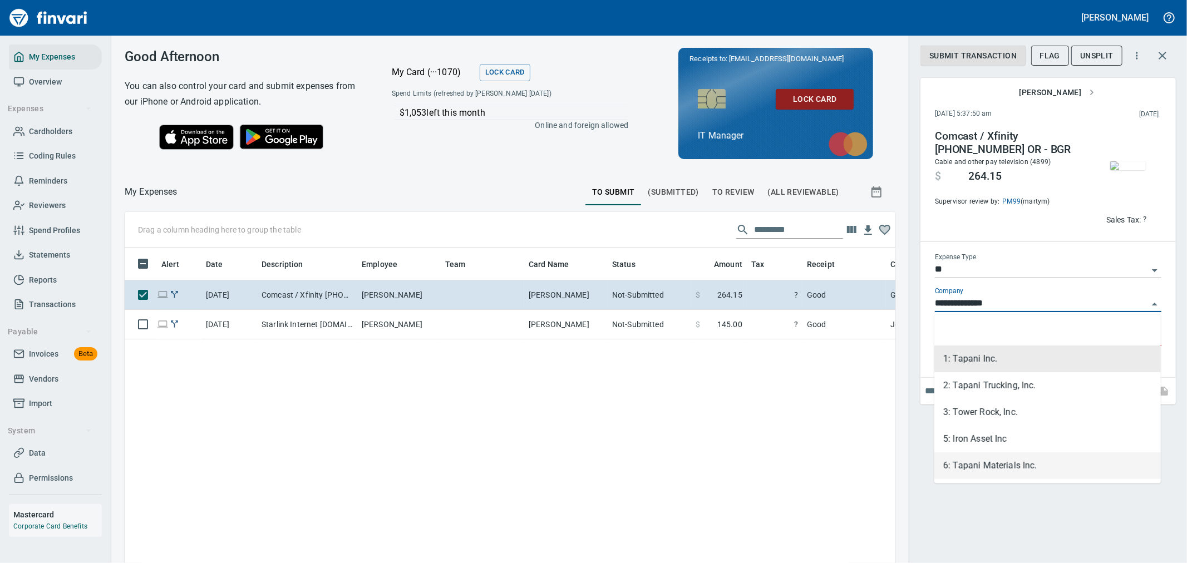
click at [980, 466] on li "6: Tapani Materials Inc." at bounding box center [1047, 465] width 226 height 27
type input "**********"
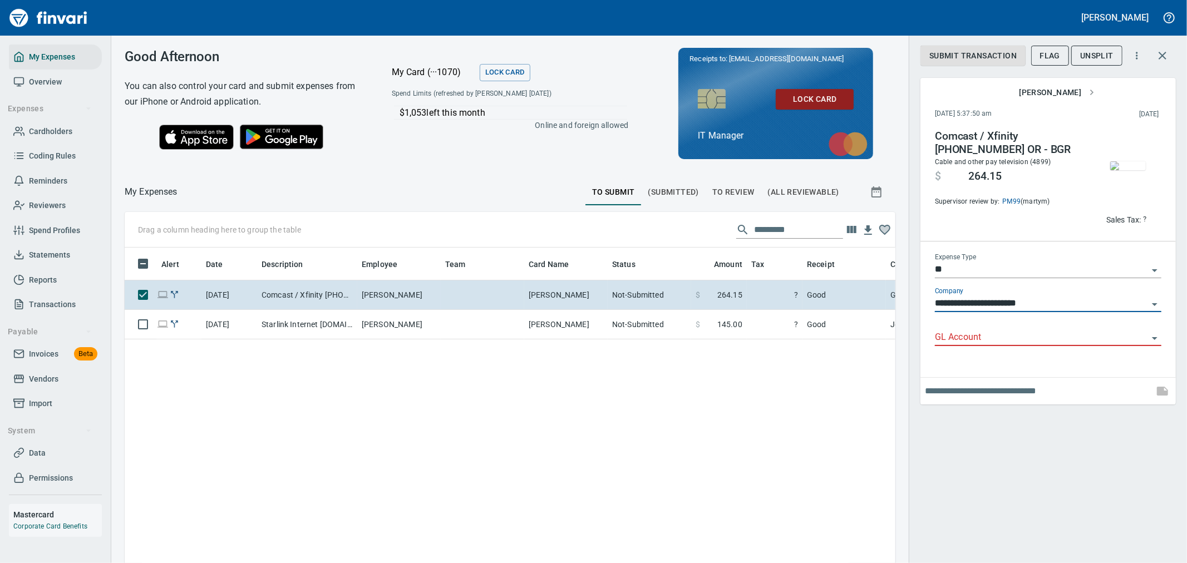
click at [985, 328] on div "GL Account" at bounding box center [1048, 333] width 226 height 25
click at [993, 344] on input "GL Account" at bounding box center [1041, 338] width 213 height 16
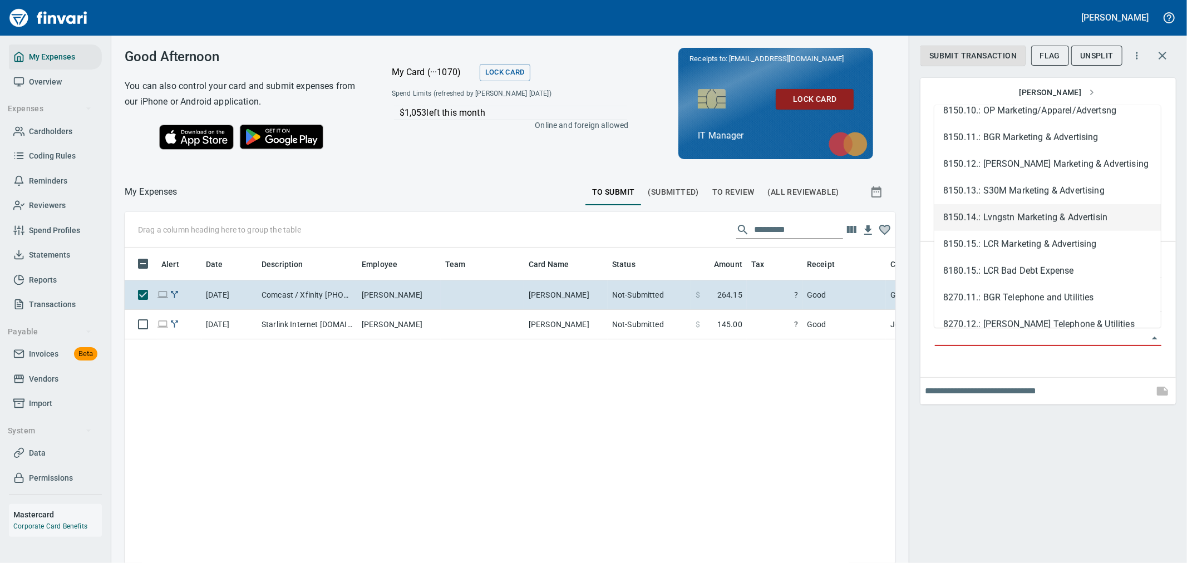
scroll to position [742, 0]
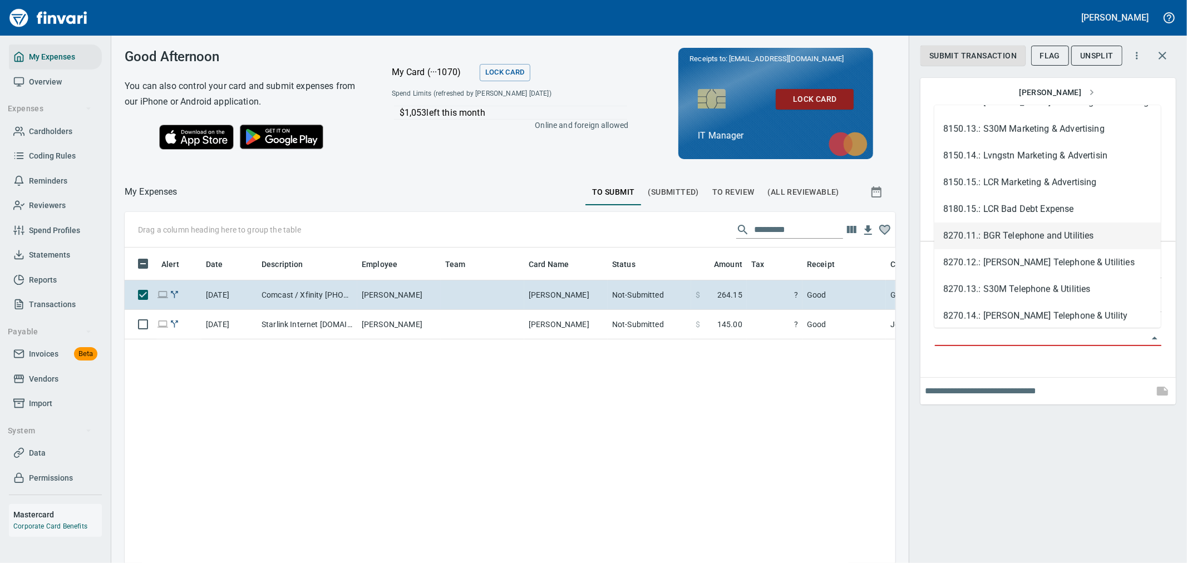
click at [1039, 236] on li "8270.11.: BGR Telephone and Utilities" at bounding box center [1047, 236] width 226 height 27
type input "**********"
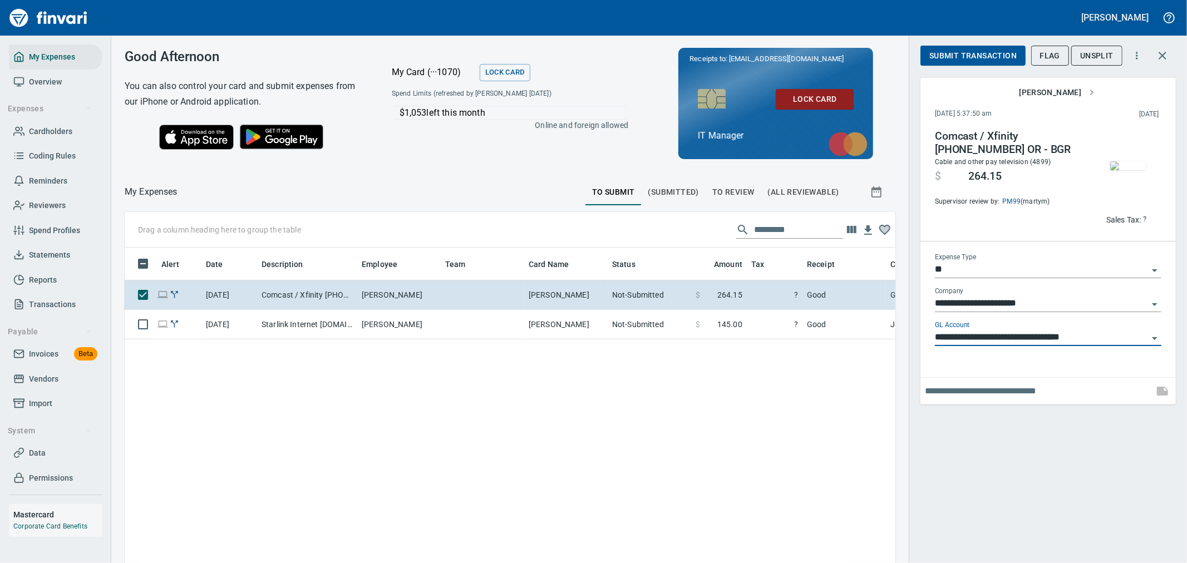
click at [997, 61] on span "Submit Transaction" at bounding box center [972, 56] width 87 height 14
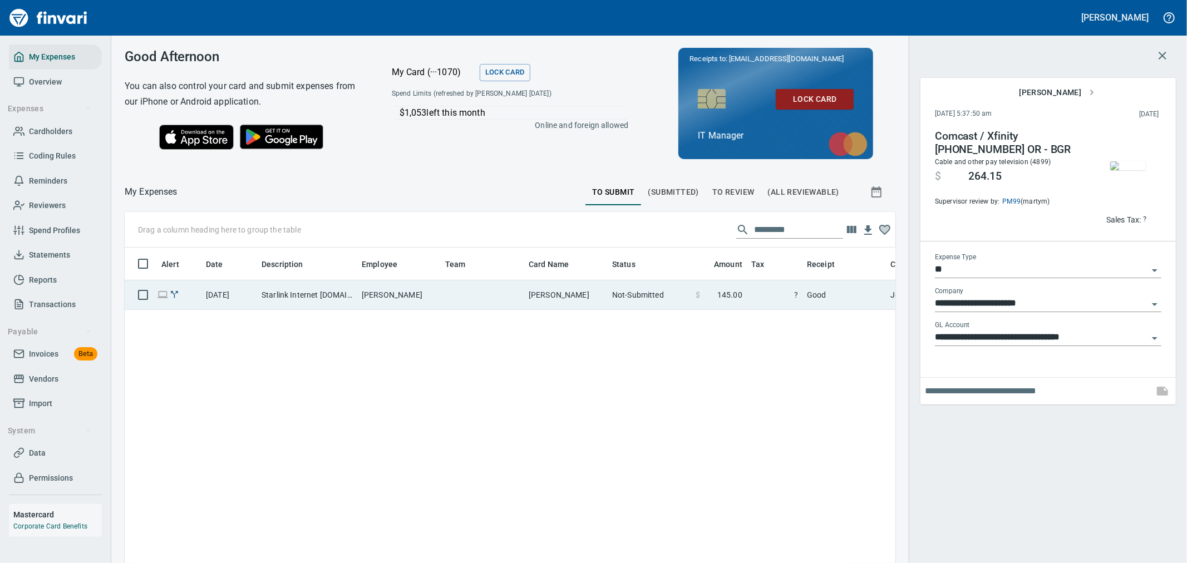
click at [746, 296] on td "$ 145.00" at bounding box center [719, 294] width 56 height 29
type input "***"
type input "**********"
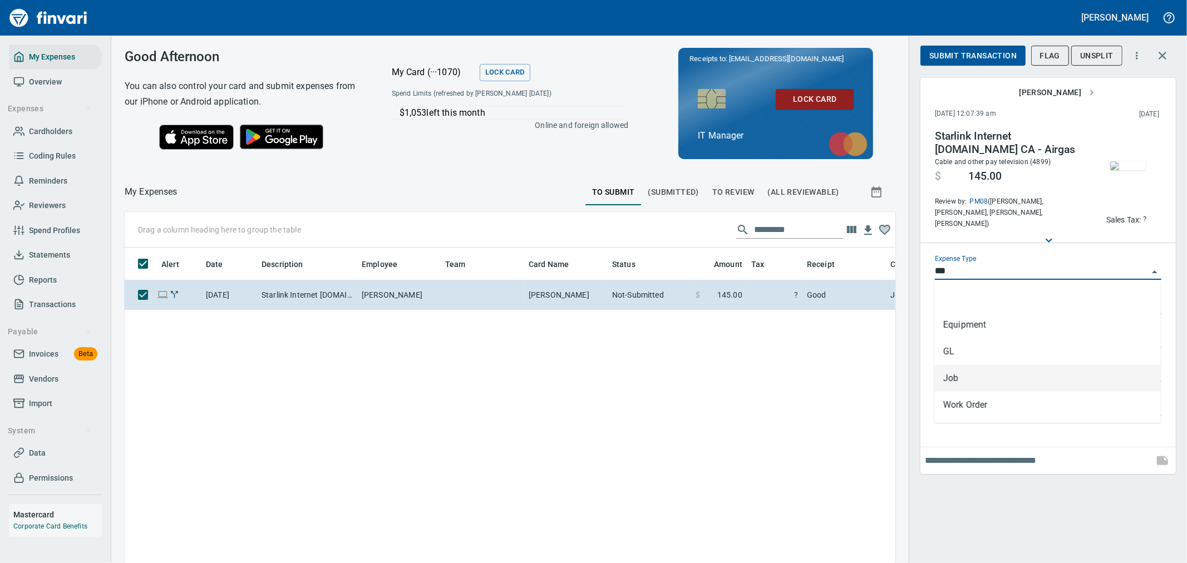
click at [1005, 268] on input "***" at bounding box center [1041, 272] width 213 height 16
click at [997, 359] on li "GL" at bounding box center [1047, 351] width 226 height 27
type input "**"
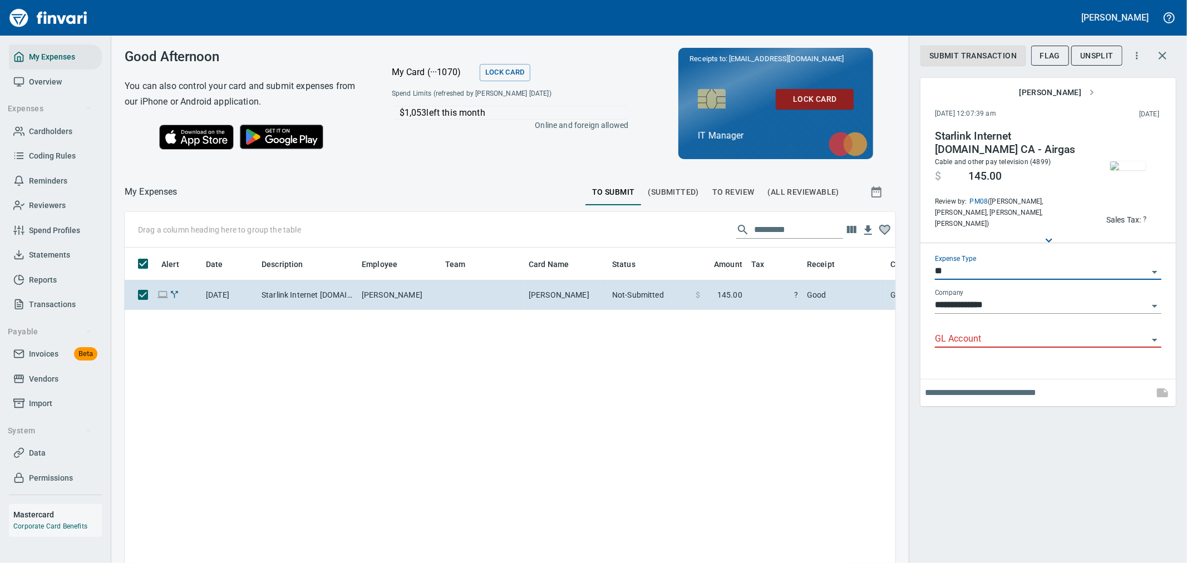
click at [998, 338] on input "GL Account" at bounding box center [1041, 340] width 213 height 16
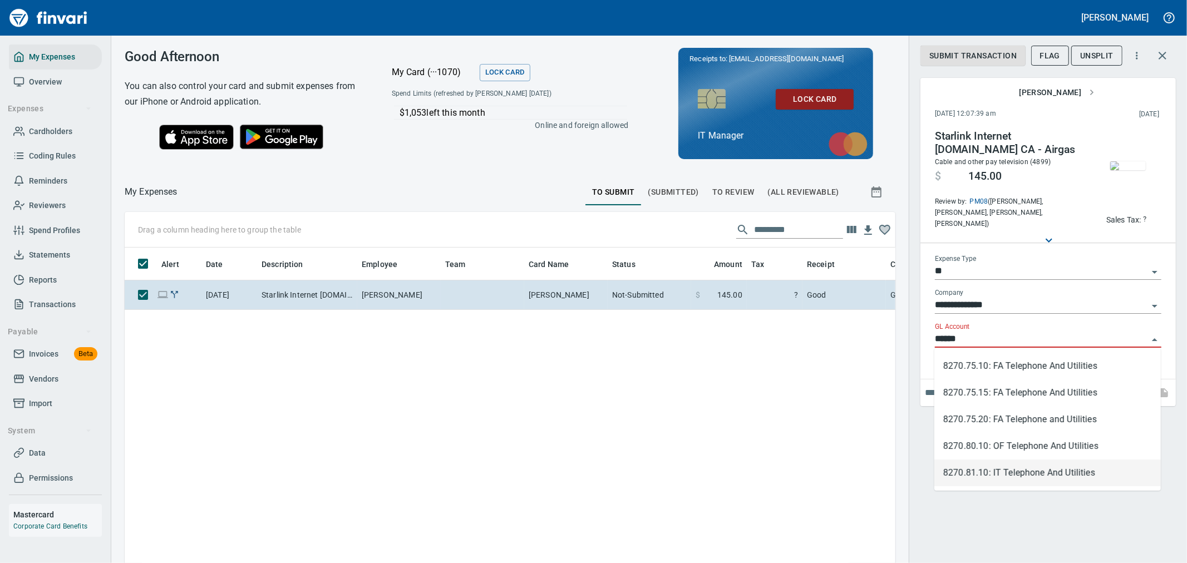
click at [1061, 472] on li "8270.81.10: IT Telephone And Utilities" at bounding box center [1047, 473] width 226 height 27
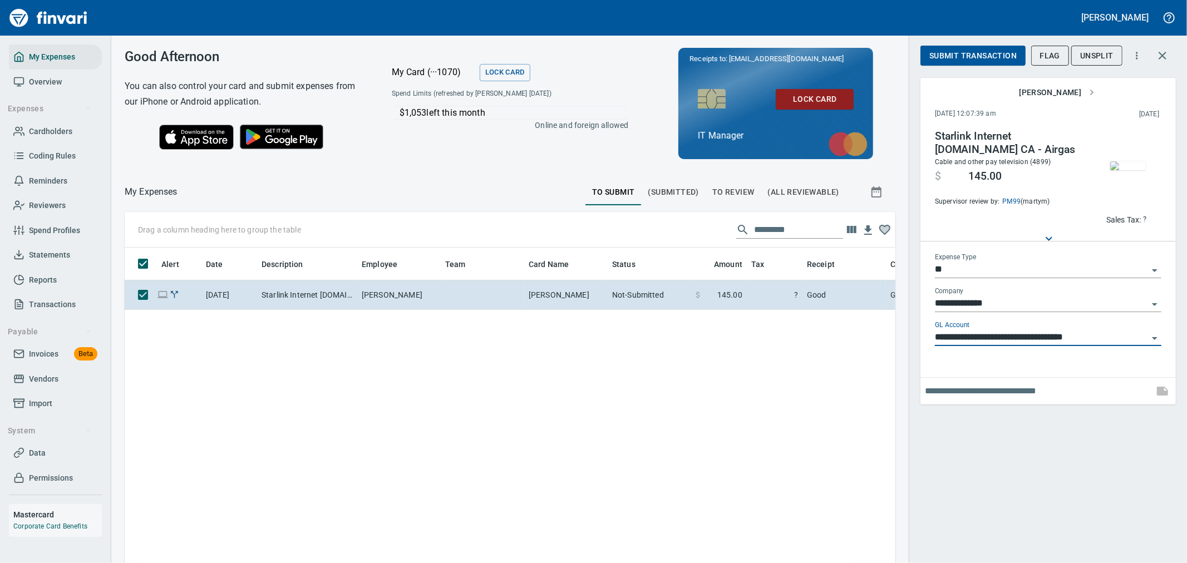
type input "**********"
click at [990, 54] on span "Submit Transaction" at bounding box center [972, 56] width 87 height 14
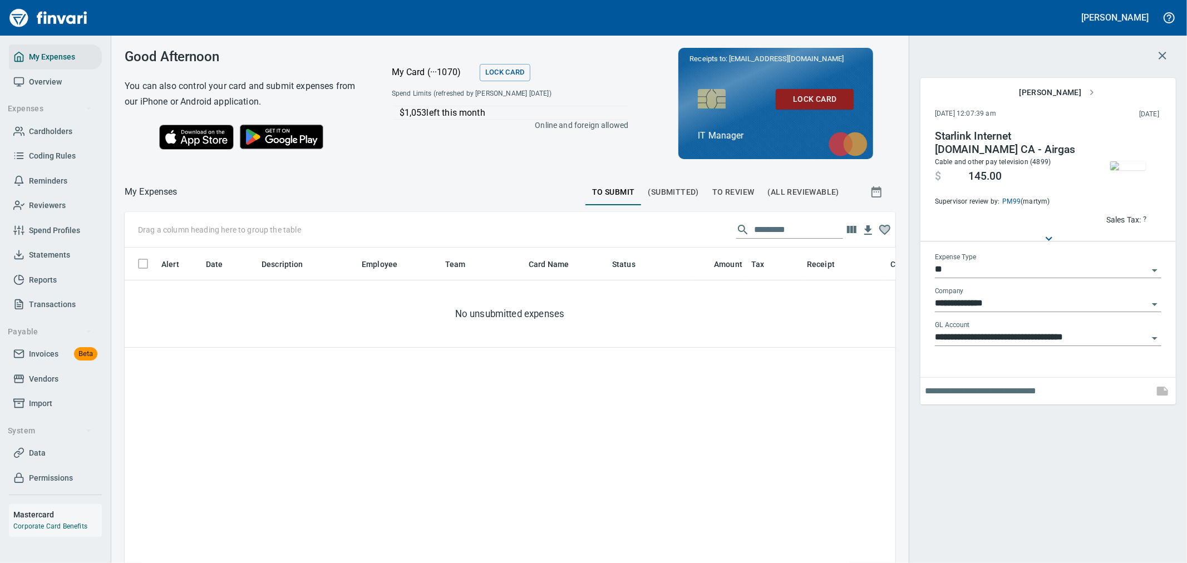
click at [741, 190] on span "To Review" at bounding box center [733, 192] width 42 height 14
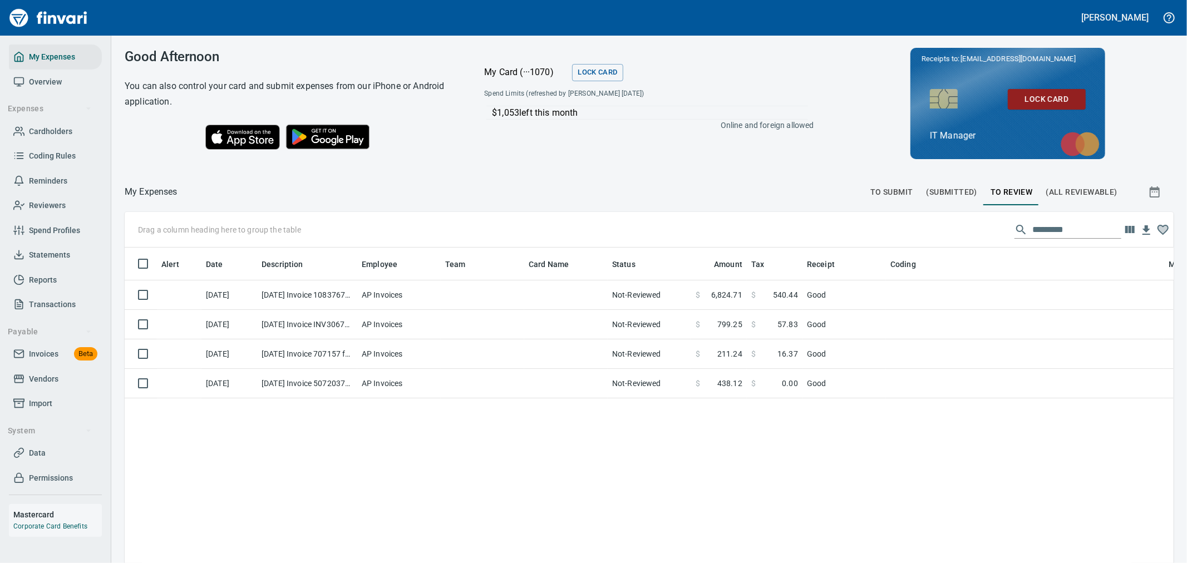
scroll to position [422, 1031]
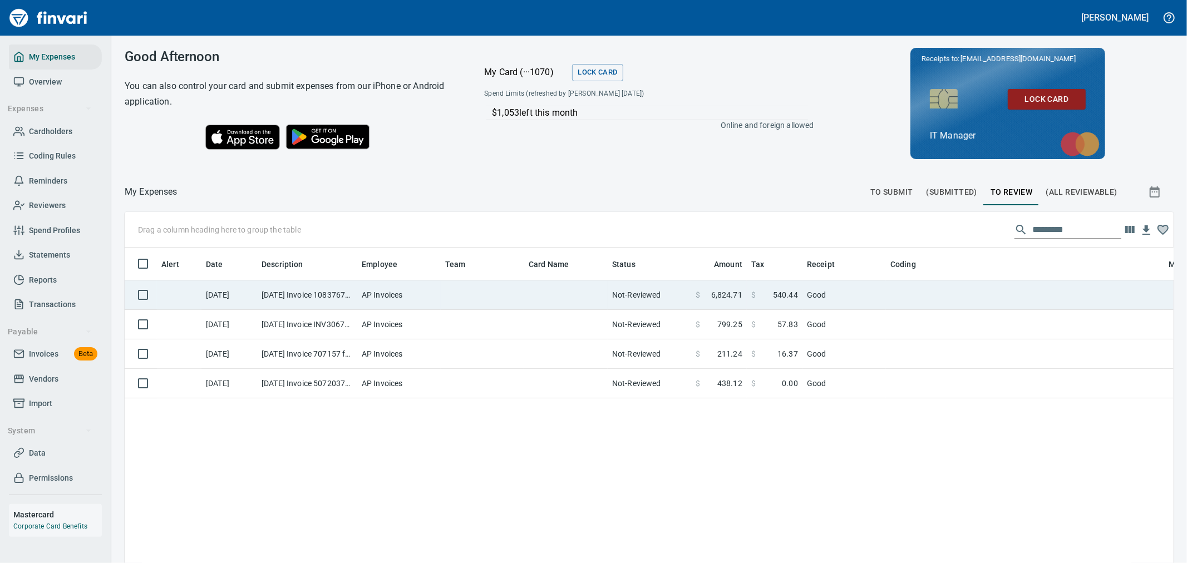
click at [505, 289] on td at bounding box center [482, 294] width 83 height 29
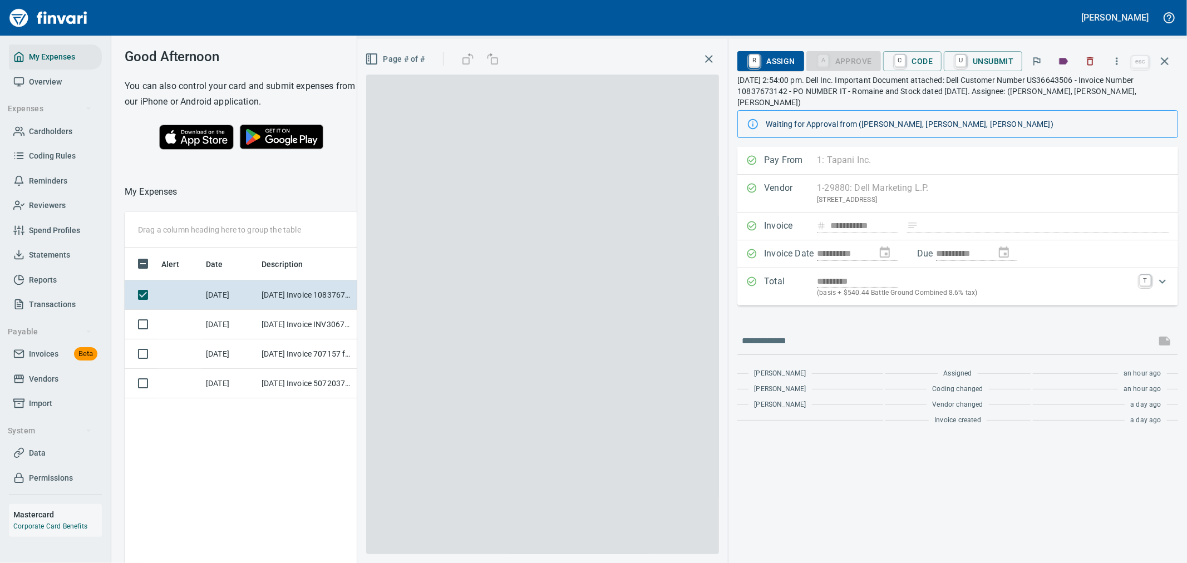
scroll to position [422, 752]
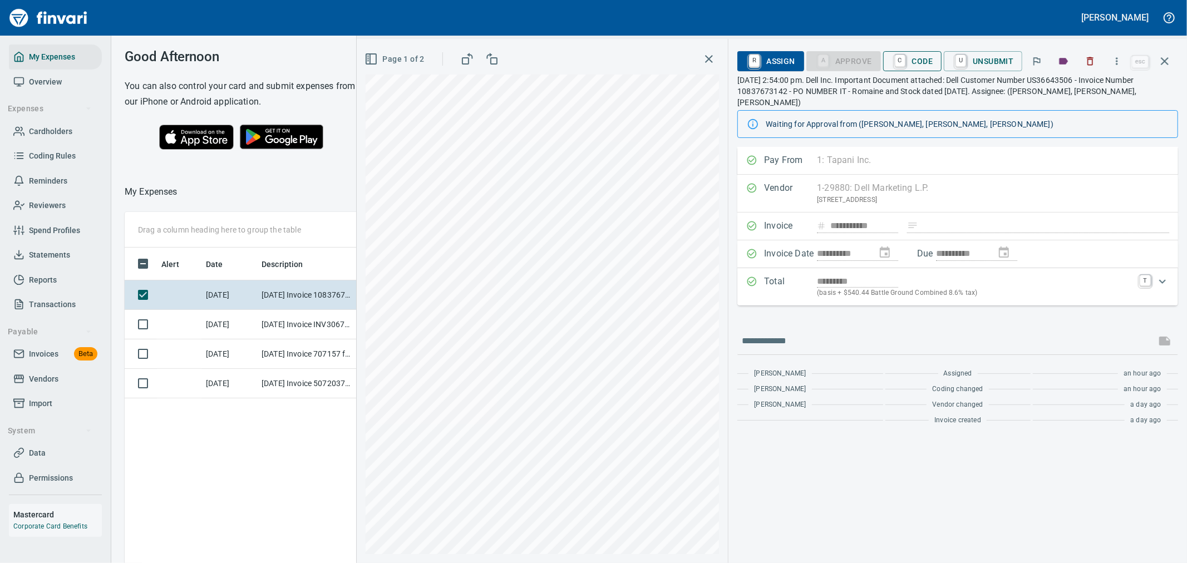
click at [924, 63] on span "C Code" at bounding box center [912, 61] width 41 height 19
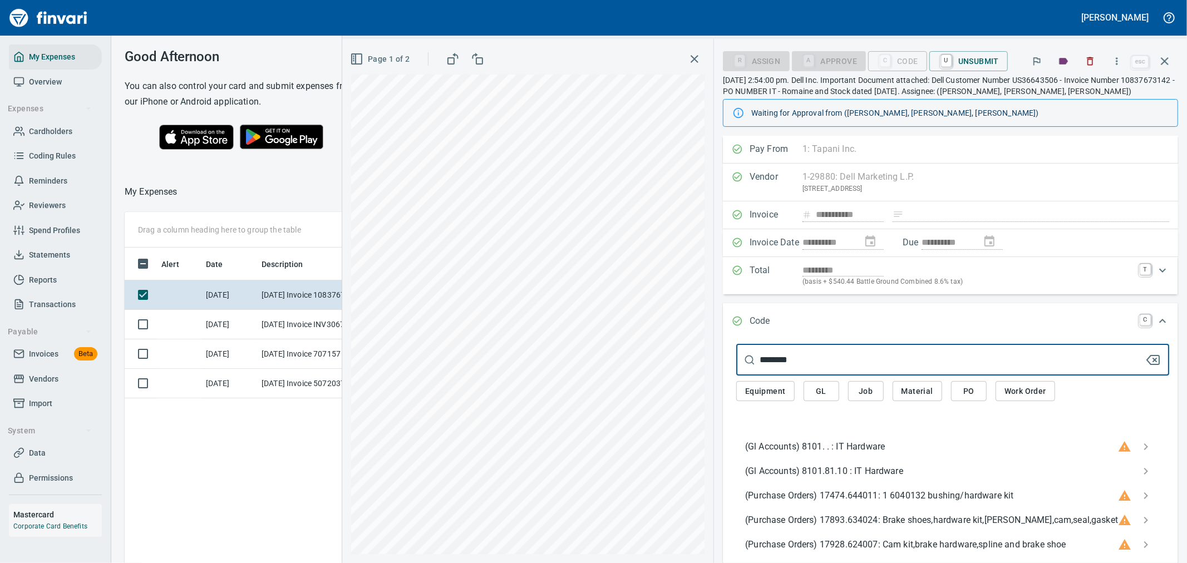
type input "********"
click at [900, 474] on span "(Gl Accounts) 8101.81.10 : IT Hardware" at bounding box center [943, 471] width 397 height 13
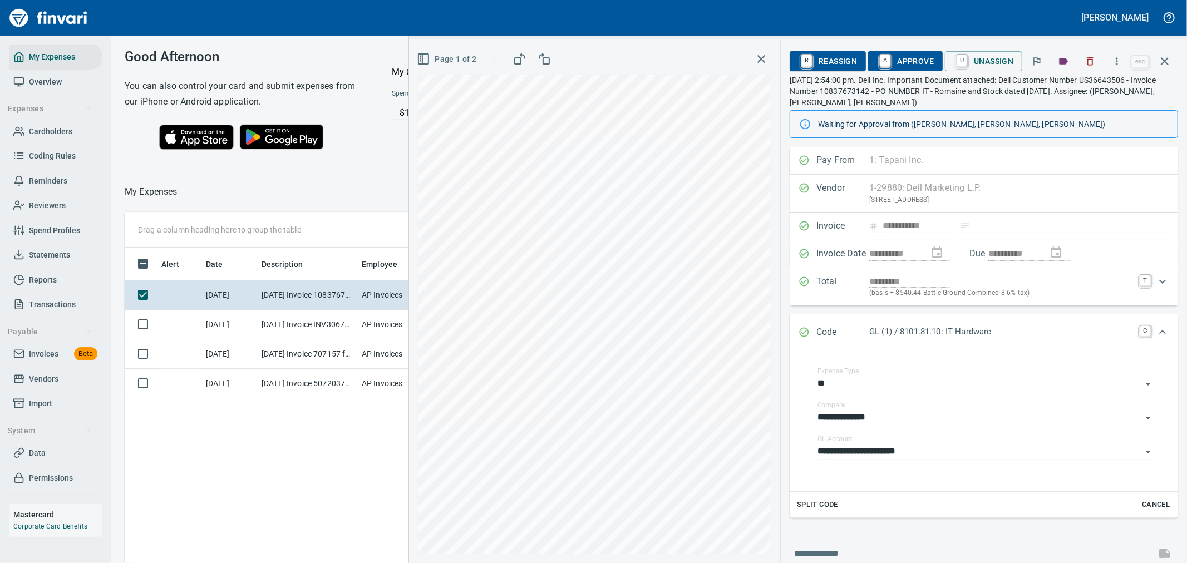
click at [911, 64] on span "A Approve" at bounding box center [905, 61] width 57 height 19
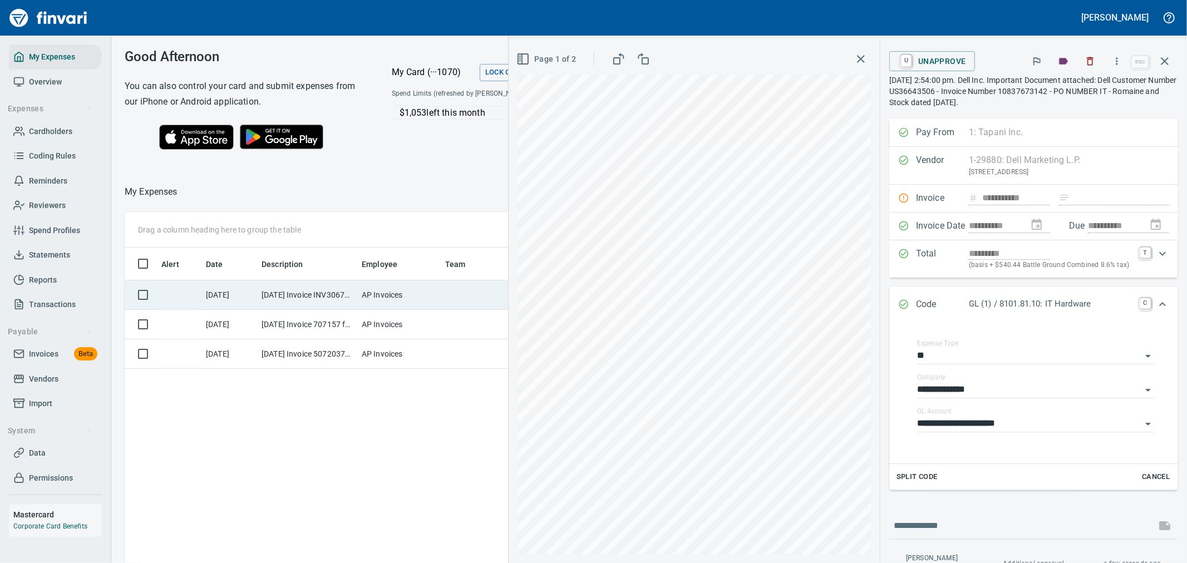
click at [422, 293] on td "AP Invoices" at bounding box center [398, 294] width 83 height 29
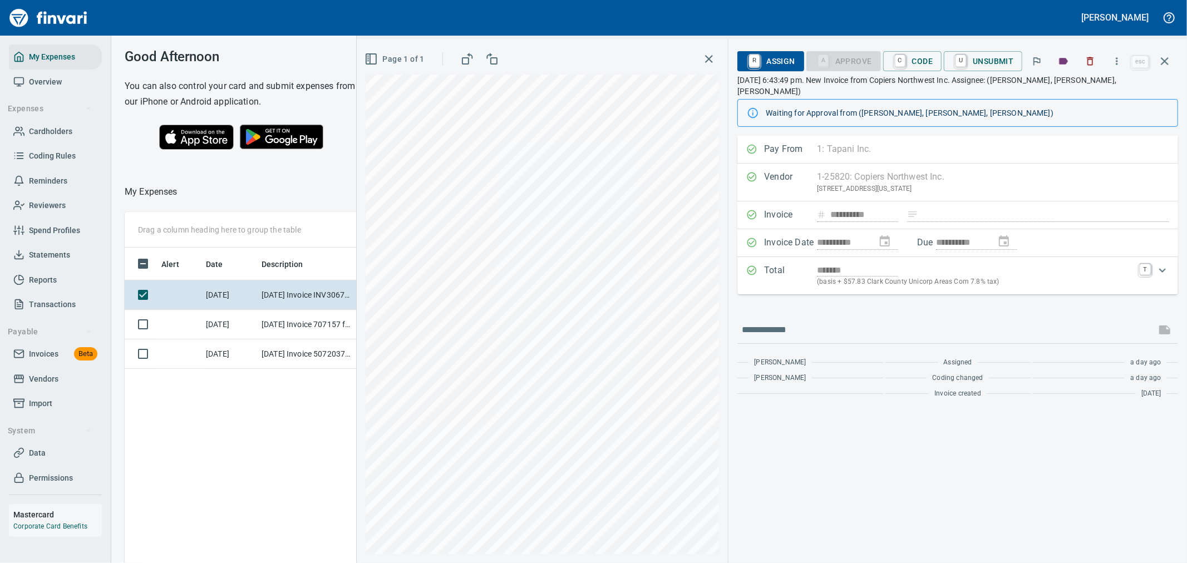
click at [742, 403] on div "**********" at bounding box center [772, 301] width 830 height 524
click at [1120, 63] on icon "button" at bounding box center [1116, 61] width 11 height 11
click at [1111, 90] on span "Download" at bounding box center [1115, 93] width 107 height 13
click at [901, 63] on link "C" at bounding box center [900, 61] width 11 height 12
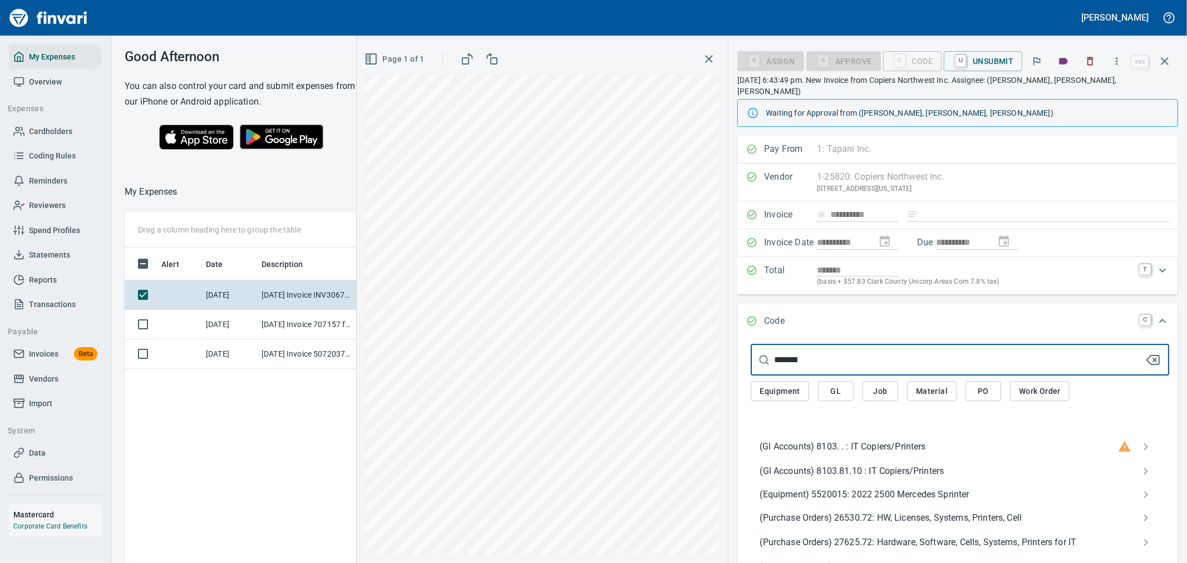
type input "*******"
click at [865, 465] on span "(Gl Accounts) 8103.81.10 : IT Copiers/Printers" at bounding box center [951, 471] width 383 height 13
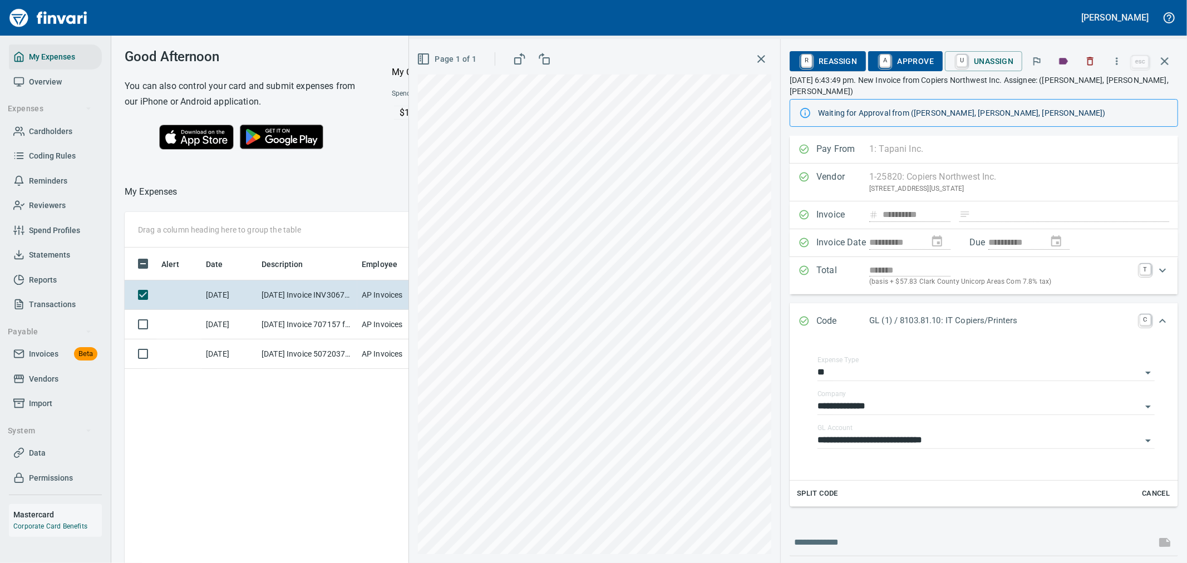
click at [915, 63] on span "A Approve" at bounding box center [905, 61] width 57 height 19
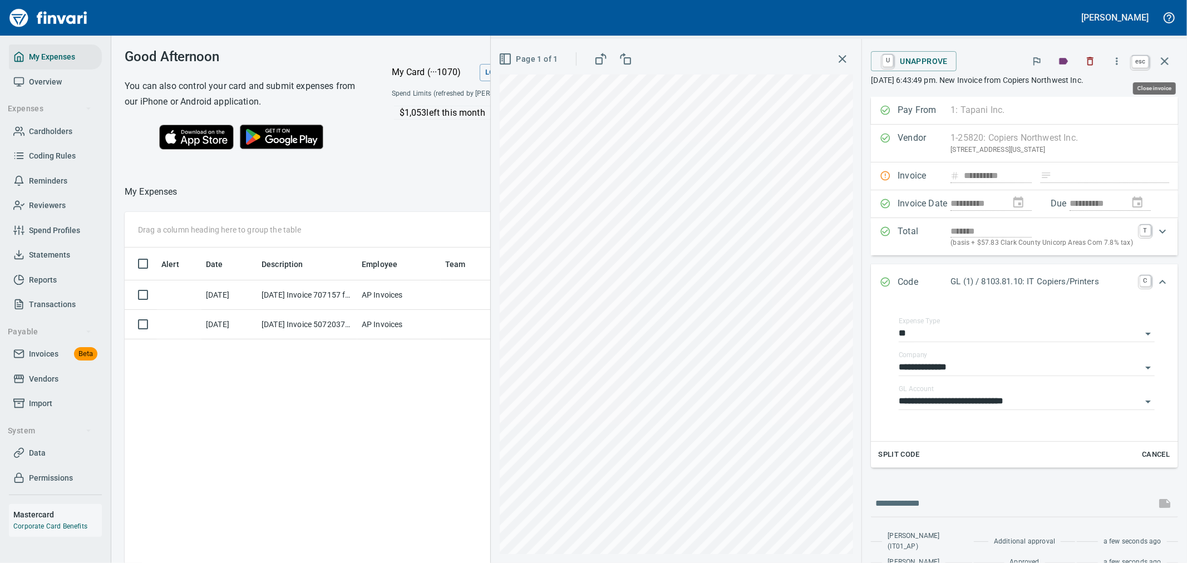
click at [1160, 63] on icon "button" at bounding box center [1164, 61] width 13 height 13
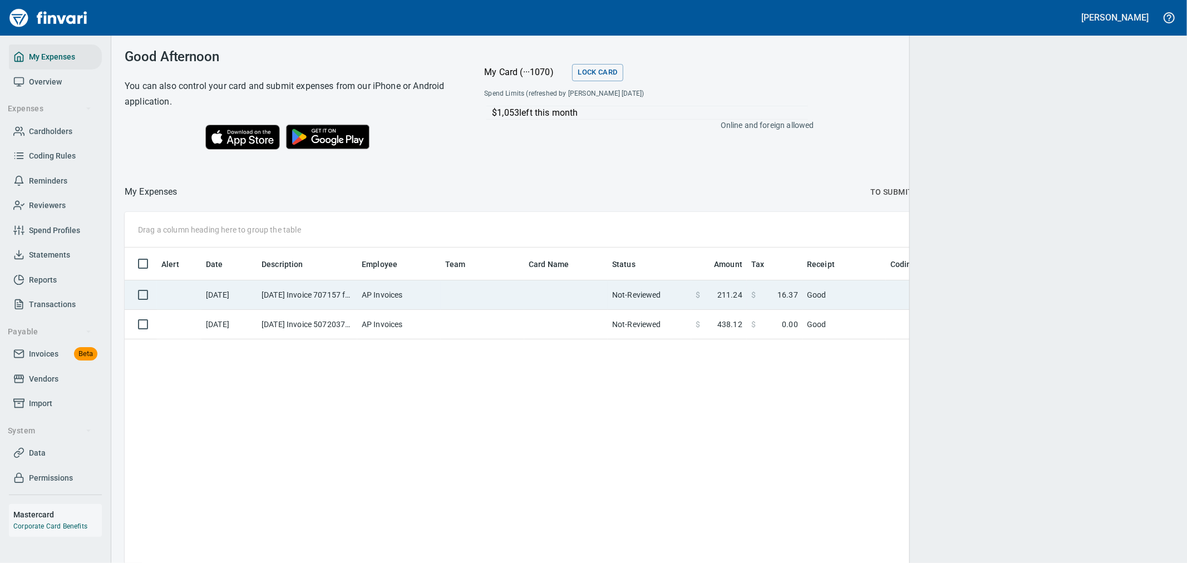
scroll to position [1, 1]
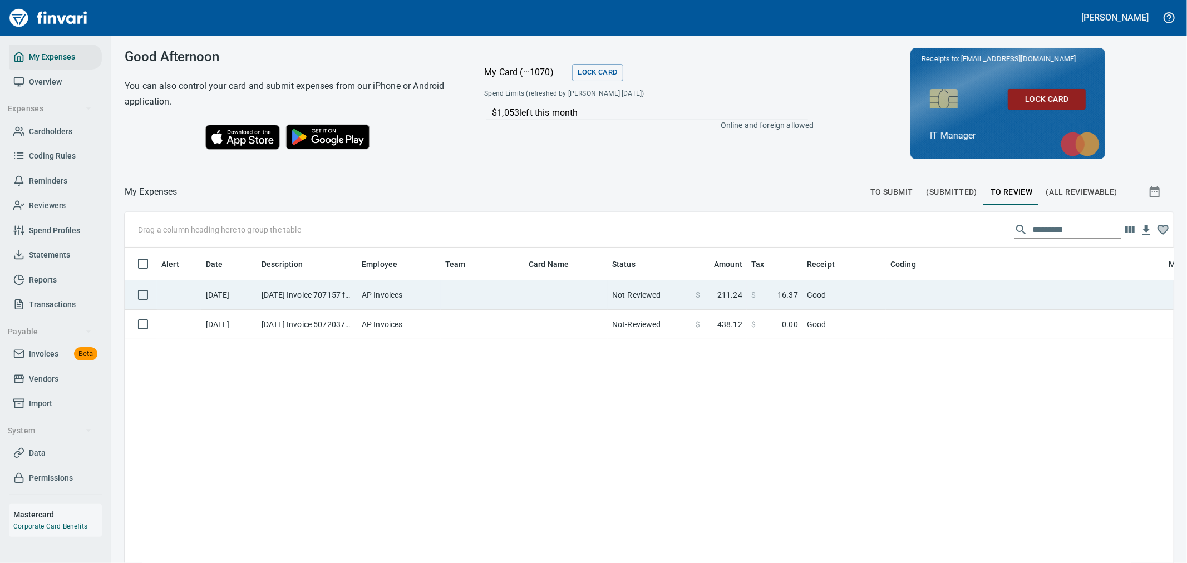
click at [613, 287] on td "Not-Reviewed" at bounding box center [649, 294] width 83 height 29
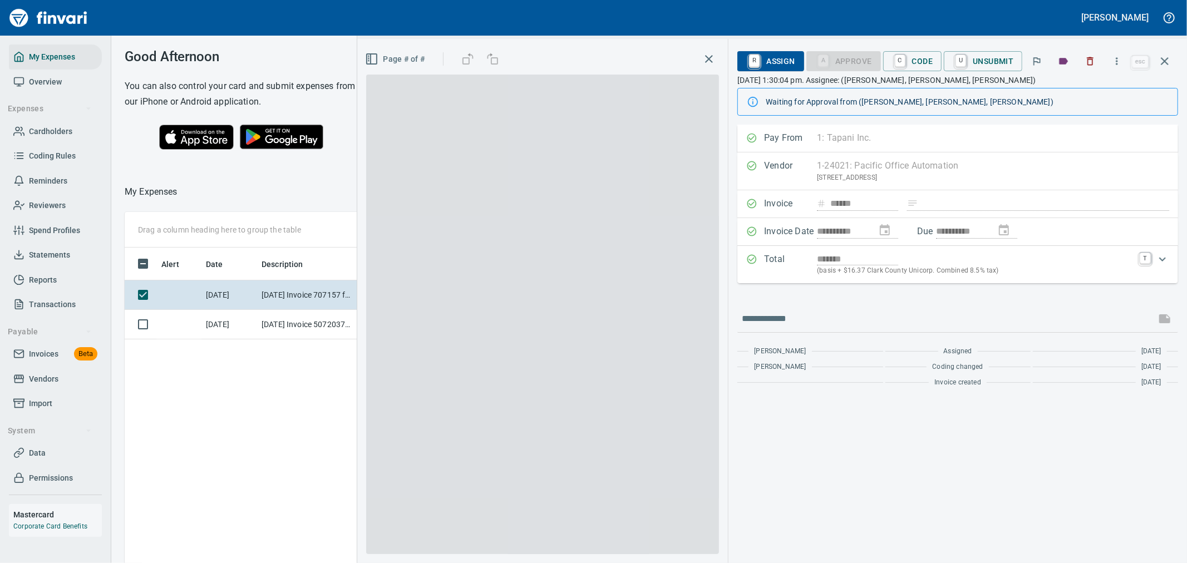
scroll to position [422, 752]
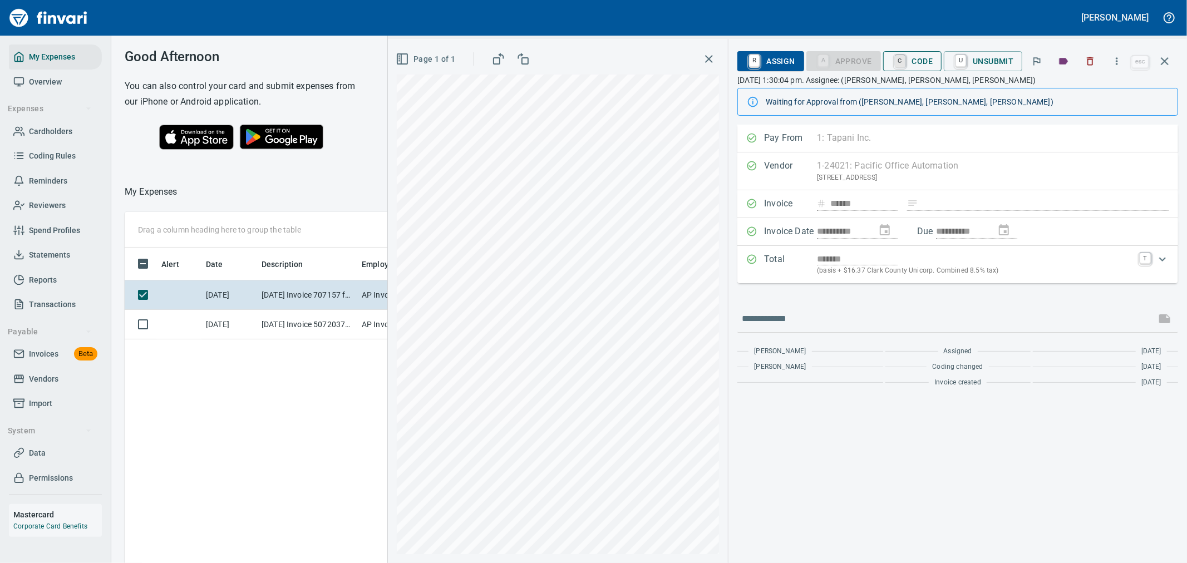
click at [896, 57] on link "C" at bounding box center [900, 61] width 11 height 12
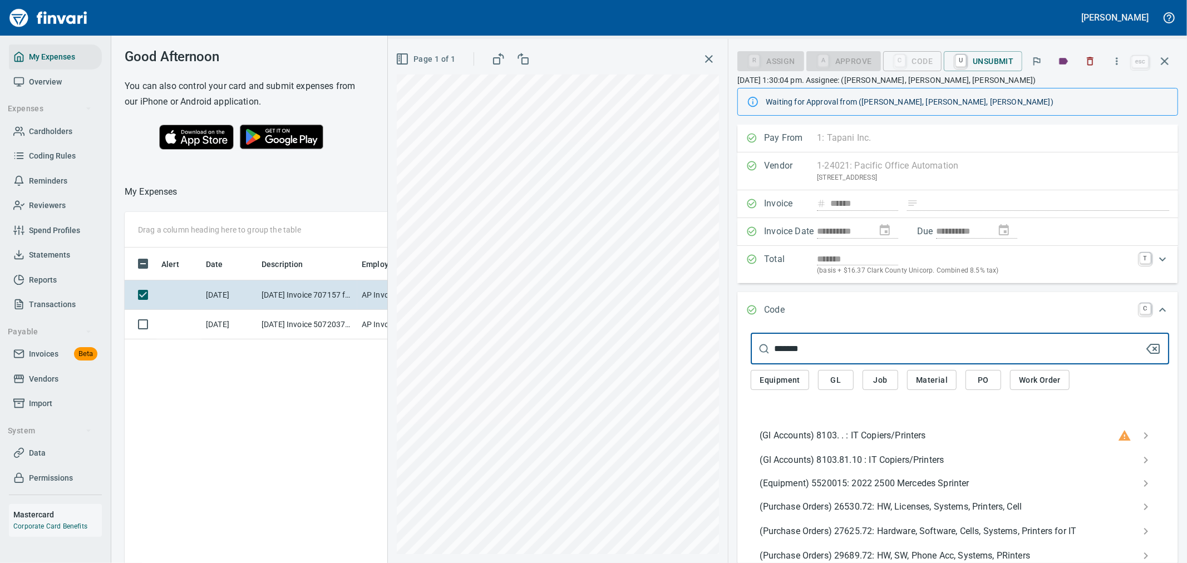
type input "*******"
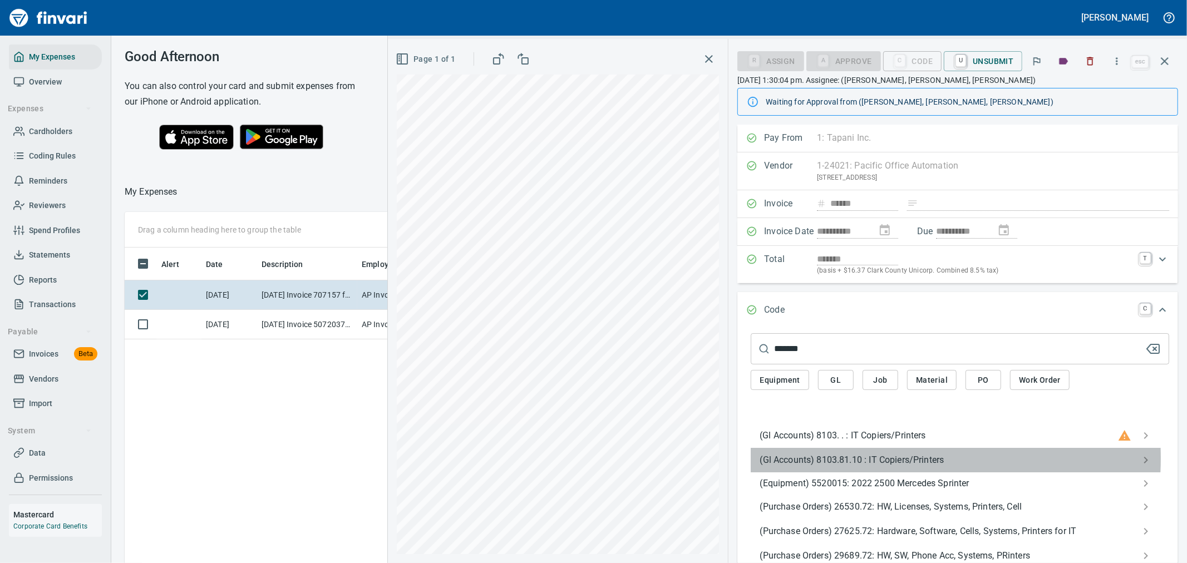
click at [850, 459] on span "(Gl Accounts) 8103.81.10 : IT Copiers/Printers" at bounding box center [951, 460] width 383 height 13
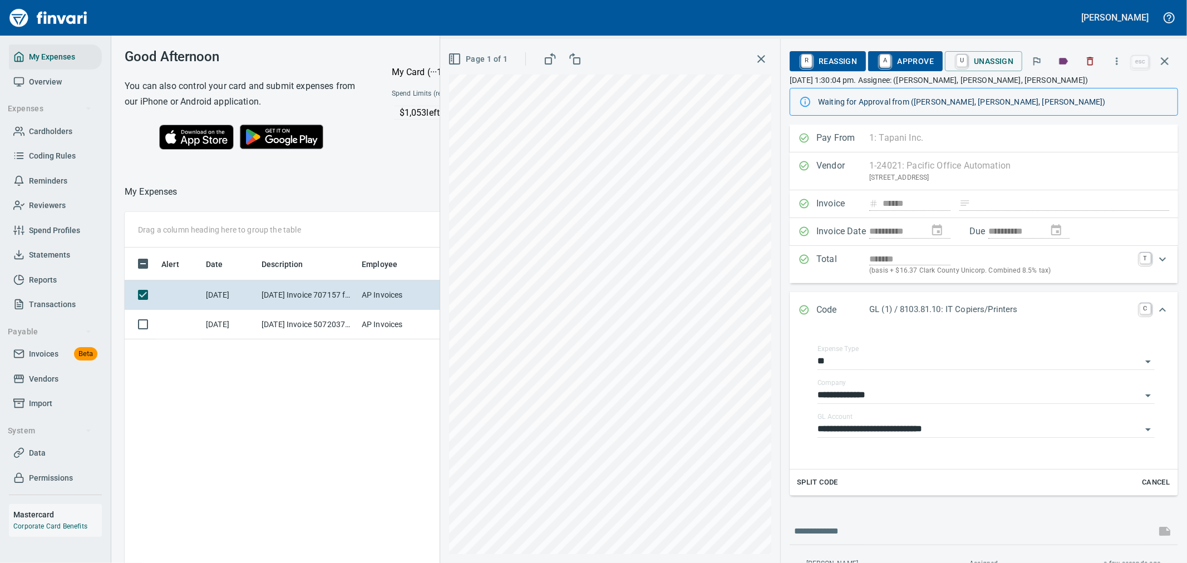
click at [910, 57] on span "A Approve" at bounding box center [905, 61] width 57 height 19
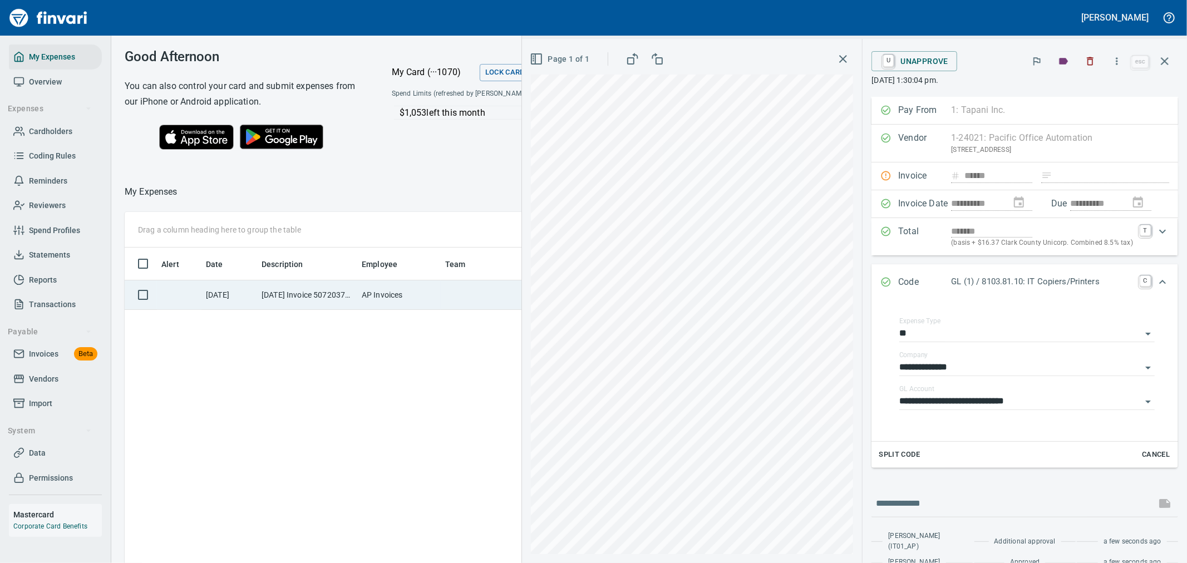
click at [437, 288] on td "AP Invoices" at bounding box center [398, 294] width 83 height 29
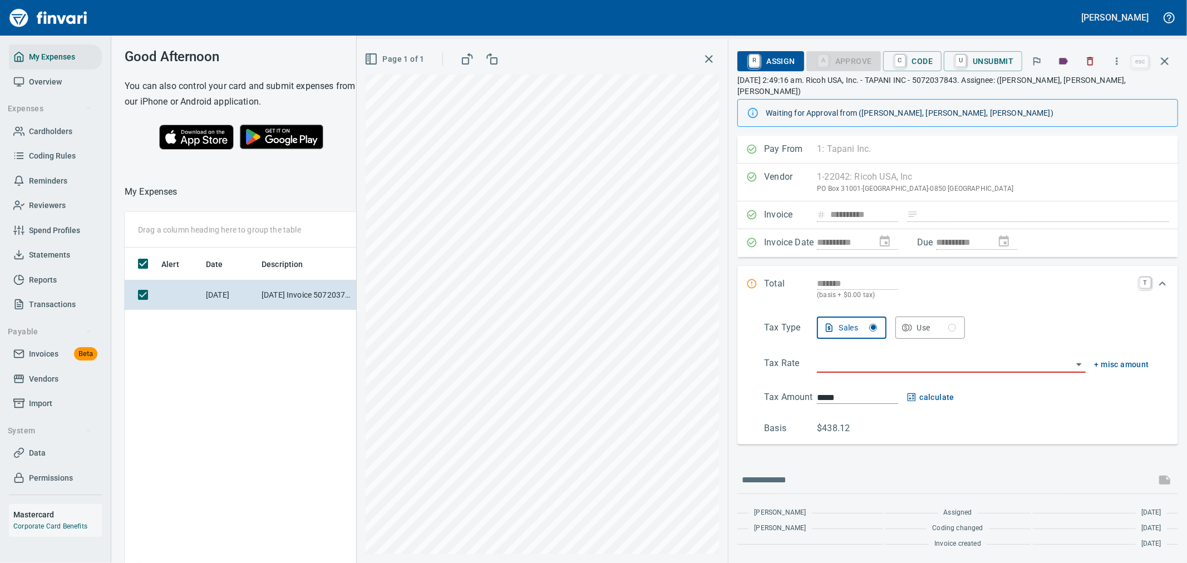
click at [850, 357] on input "search" at bounding box center [944, 365] width 255 height 16
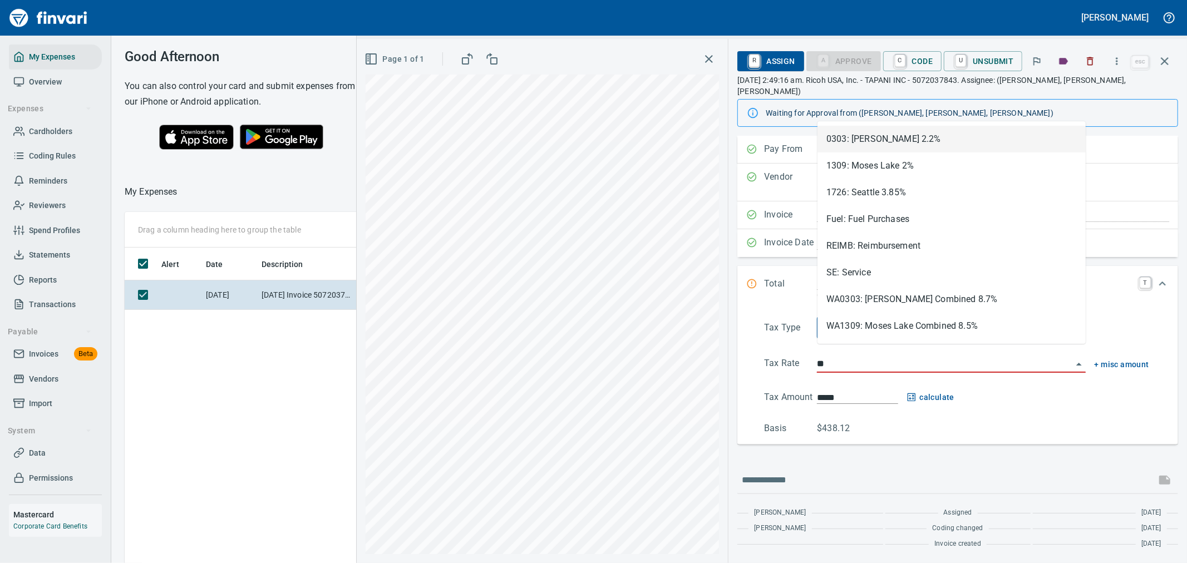
scroll to position [422, 752]
click at [859, 265] on li "SE: Service" at bounding box center [951, 272] width 268 height 27
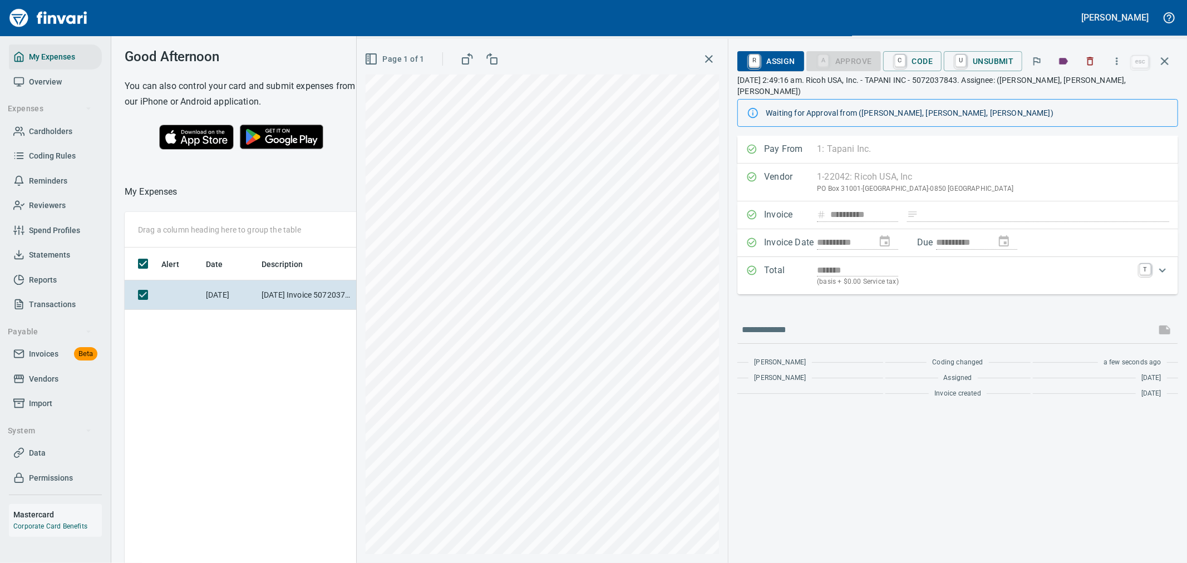
type input "**********"
click at [909, 64] on span "C Code" at bounding box center [912, 61] width 41 height 19
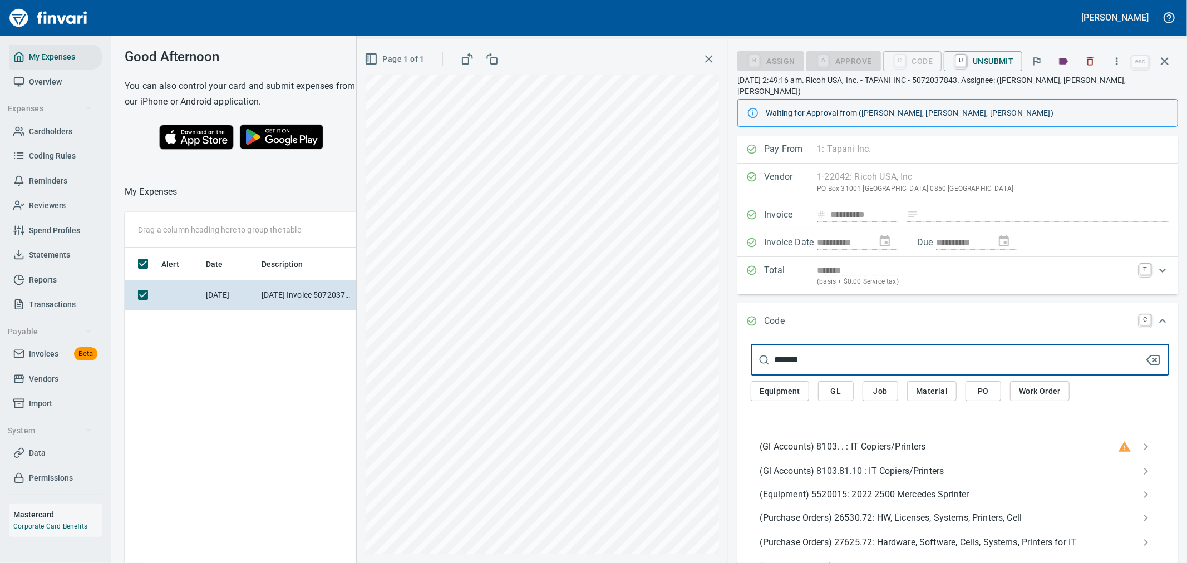
type input "*******"
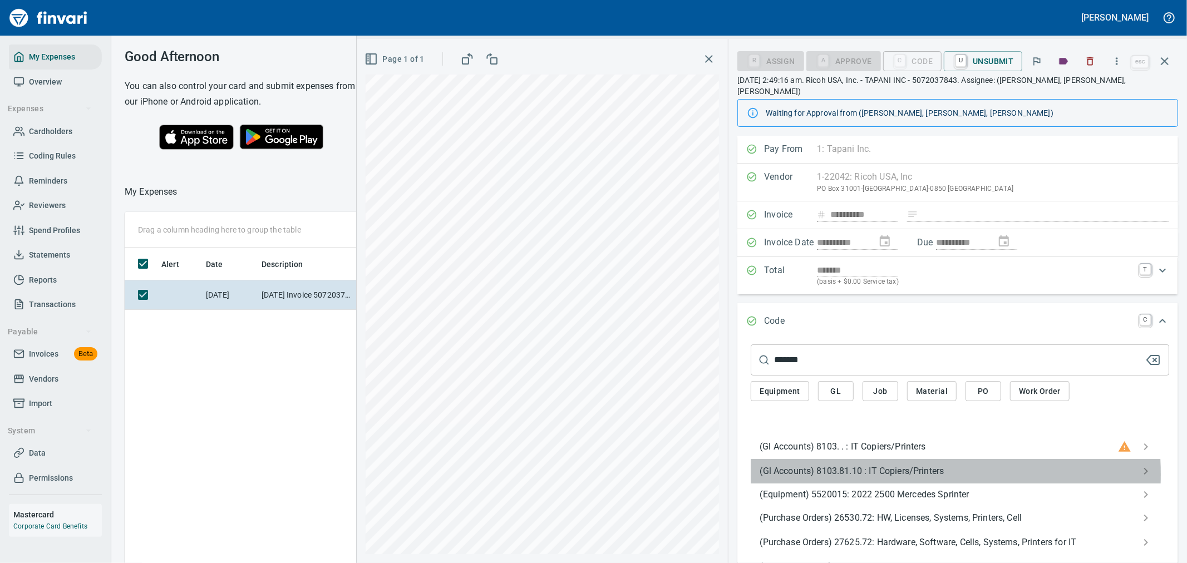
click at [863, 465] on span "(Gl Accounts) 8103.81.10 : IT Copiers/Printers" at bounding box center [951, 471] width 383 height 13
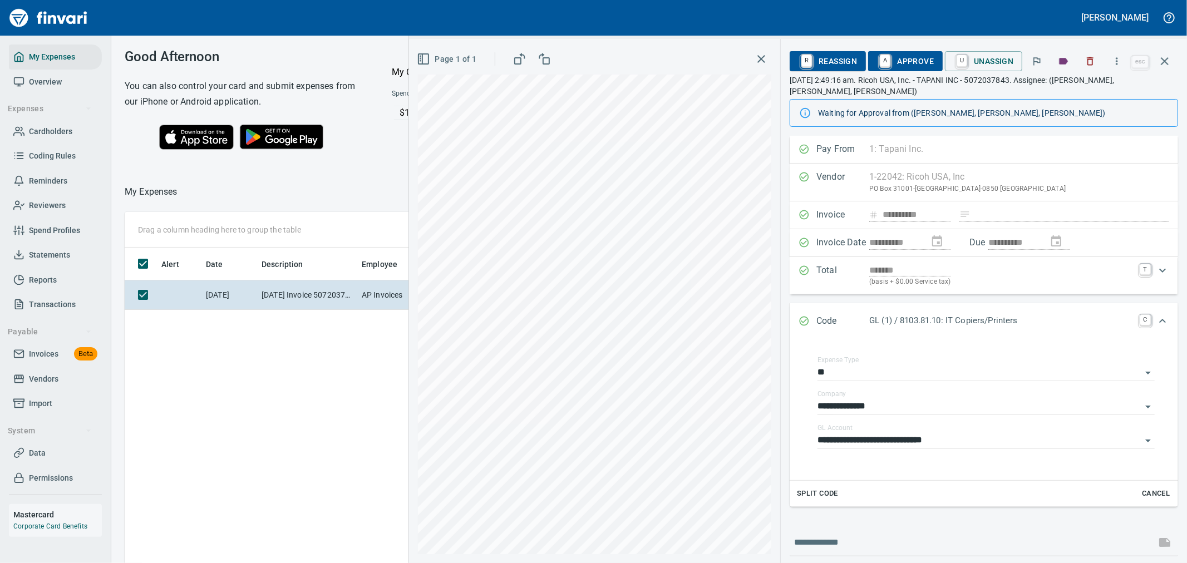
click at [923, 62] on span "A Approve" at bounding box center [905, 61] width 57 height 19
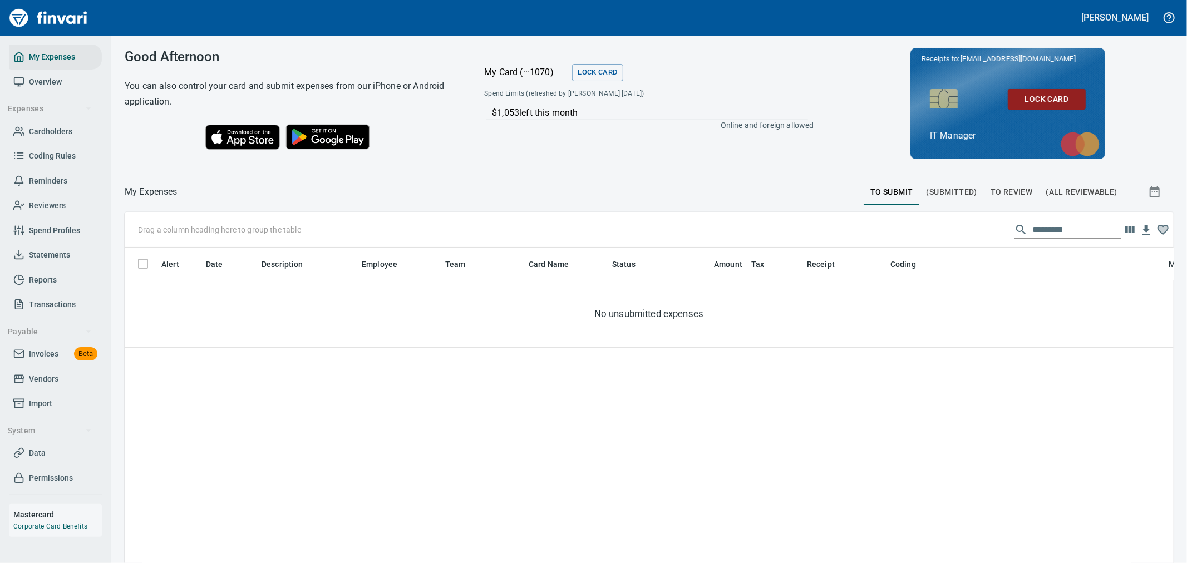
scroll to position [422, 1031]
click at [57, 130] on span "Cardholders" at bounding box center [50, 132] width 43 height 14
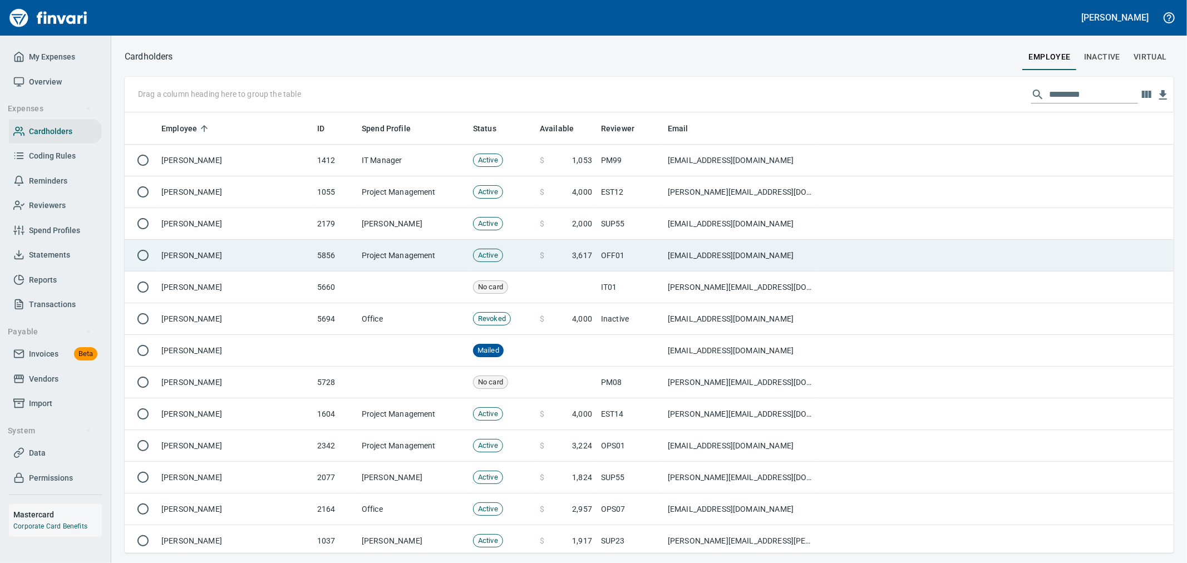
scroll to position [431, 1031]
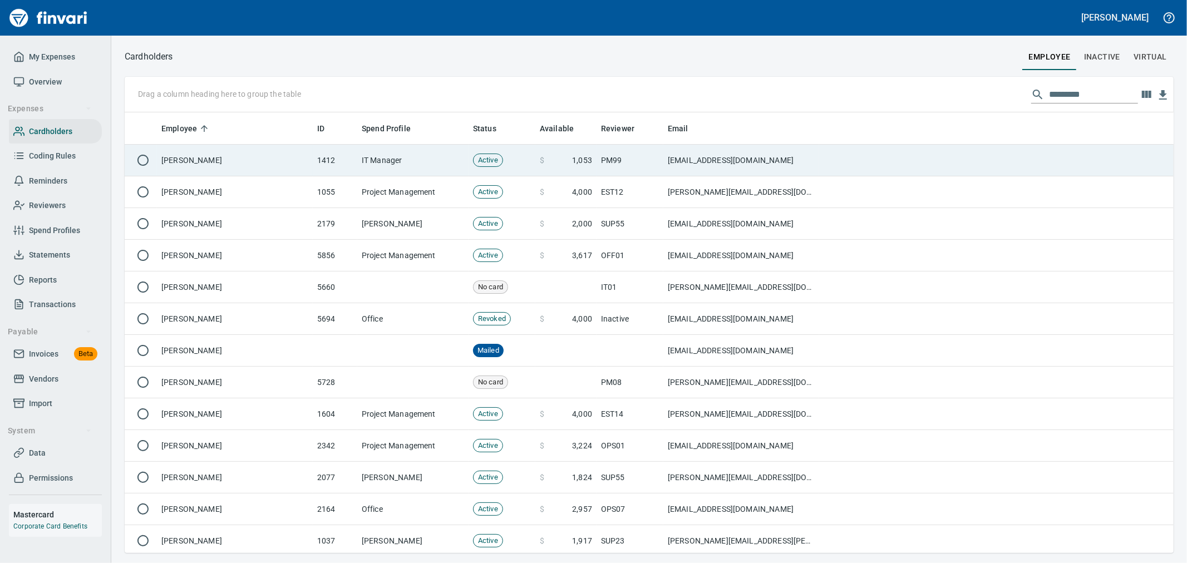
click at [209, 164] on td "[PERSON_NAME]" at bounding box center [235, 161] width 156 height 32
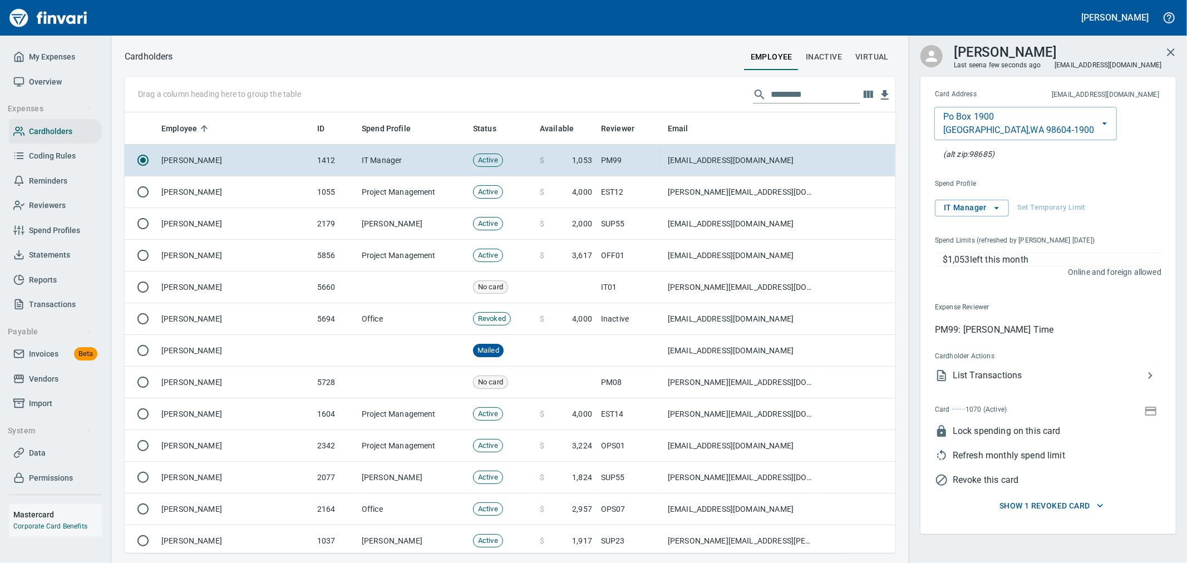
scroll to position [431, 752]
click at [1155, 408] on icon "button" at bounding box center [1150, 411] width 13 height 13
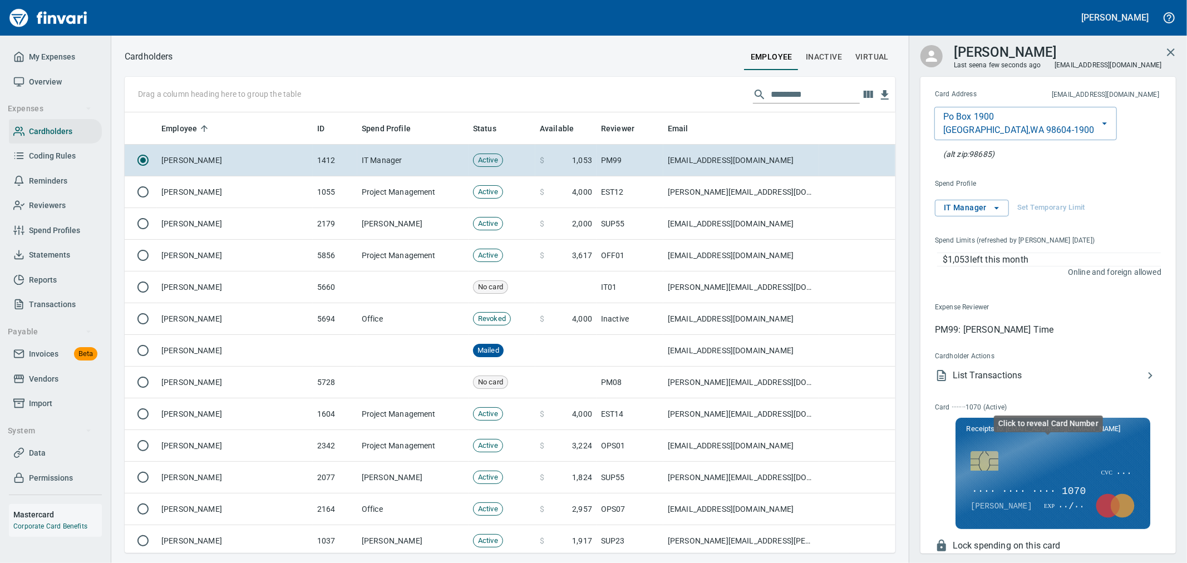
click at [1033, 486] on span "···· ···· ···· 1070" at bounding box center [1028, 492] width 116 height 14
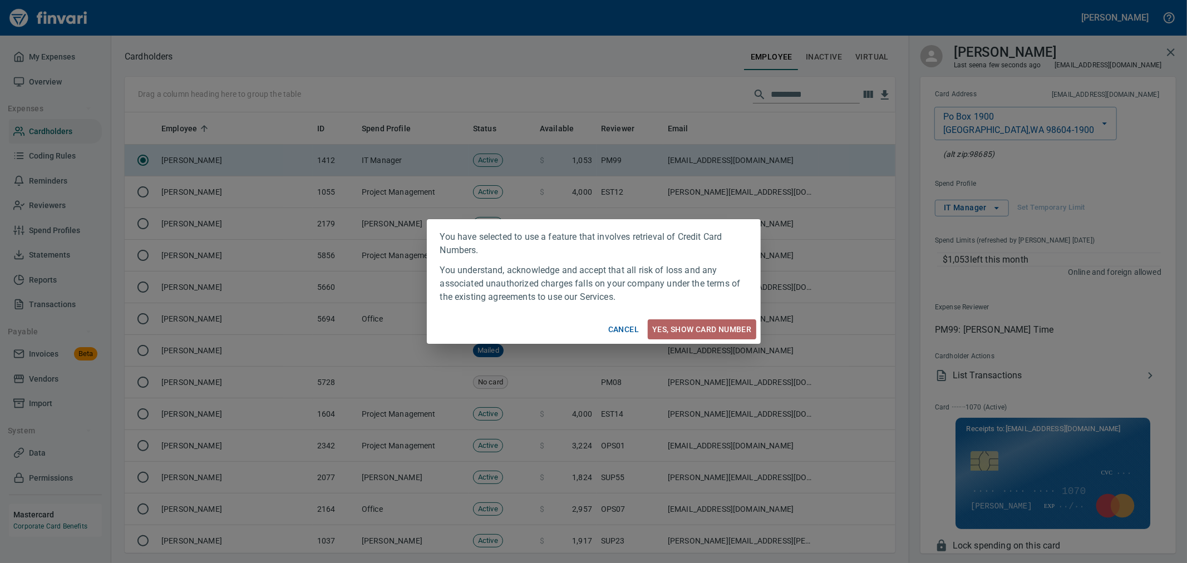
click at [722, 331] on span "Yes, Show card number" at bounding box center [701, 330] width 99 height 14
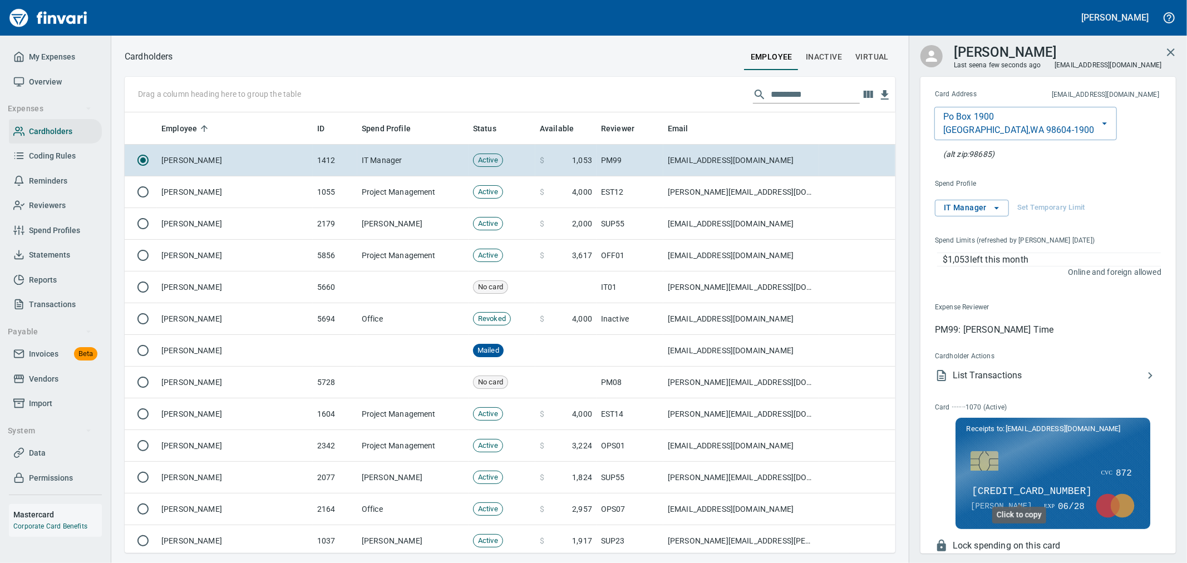
click at [1018, 492] on span "5533 7417 4515 1070" at bounding box center [1031, 492] width 122 height 14
click at [51, 52] on span "My Expenses" at bounding box center [52, 57] width 46 height 14
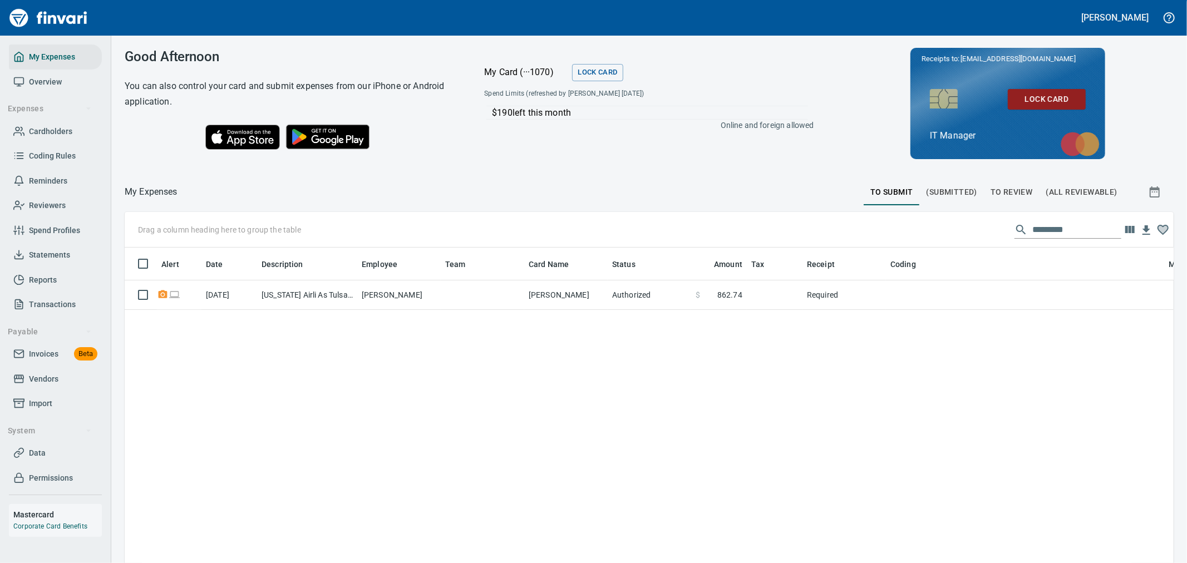
scroll to position [1, 1]
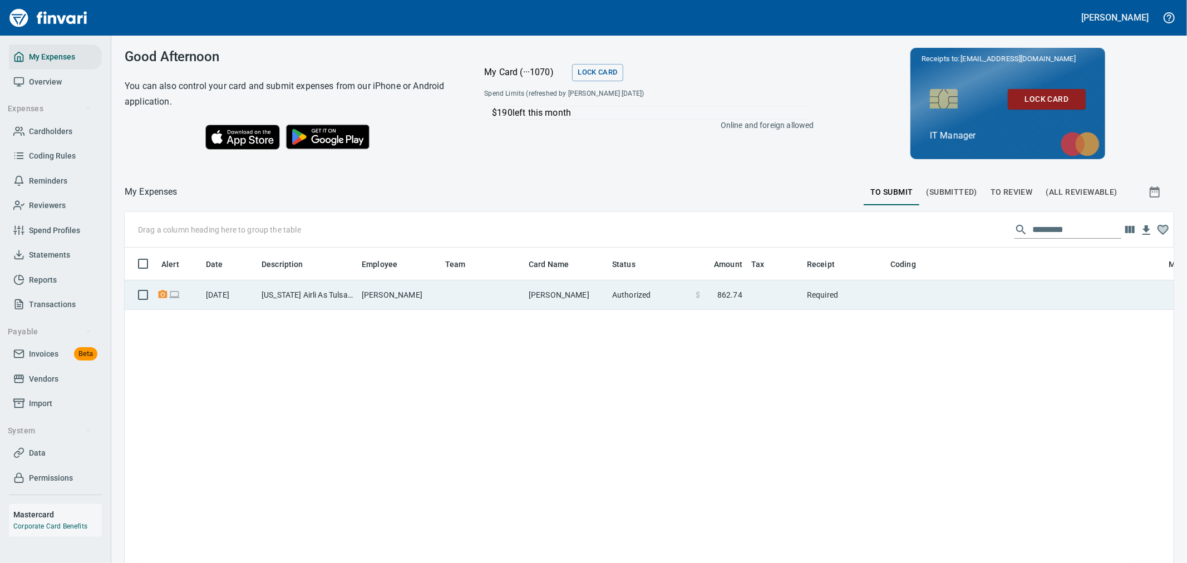
click at [276, 301] on td "Alaska Airli As Tulsa OK" at bounding box center [307, 294] width 100 height 29
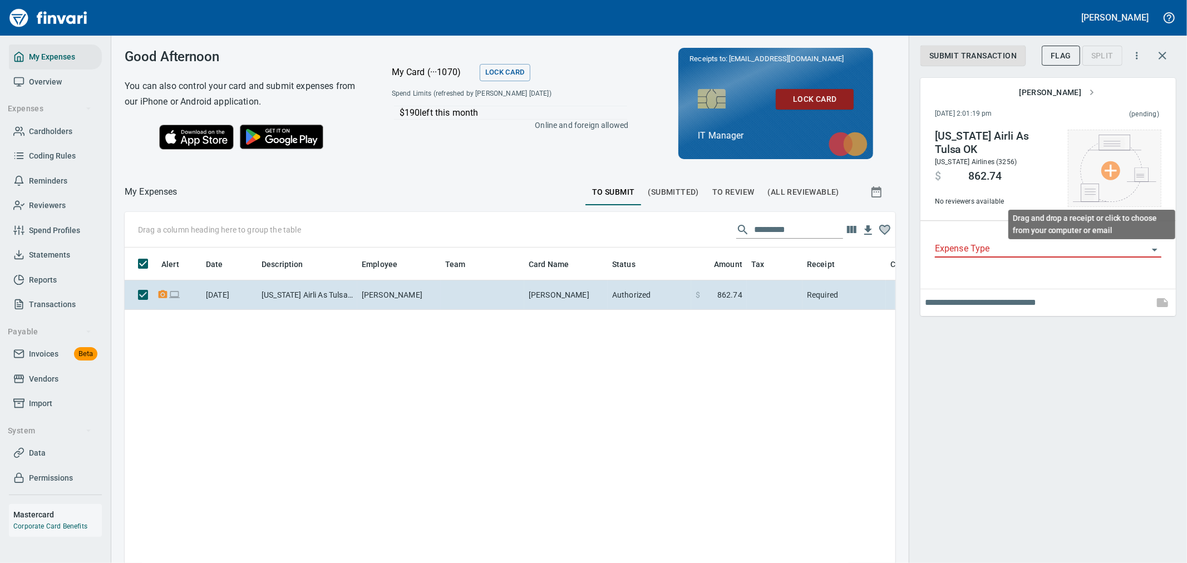
scroll to position [422, 752]
click at [1124, 161] on img at bounding box center [1114, 168] width 83 height 67
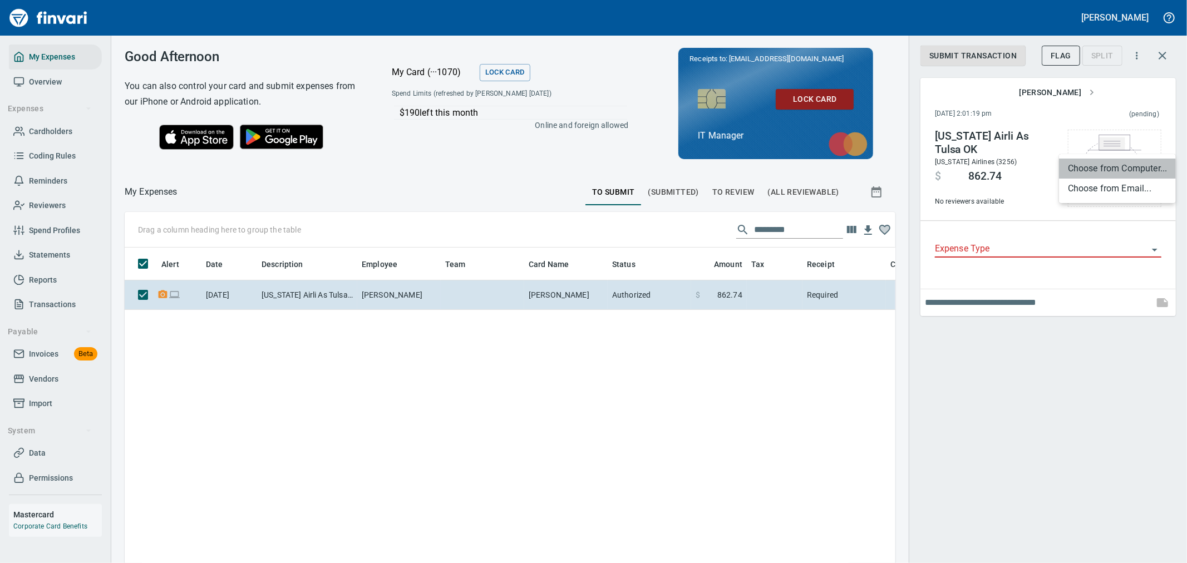
click at [1113, 173] on li "Choose from Computer..." at bounding box center [1117, 169] width 117 height 20
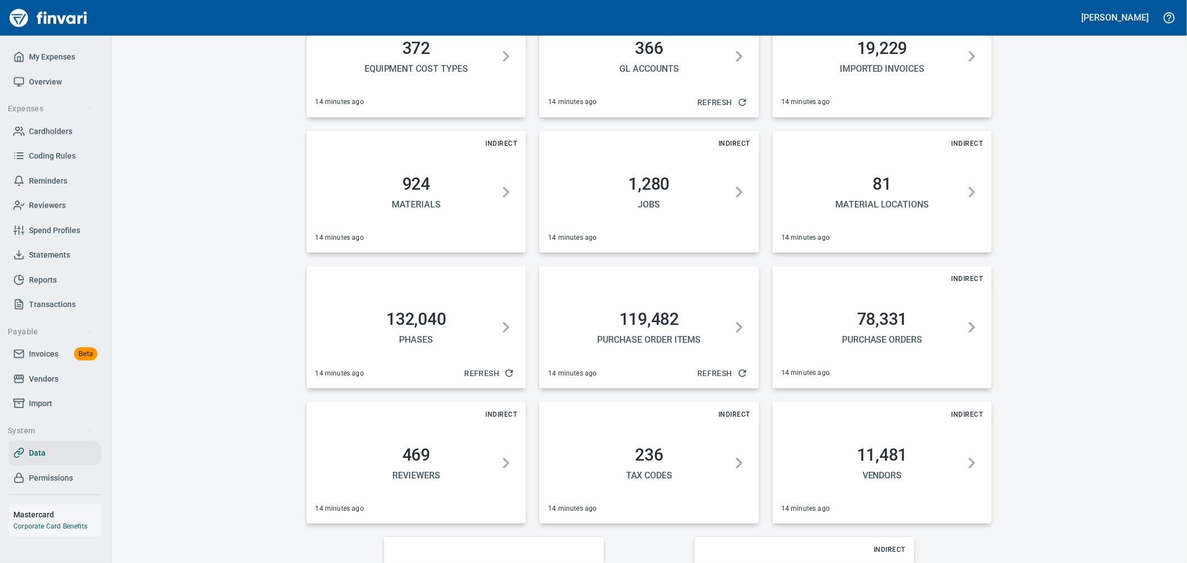
scroll to position [541, 0]
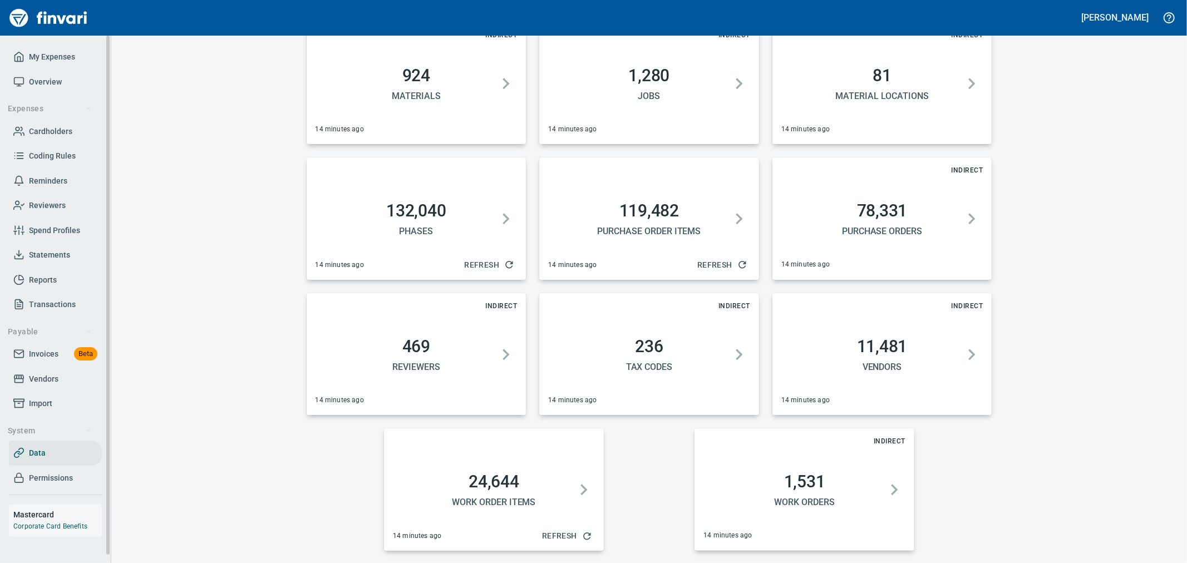
click at [61, 377] on link "Vendors" at bounding box center [55, 379] width 93 height 25
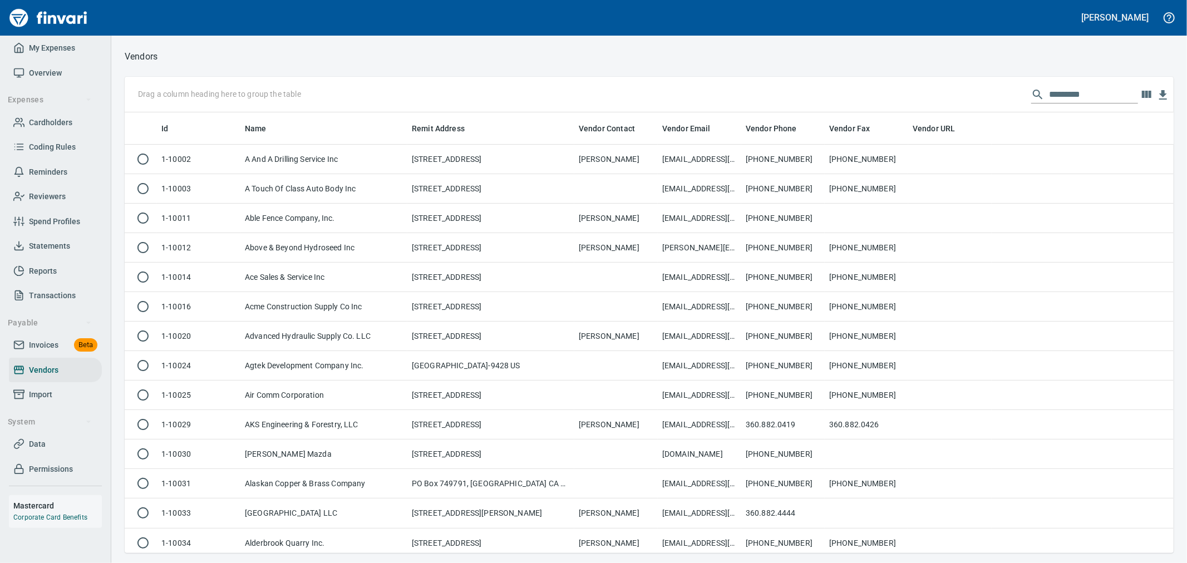
scroll to position [431, 1031]
click at [1076, 93] on input "text" at bounding box center [1093, 95] width 89 height 18
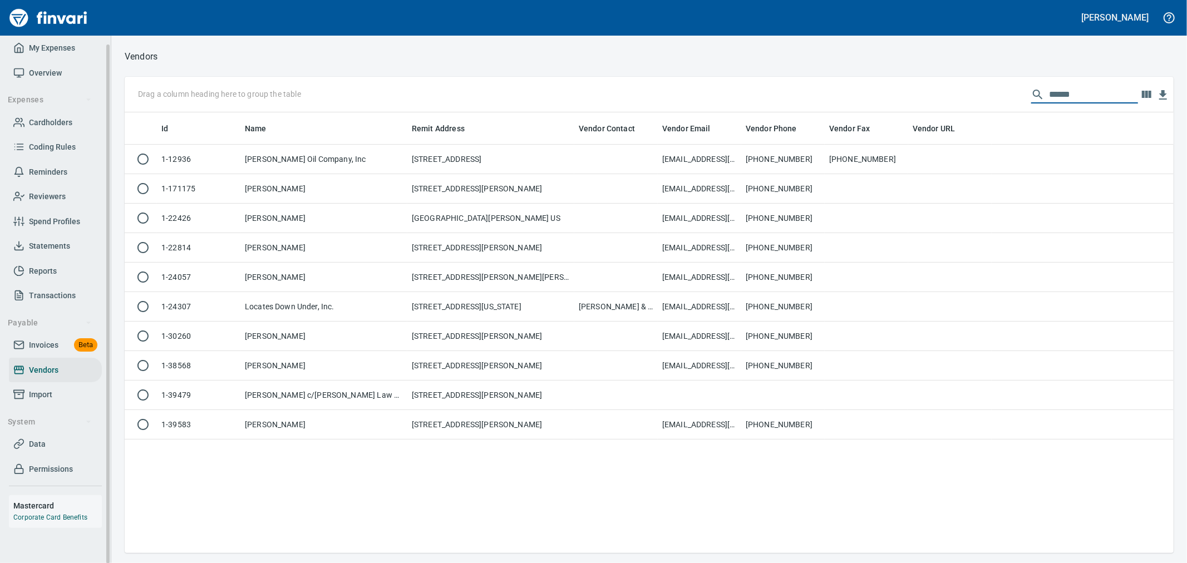
type input "******"
click at [46, 344] on span "Invoices" at bounding box center [43, 345] width 29 height 14
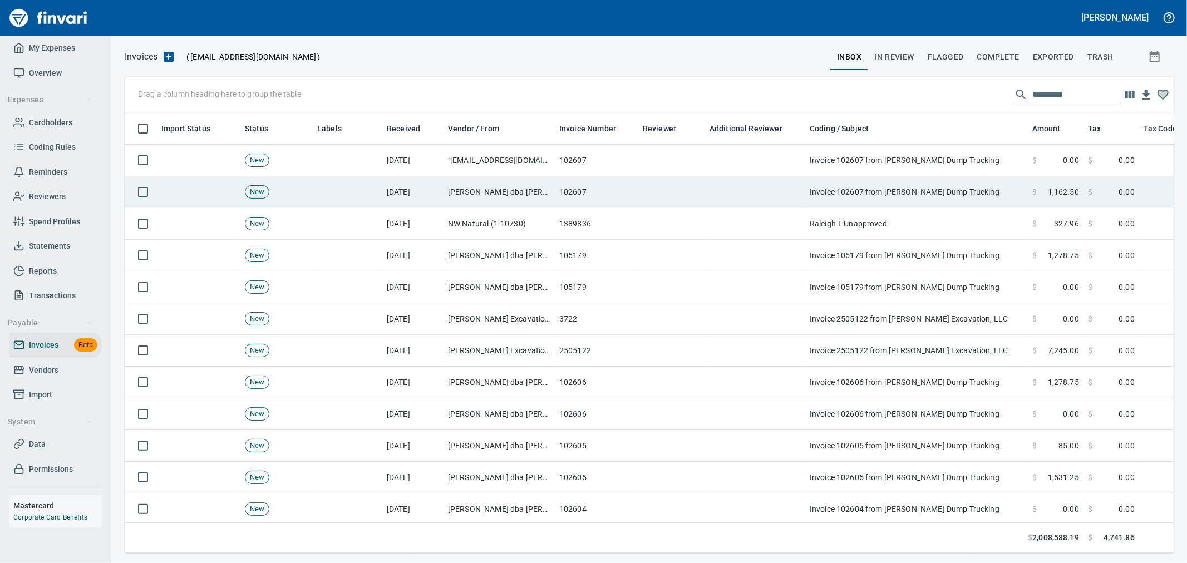
scroll to position [422, 1031]
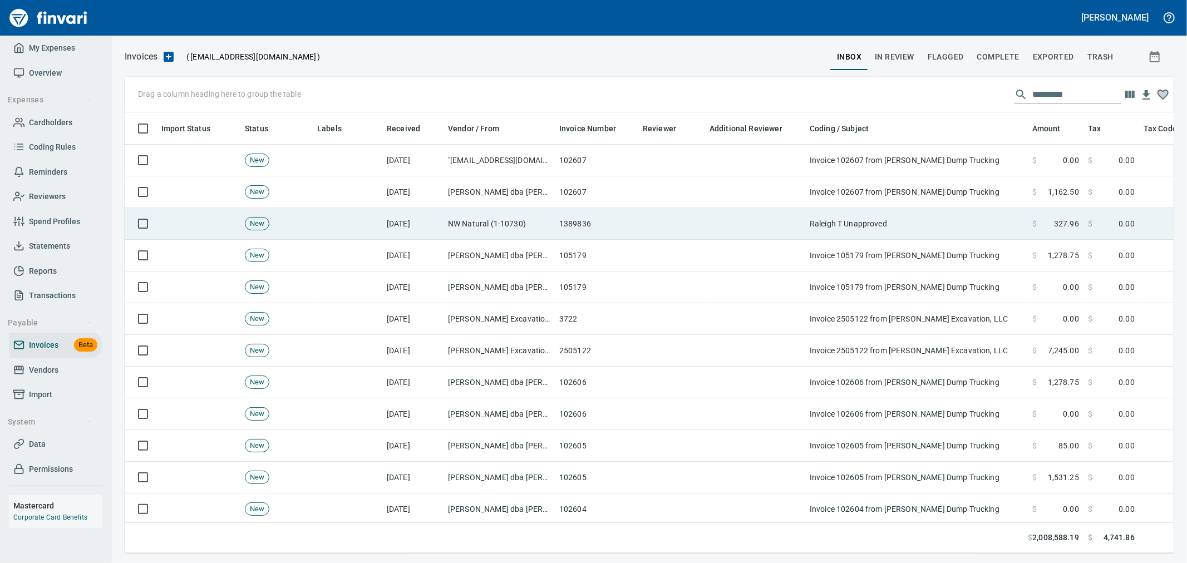
drag, startPoint x: 805, startPoint y: 229, endPoint x: 829, endPoint y: 230, distance: 24.5
click at [805, 229] on td "Raleigh T Unapproved" at bounding box center [916, 224] width 223 height 32
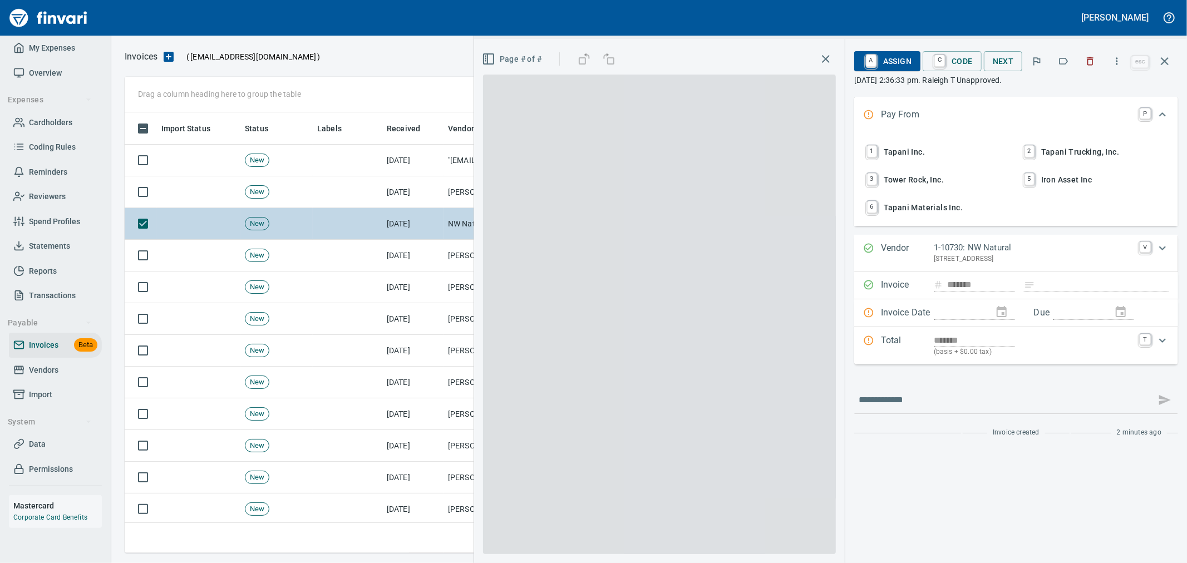
scroll to position [422, 1030]
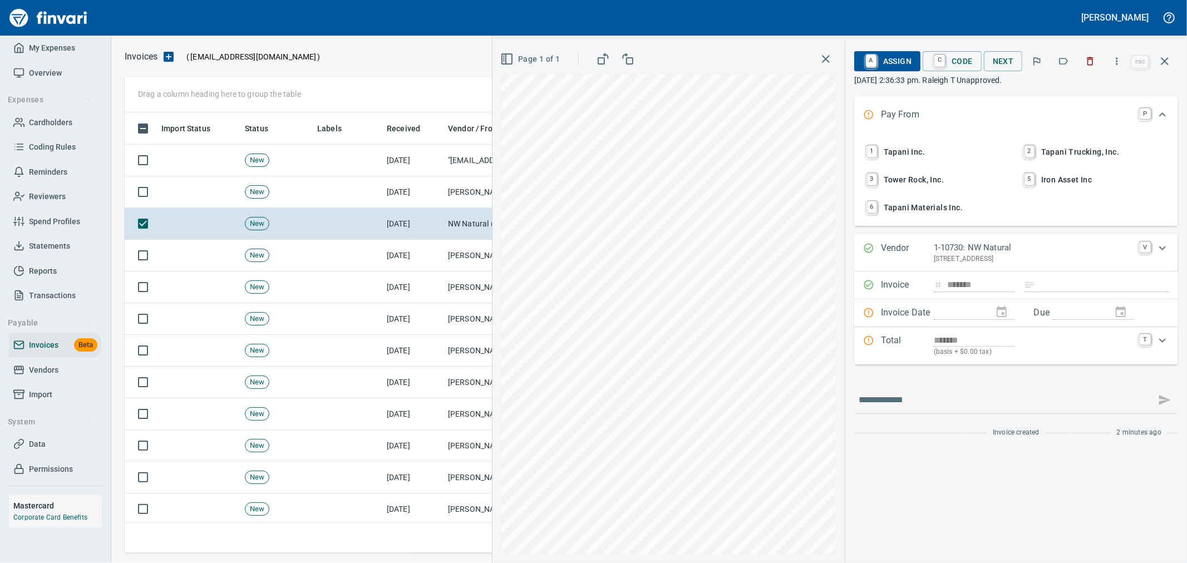
click at [909, 147] on span "1 Tapani Inc." at bounding box center [937, 151] width 146 height 19
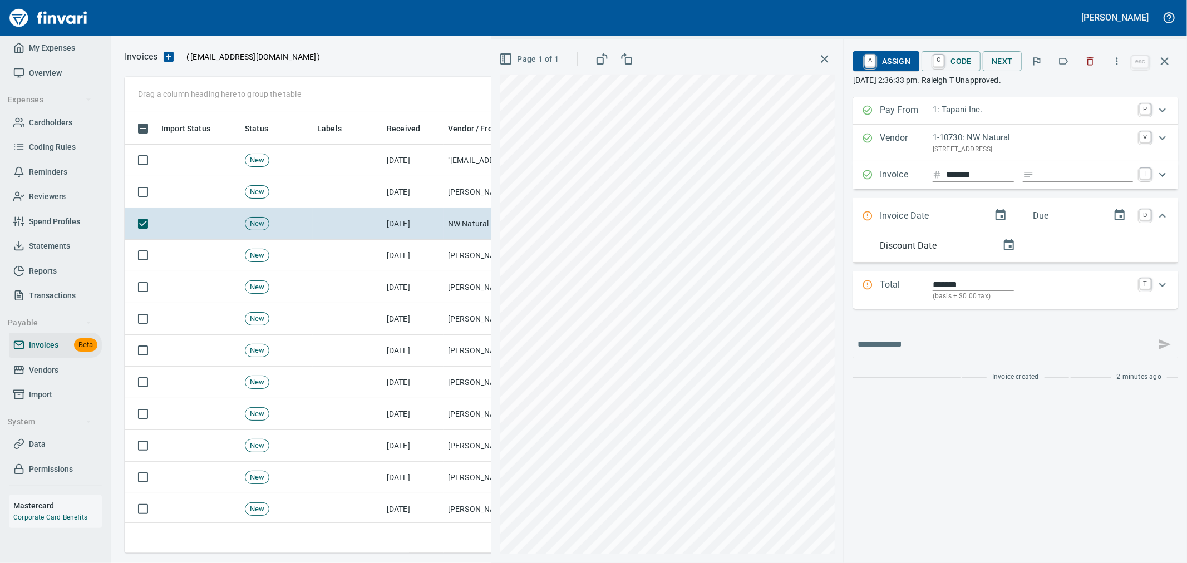
click at [986, 173] on input "*******" at bounding box center [980, 175] width 68 height 14
type input "**********"
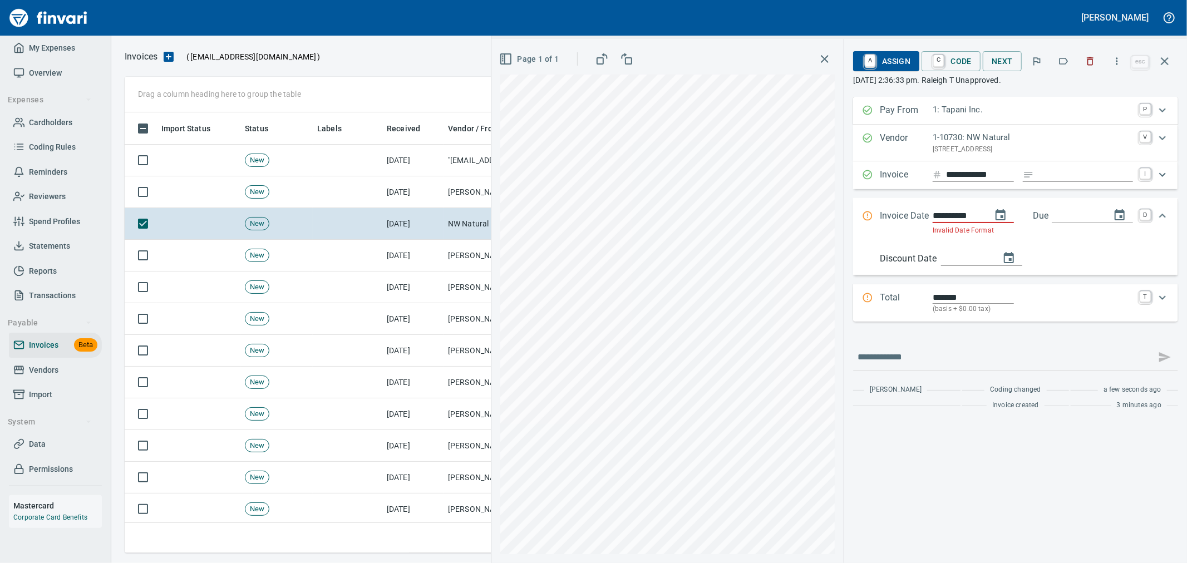
type input "**********"
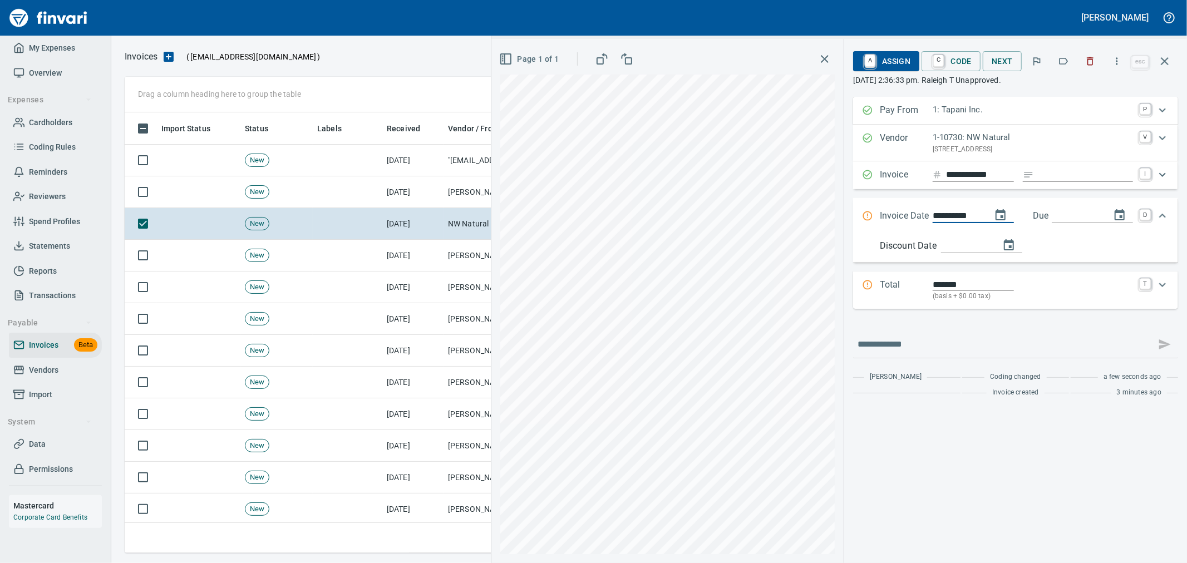
type input "**********"
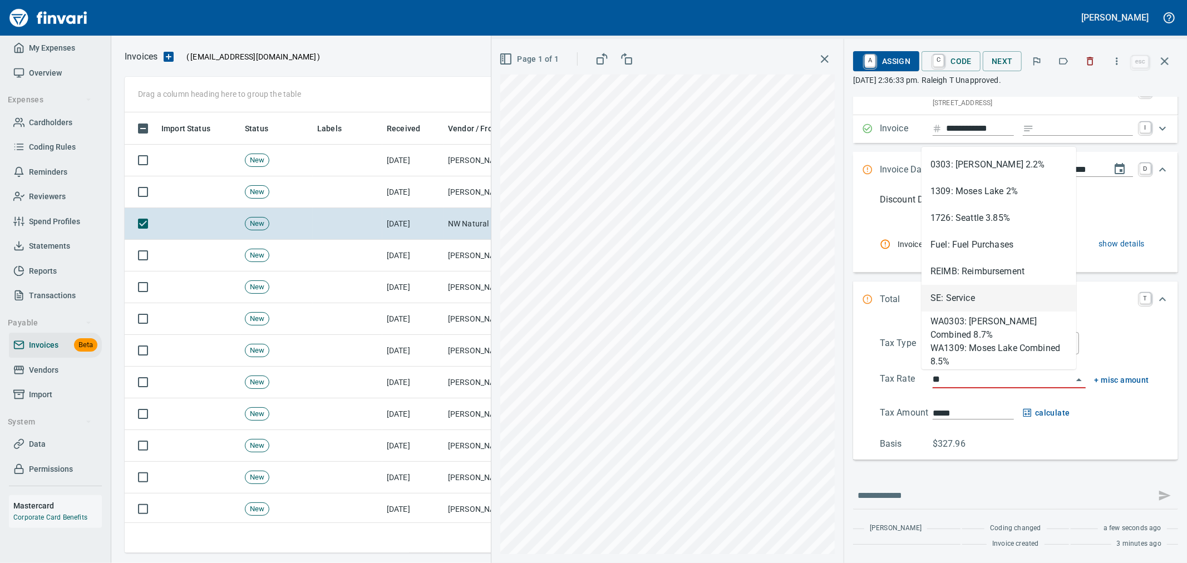
click at [978, 297] on li "SE: Service" at bounding box center [998, 298] width 155 height 27
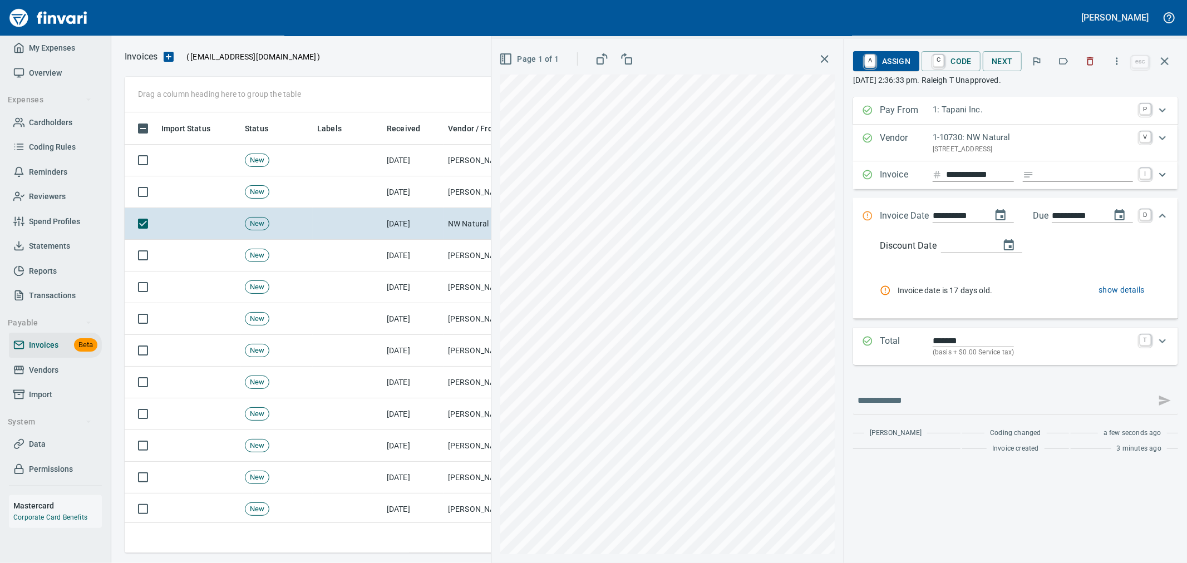
type input "**********"
click at [872, 60] on link "A" at bounding box center [870, 61] width 11 height 12
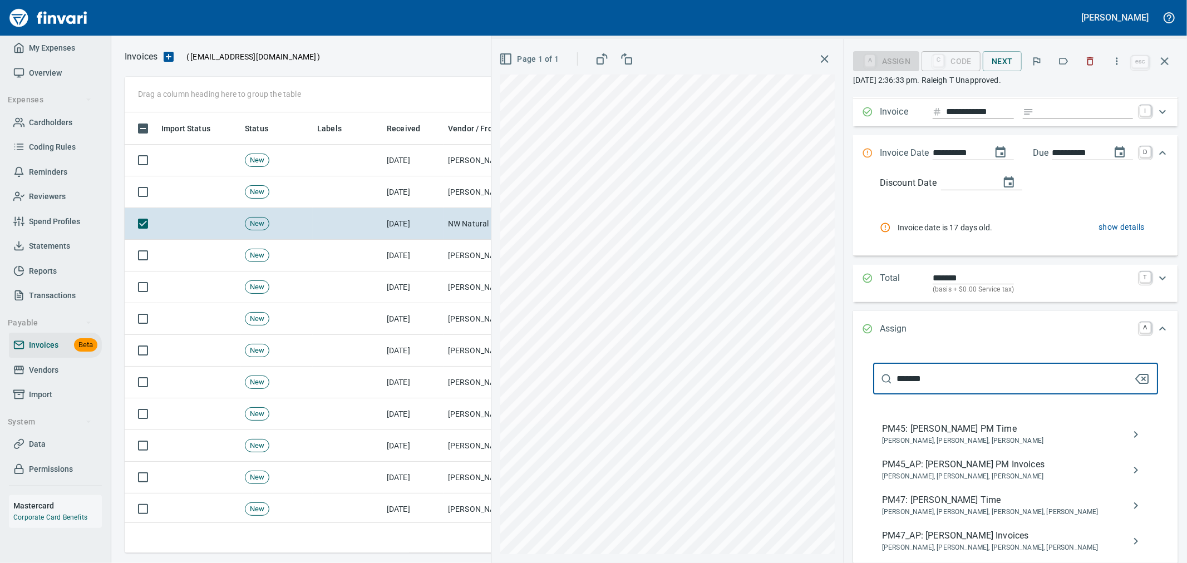
scroll to position [124, 0]
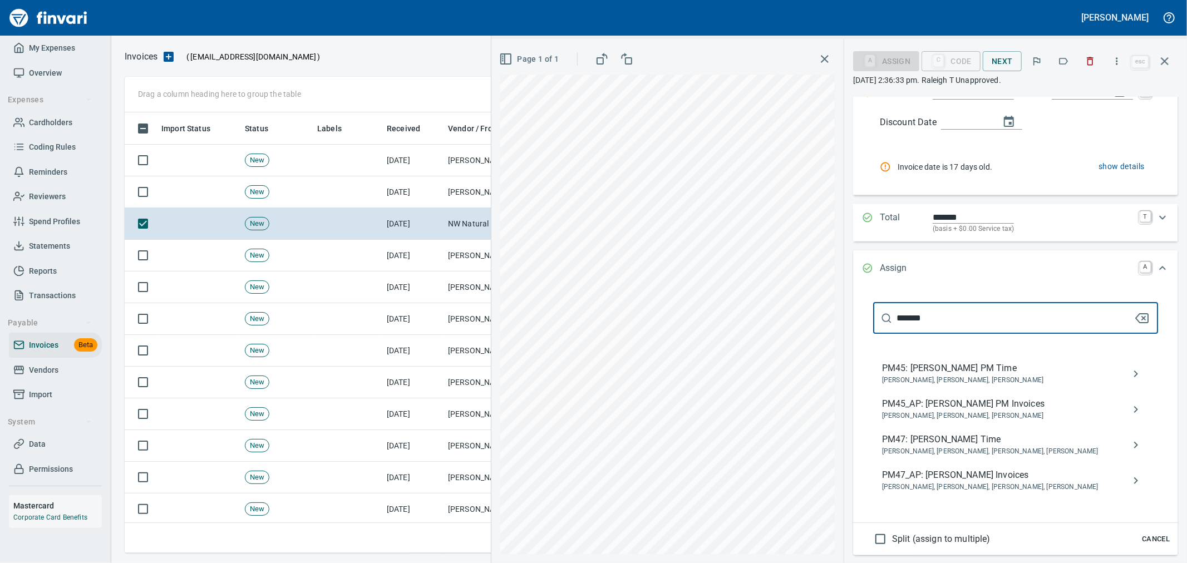
type input "*******"
click at [994, 480] on span "PM47_AP: [PERSON_NAME] Invoices" at bounding box center [1006, 475] width 249 height 13
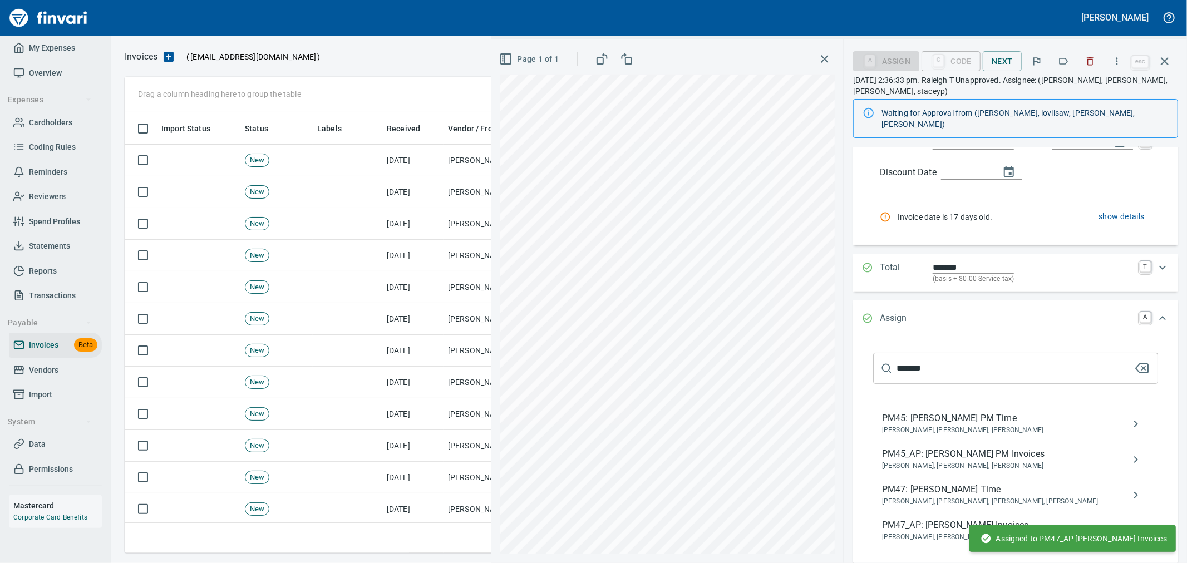
scroll to position [0, 0]
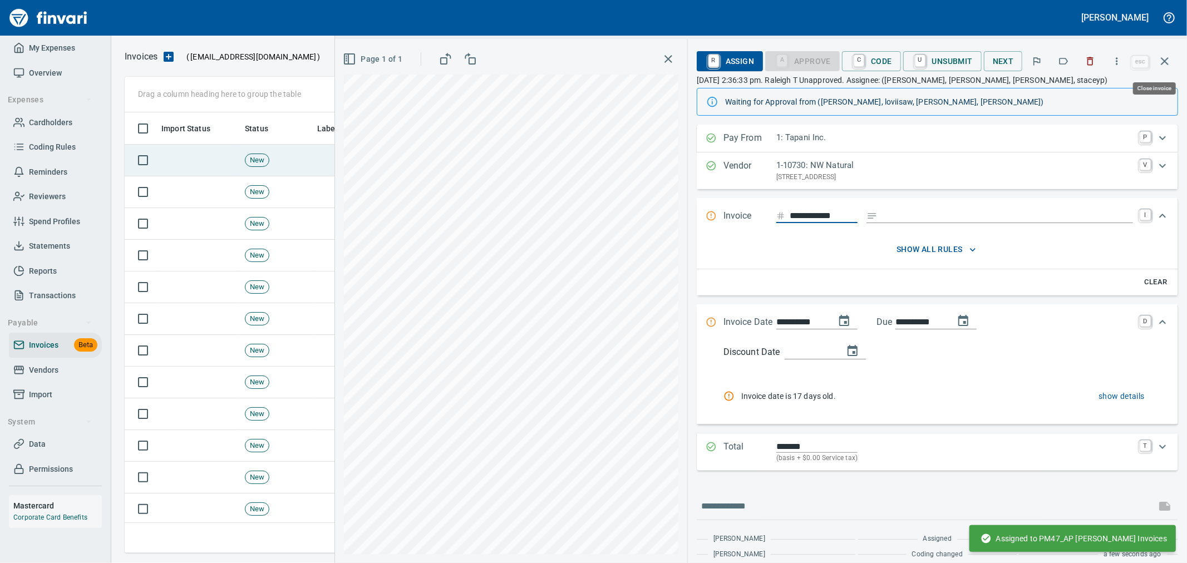
click at [1160, 58] on icon "button" at bounding box center [1164, 61] width 13 height 13
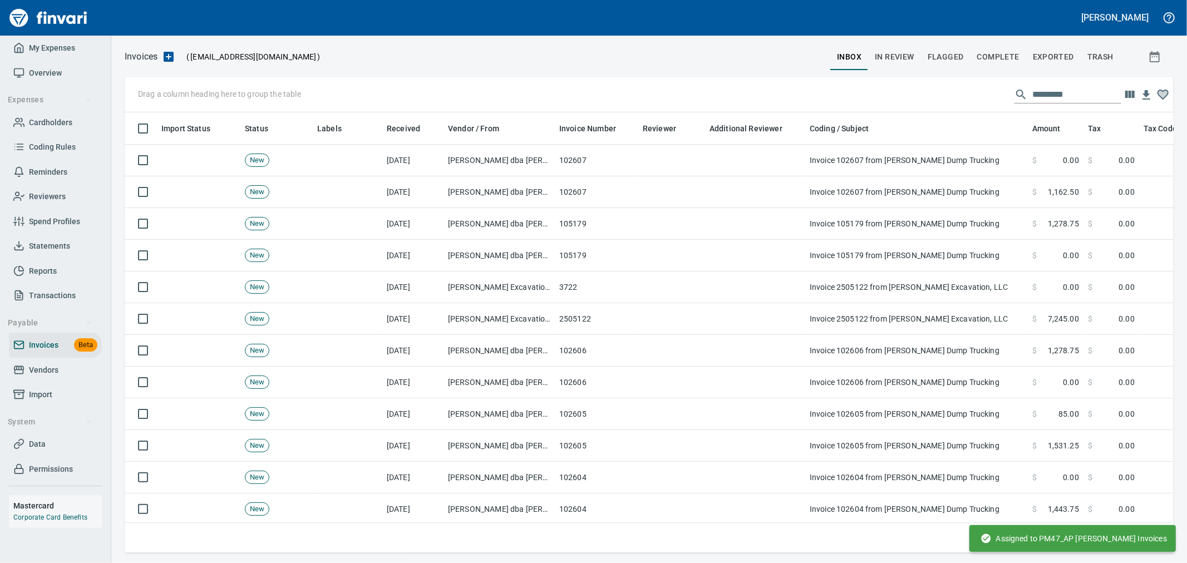
scroll to position [422, 1031]
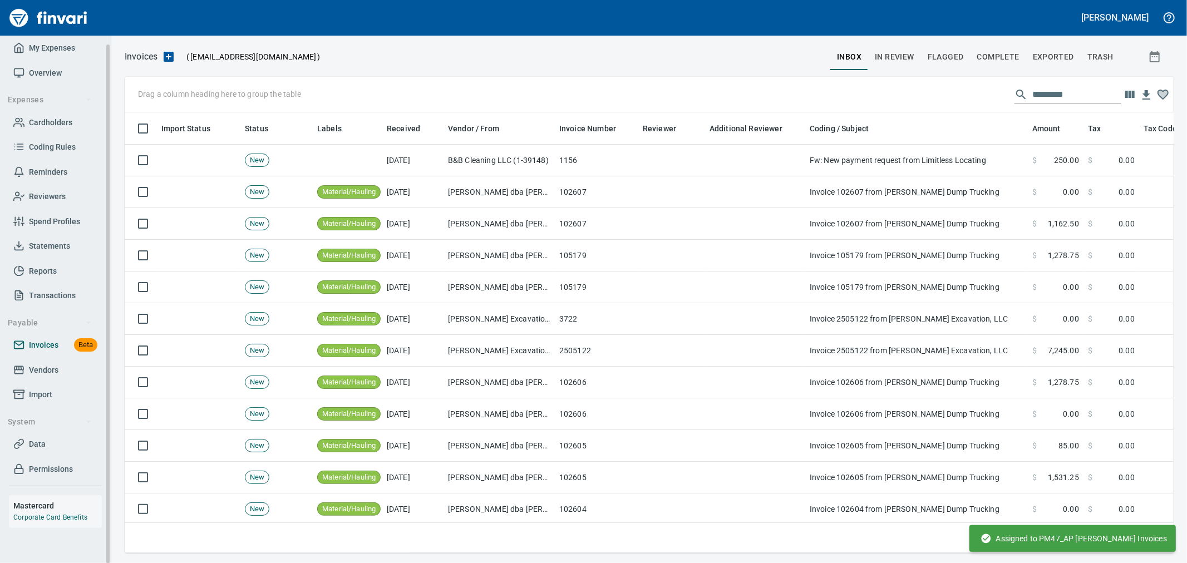
click at [53, 347] on span "Invoices" at bounding box center [43, 345] width 29 height 14
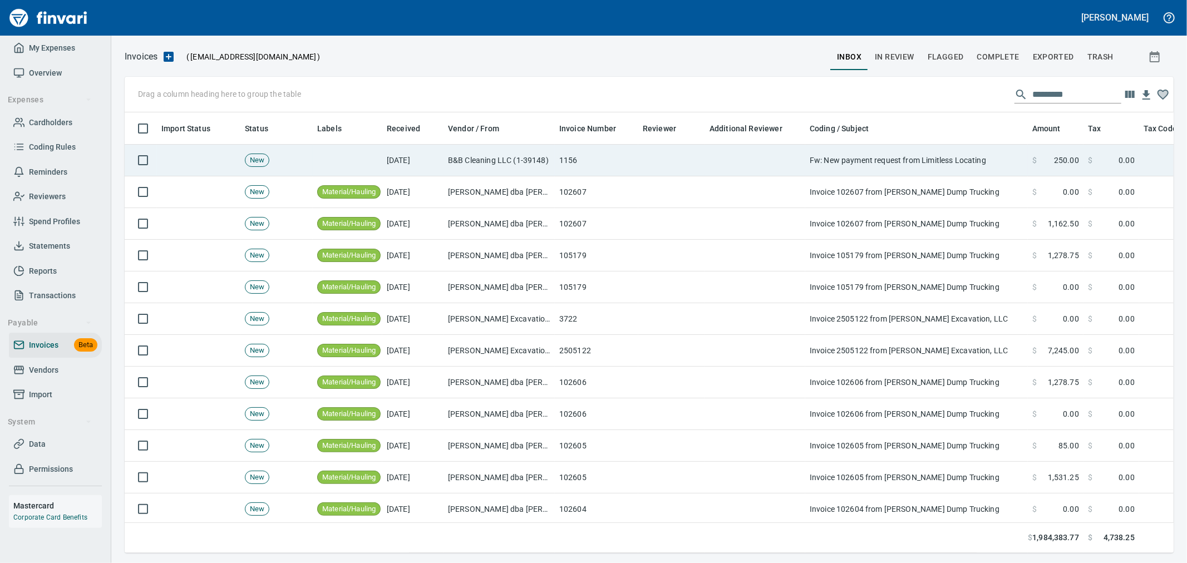
click at [702, 167] on td at bounding box center [671, 161] width 67 height 32
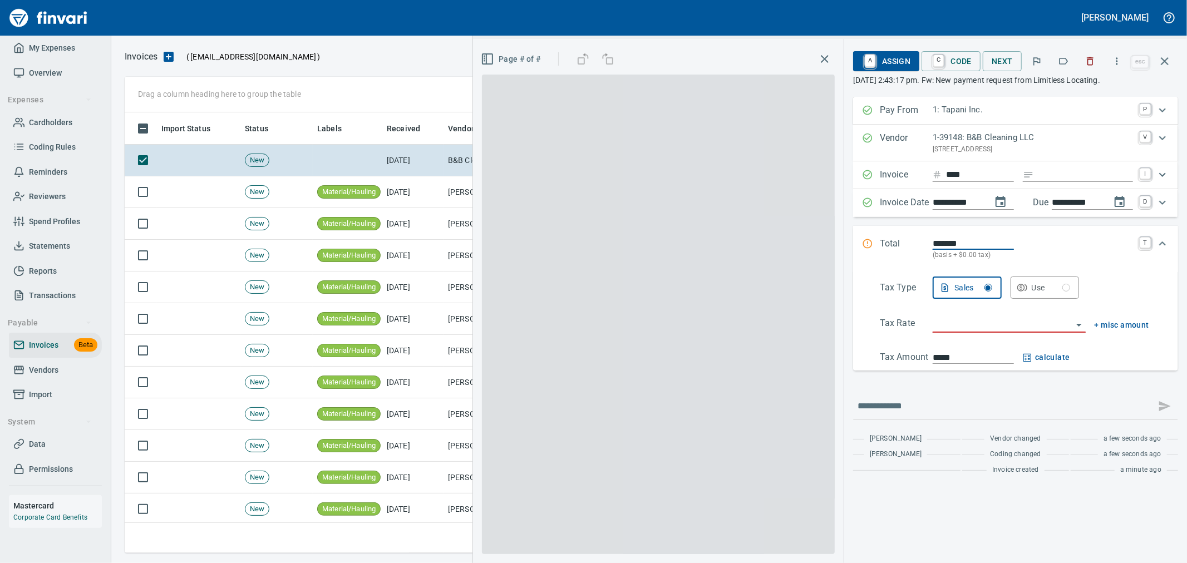
scroll to position [422, 1030]
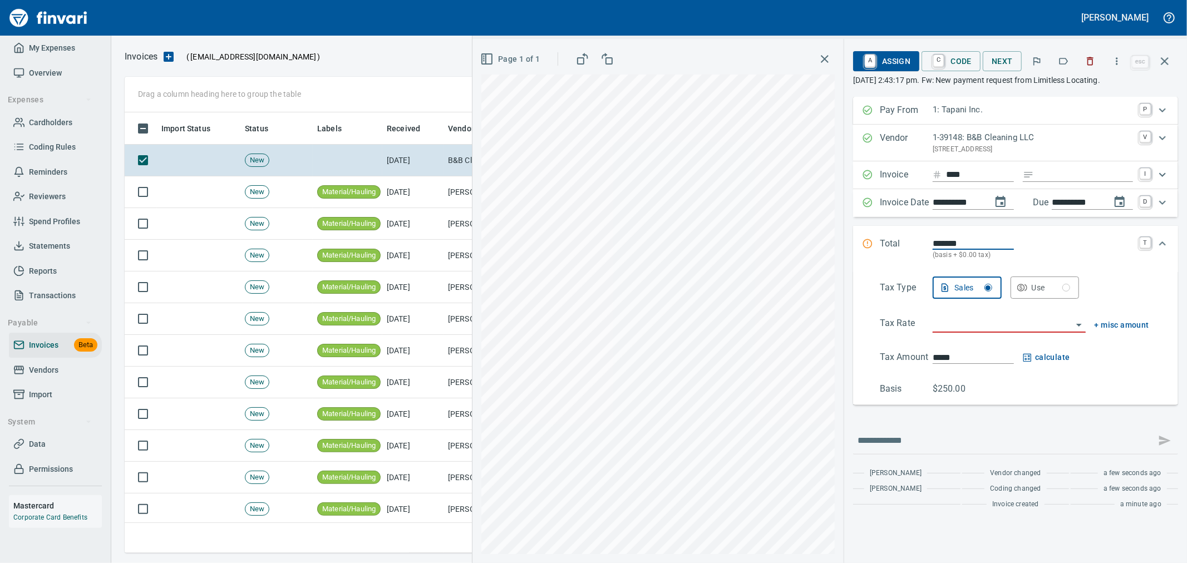
click at [933, 148] on p "[STREET_ADDRESS]" at bounding box center [1033, 149] width 200 height 11
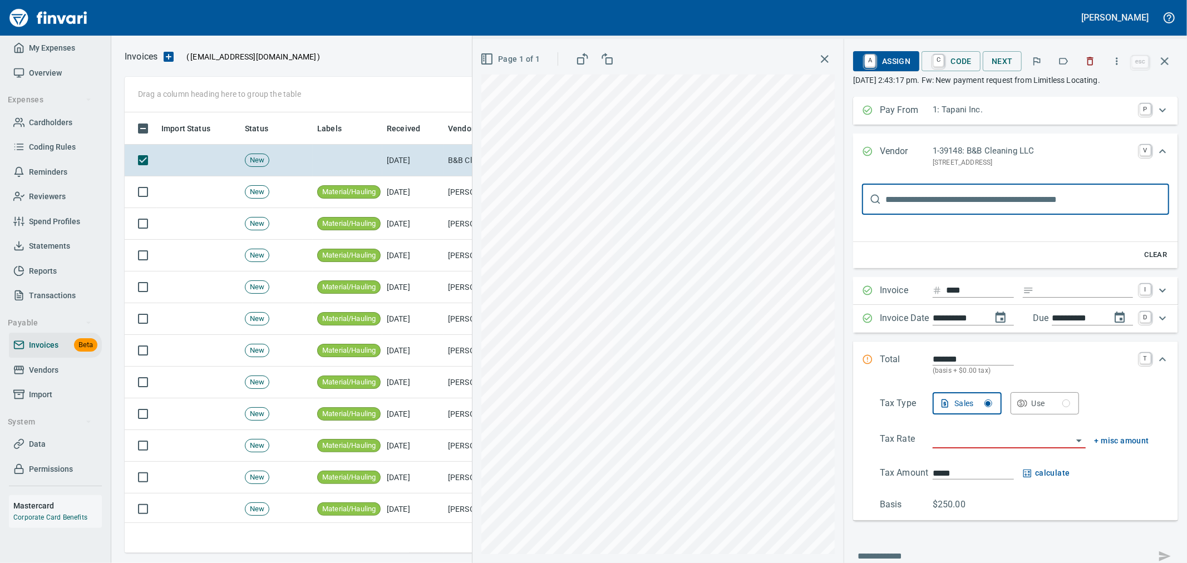
scroll to position [0, 0]
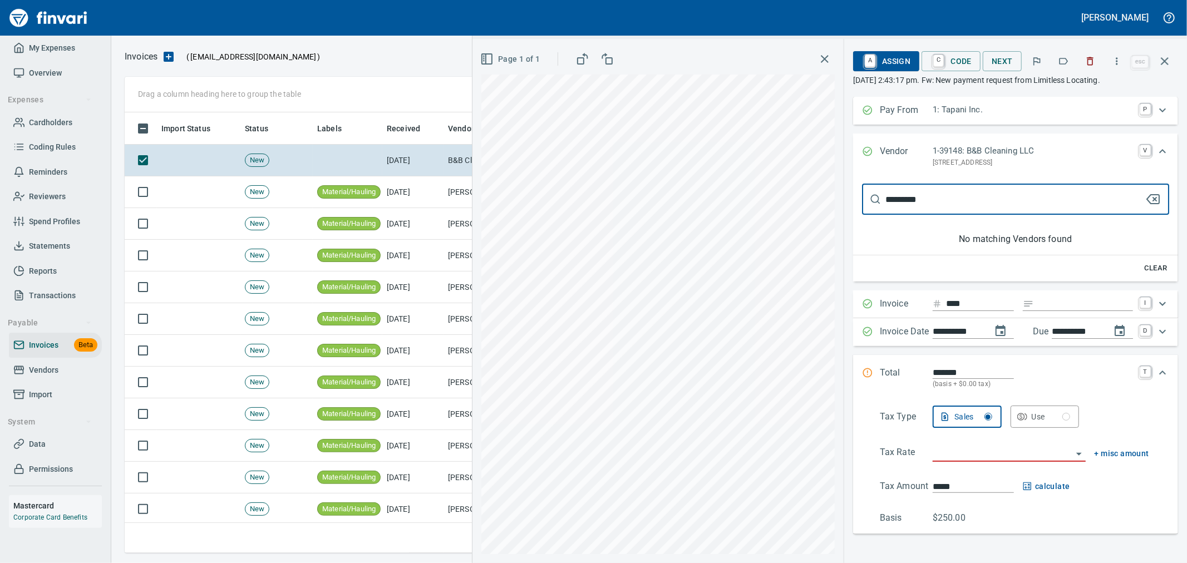
click at [727, 203] on div "**********" at bounding box center [829, 301] width 714 height 524
click at [950, 201] on input "*********" at bounding box center [1014, 199] width 259 height 31
type input "*"
